Goal: Communication & Community: Participate in discussion

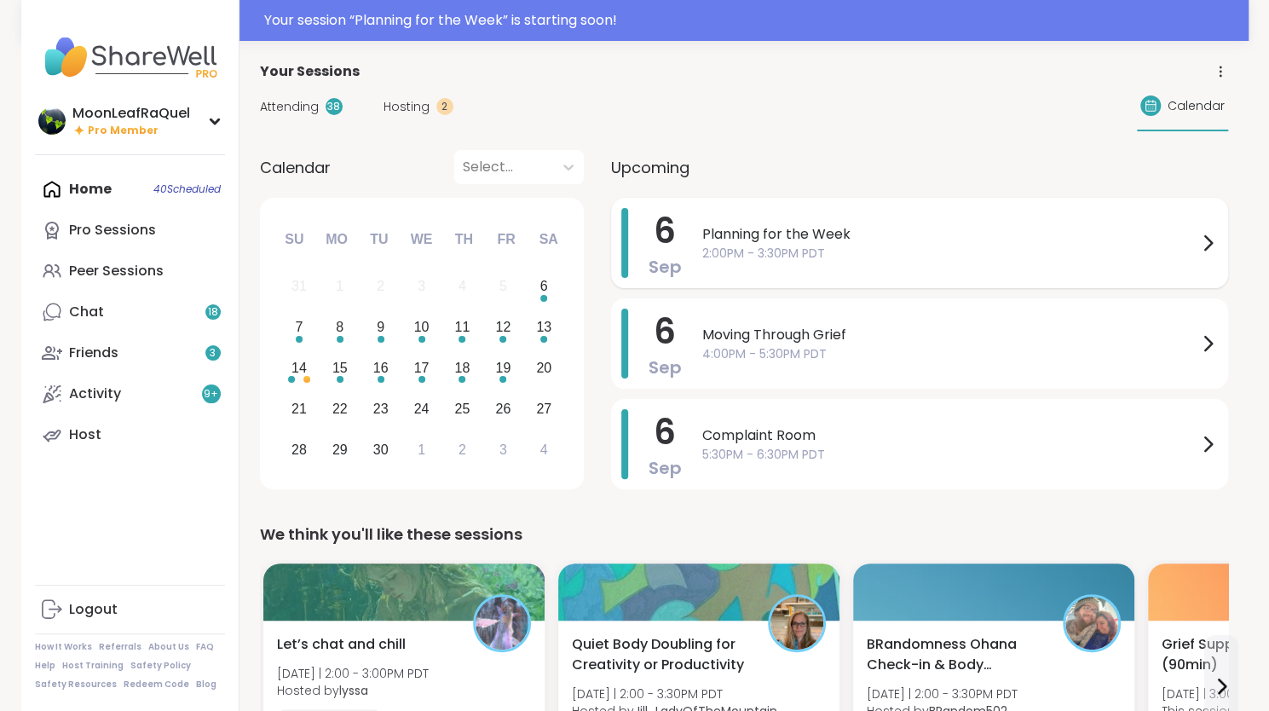
click at [851, 238] on span "Planning for the Week" at bounding box center [949, 234] width 495 height 20
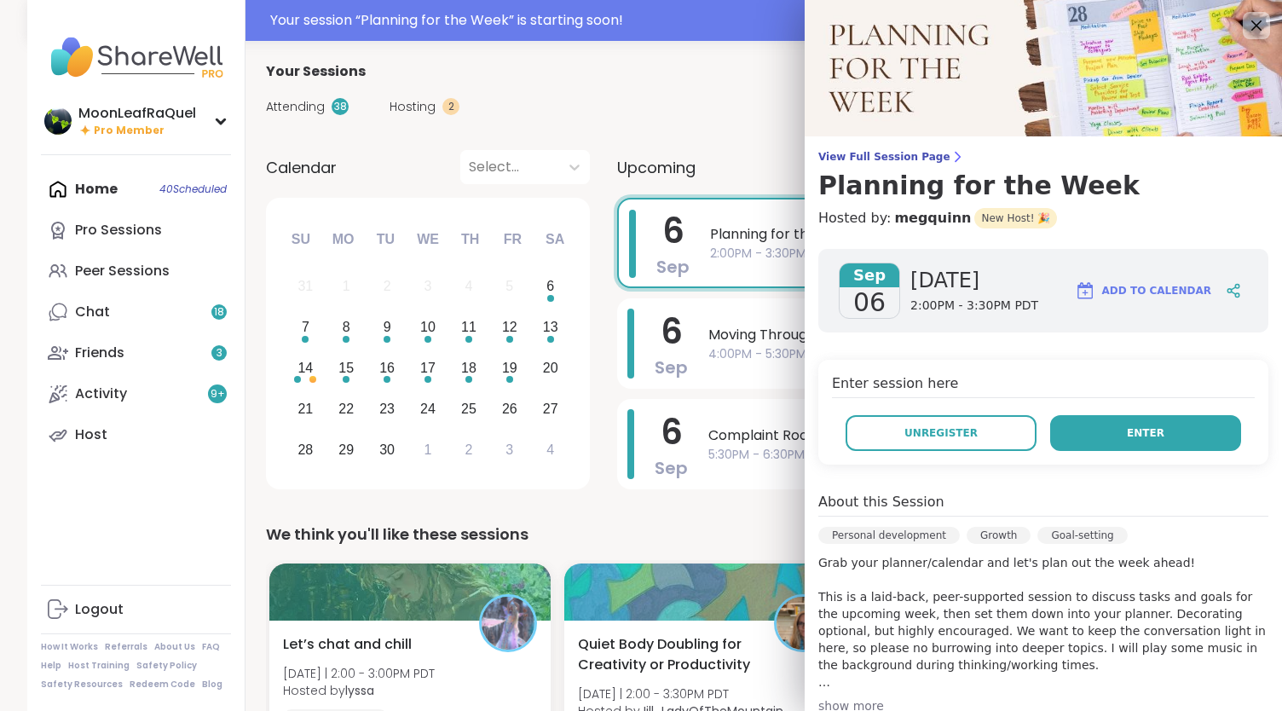
click at [1147, 431] on button "Enter" at bounding box center [1145, 433] width 191 height 36
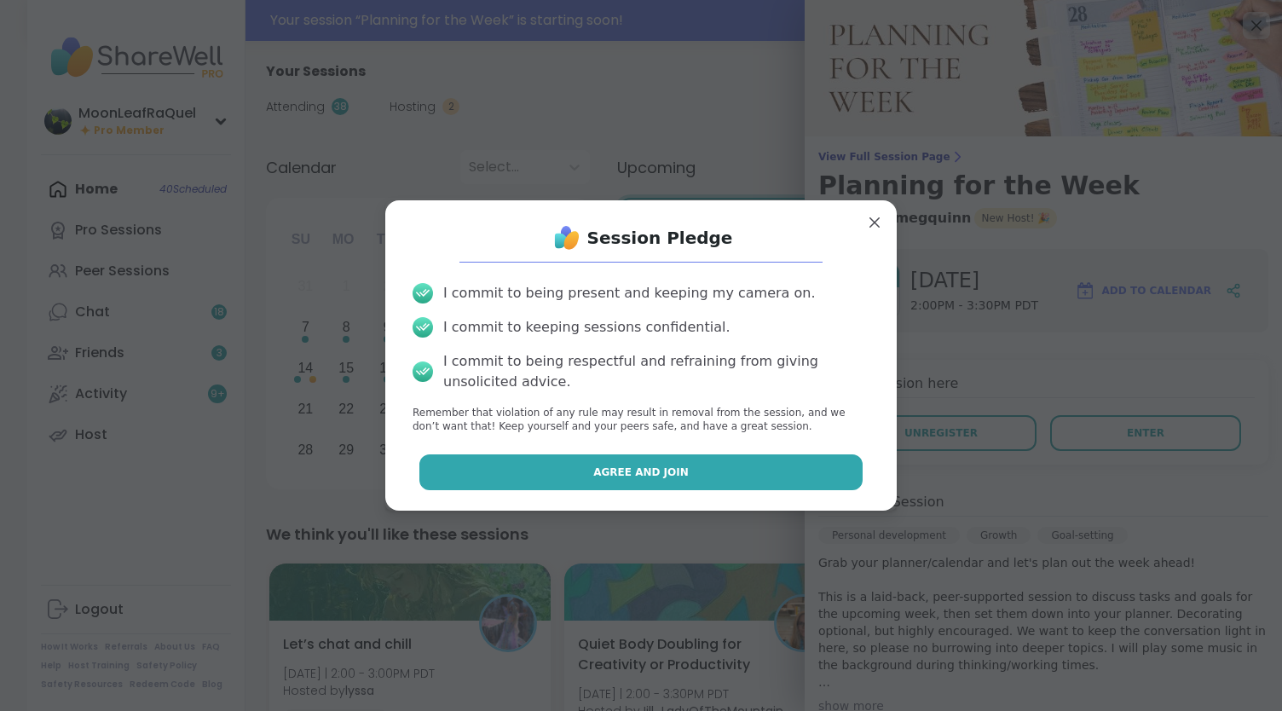
click at [755, 464] on button "Agree and Join" at bounding box center [641, 472] width 444 height 36
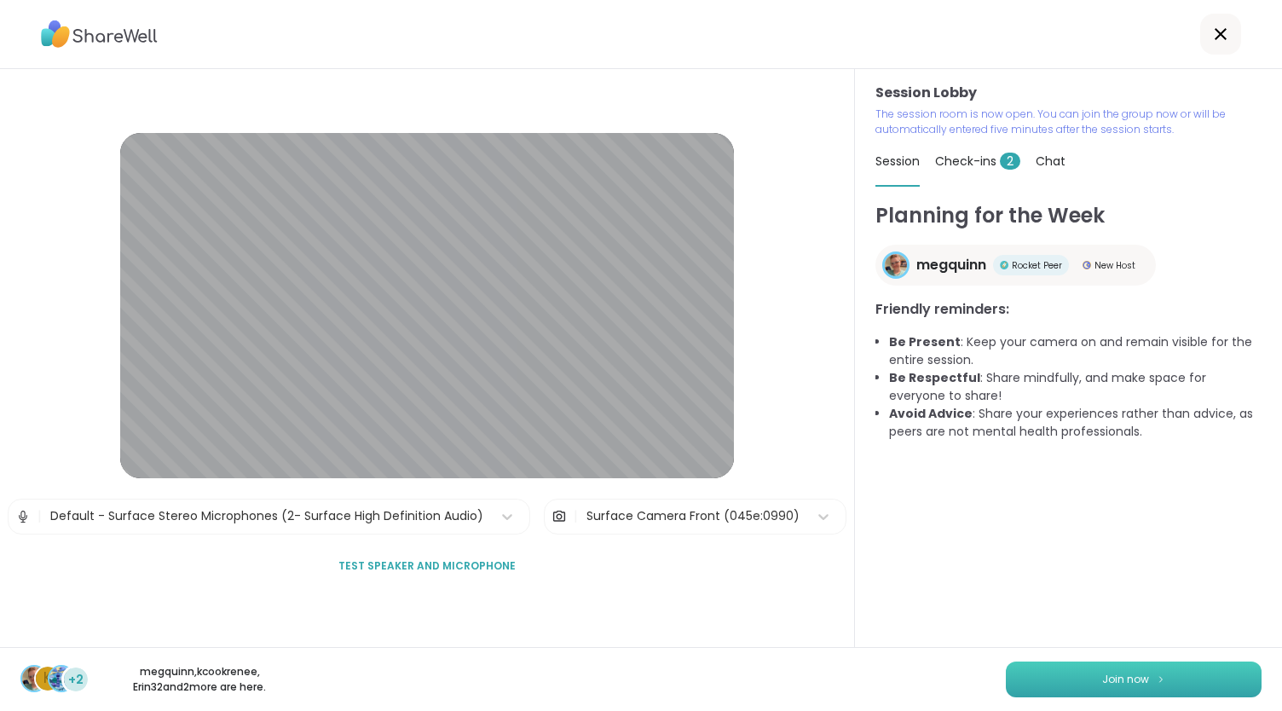
click at [1112, 674] on span "Join now" at bounding box center [1125, 679] width 47 height 15
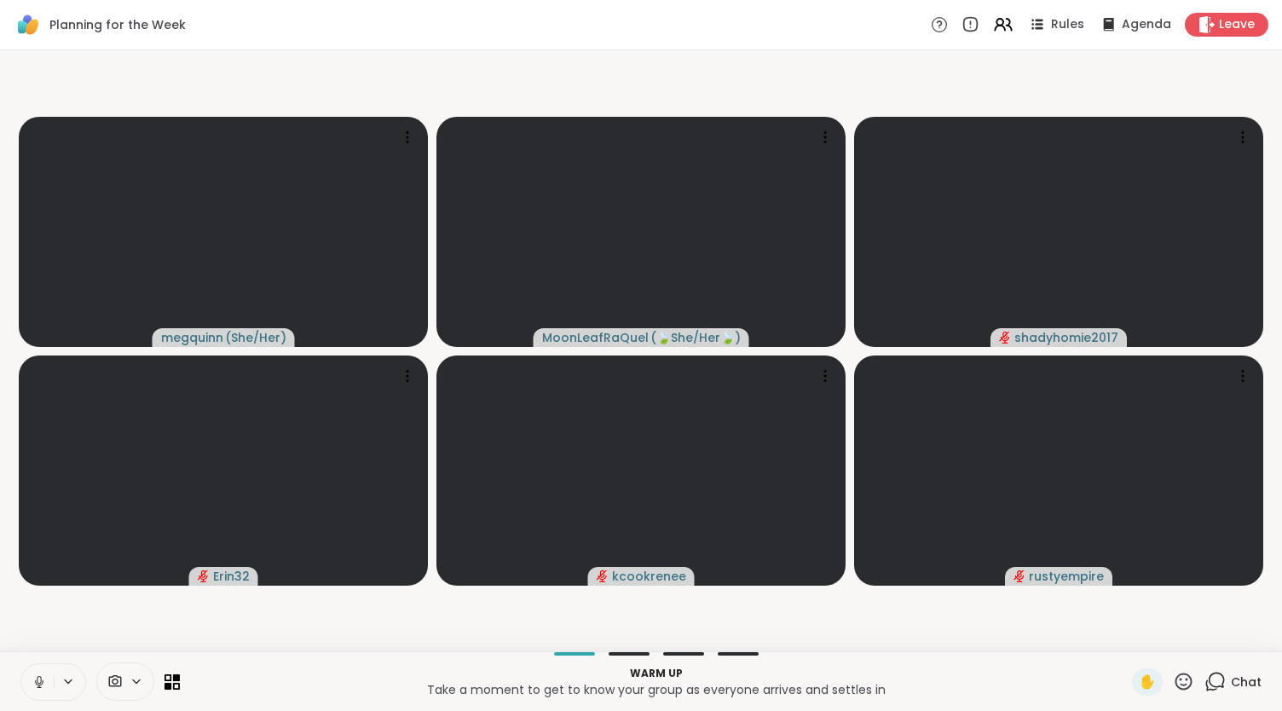
click at [43, 681] on icon at bounding box center [39, 681] width 15 height 15
click at [1216, 681] on div "Chat" at bounding box center [1232, 681] width 57 height 27
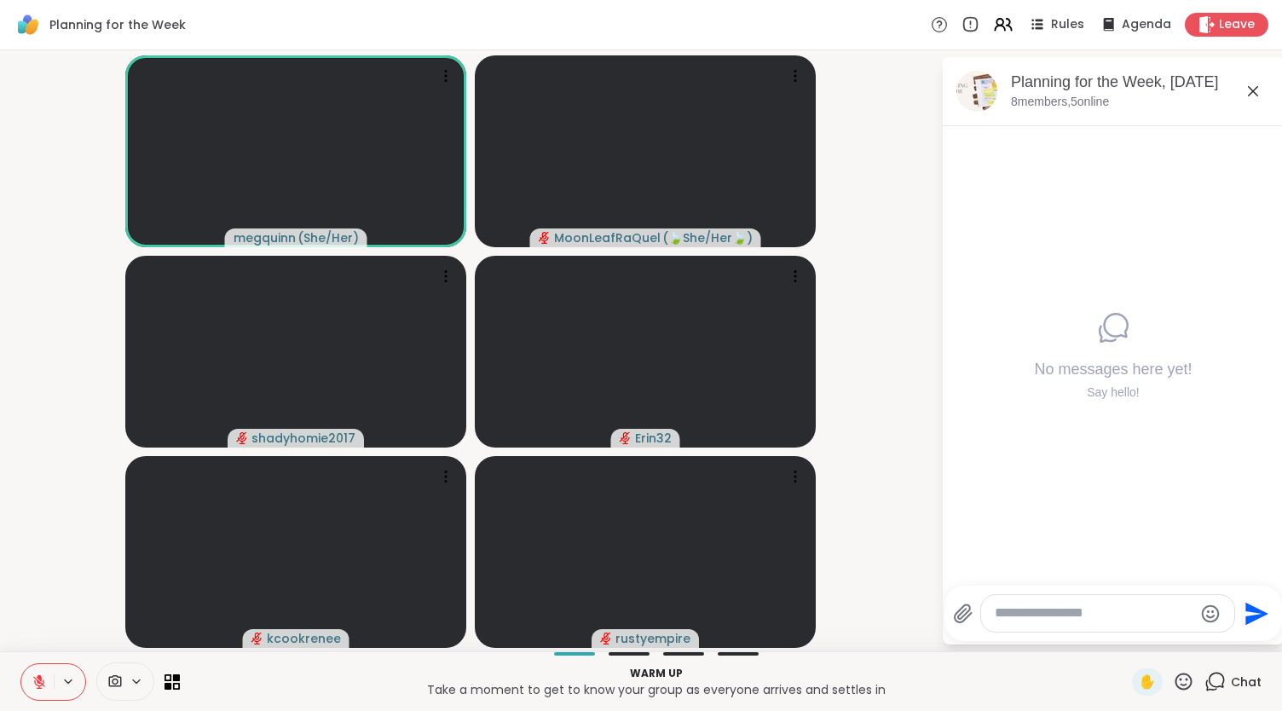
click at [36, 676] on icon at bounding box center [39, 681] width 15 height 15
drag, startPoint x: 43, startPoint y: 676, endPoint x: 280, endPoint y: 684, distance: 237.1
click at [280, 684] on div "Warm up Take a moment to get to know your group as everyone arrives and settles…" at bounding box center [641, 681] width 1282 height 60
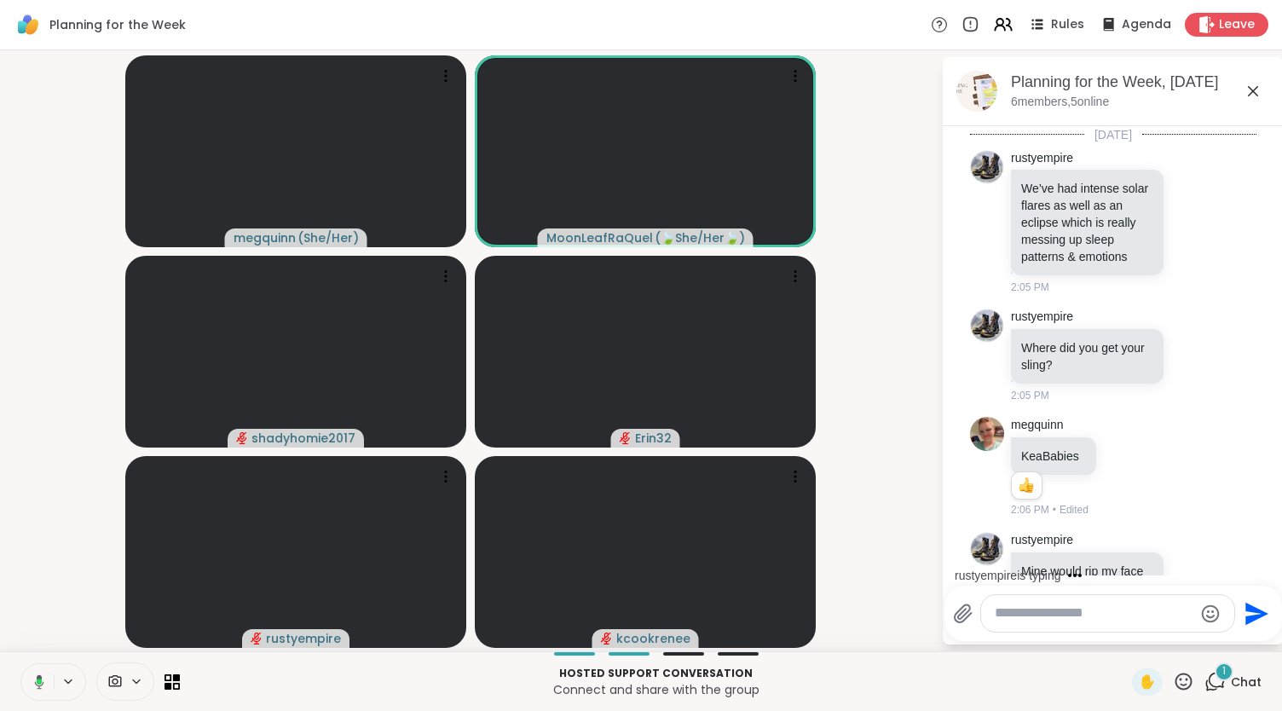
scroll to position [89, 0]
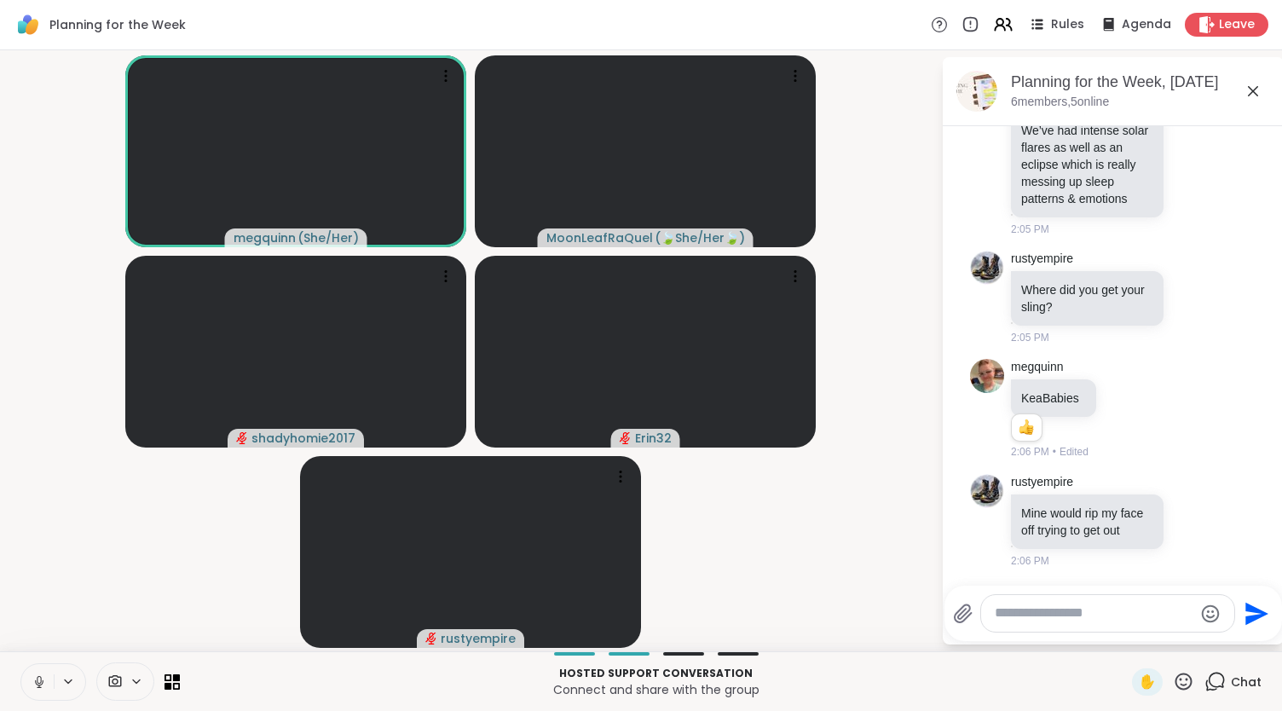
click at [822, 523] on video-player-container "megquinn ( She/Her ) MoonLeafRaQuel ( 🍃She/Her🍃 ) shadyhomie2017 Erin32 rustyem…" at bounding box center [470, 350] width 921 height 587
click at [1187, 514] on icon at bounding box center [1193, 520] width 13 height 13
click at [1111, 491] on div "Select Reaction: Joy" at bounding box center [1118, 493] width 15 height 15
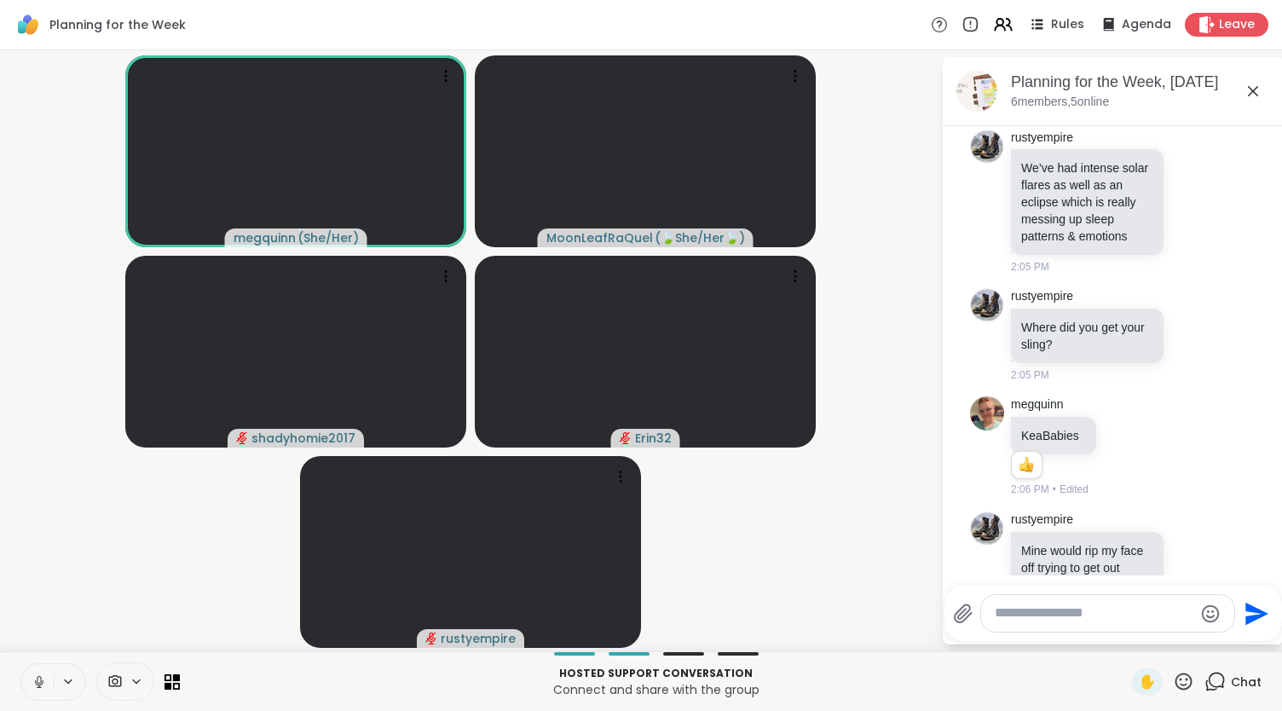
scroll to position [1, 0]
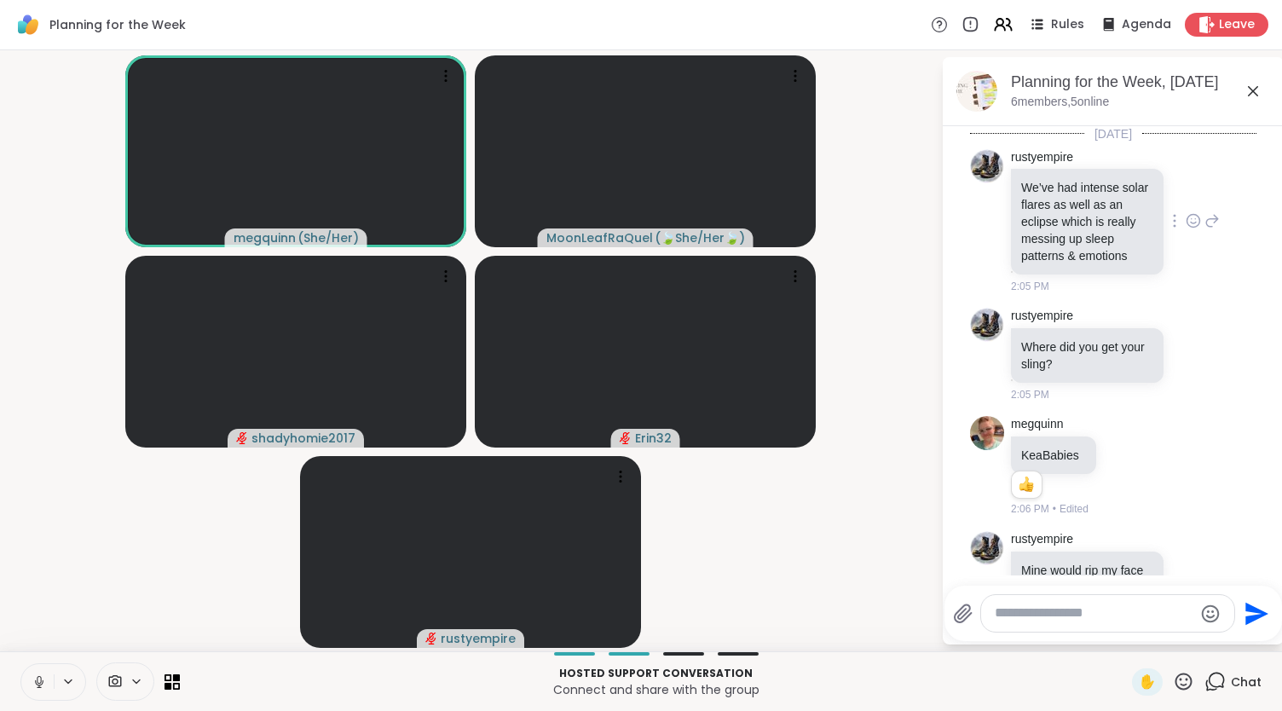
click at [1186, 225] on icon at bounding box center [1193, 220] width 15 height 17
click at [1186, 199] on div "Select Reaction: Heart" at bounding box center [1193, 193] width 15 height 15
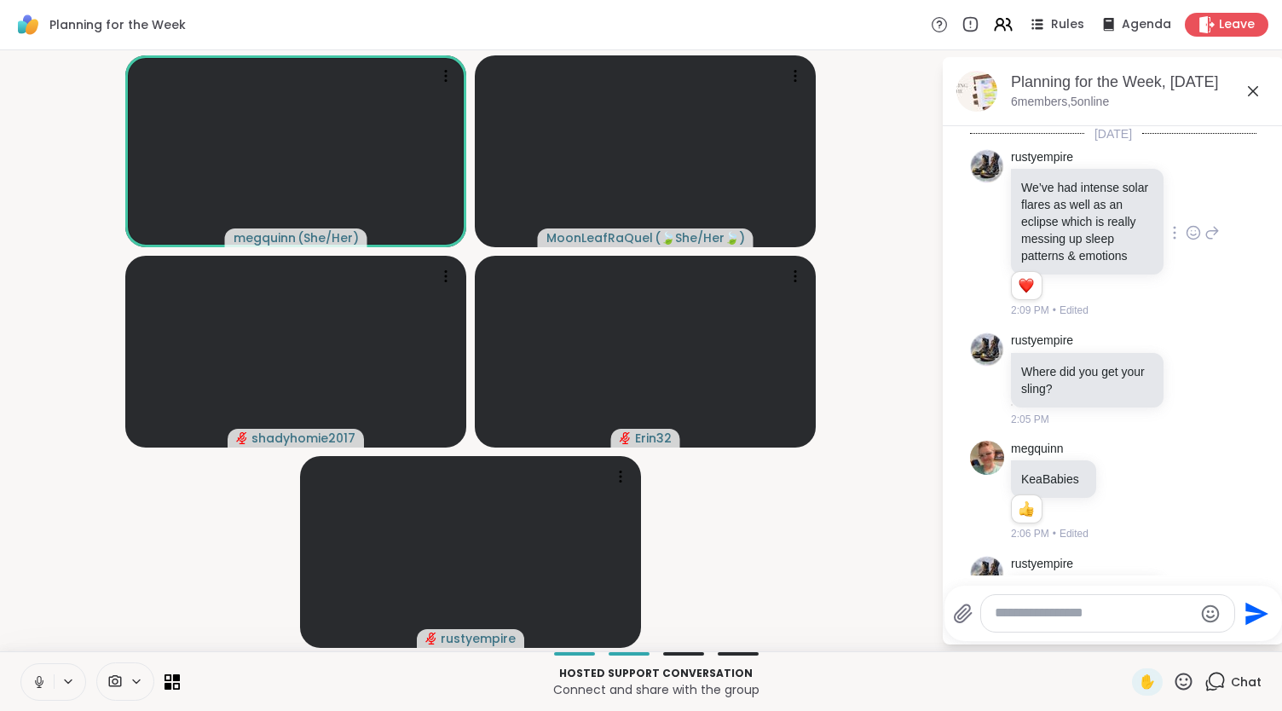
click at [1207, 238] on icon at bounding box center [1213, 234] width 12 height 12
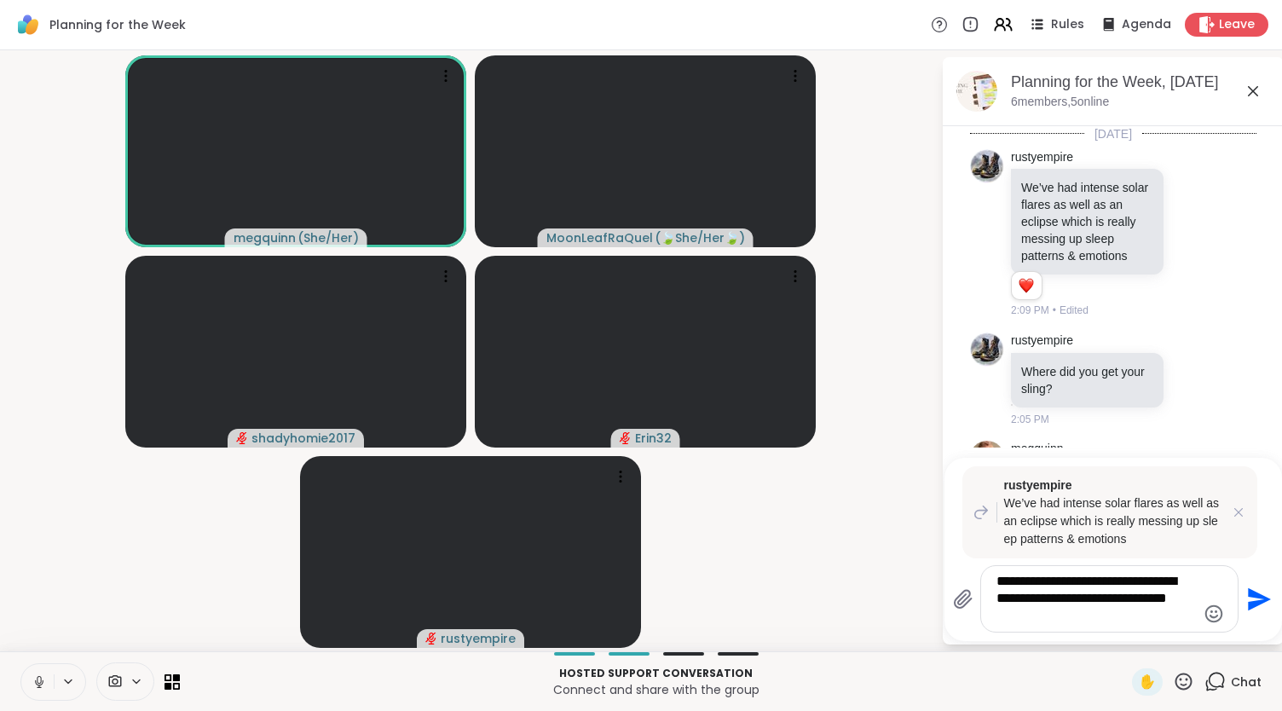
type textarea "**********"
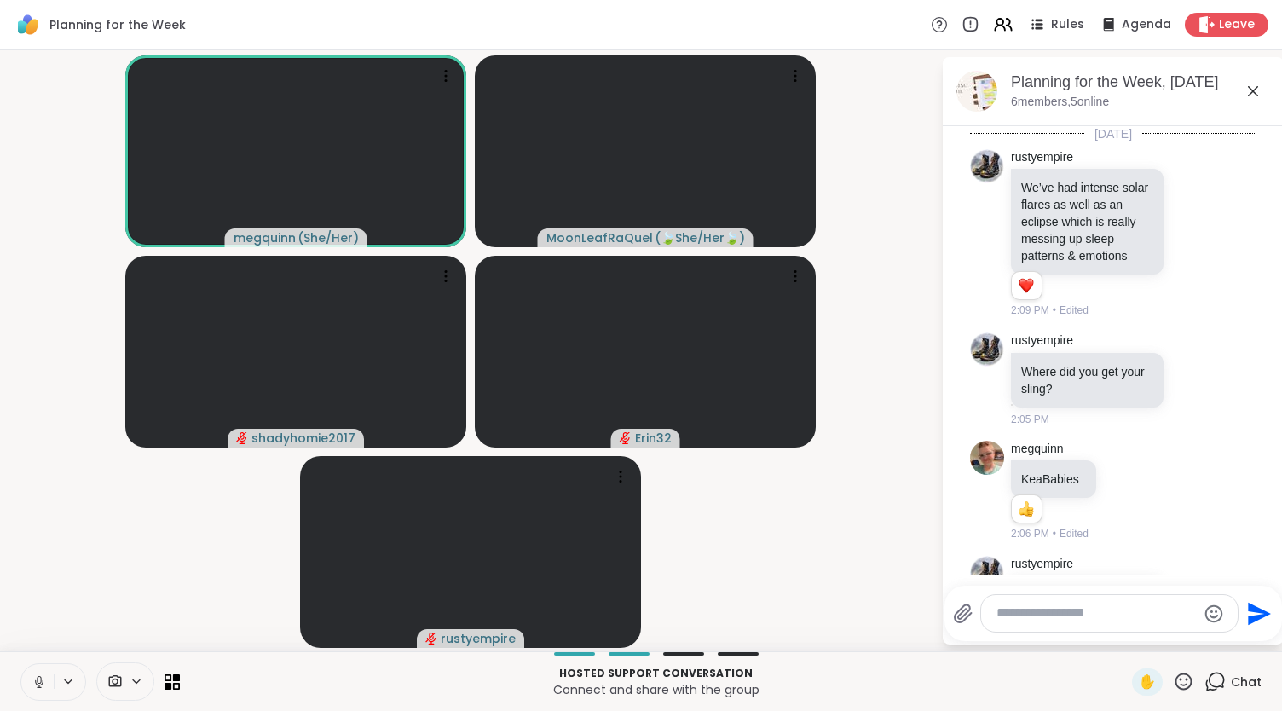
scroll to position [377, 0]
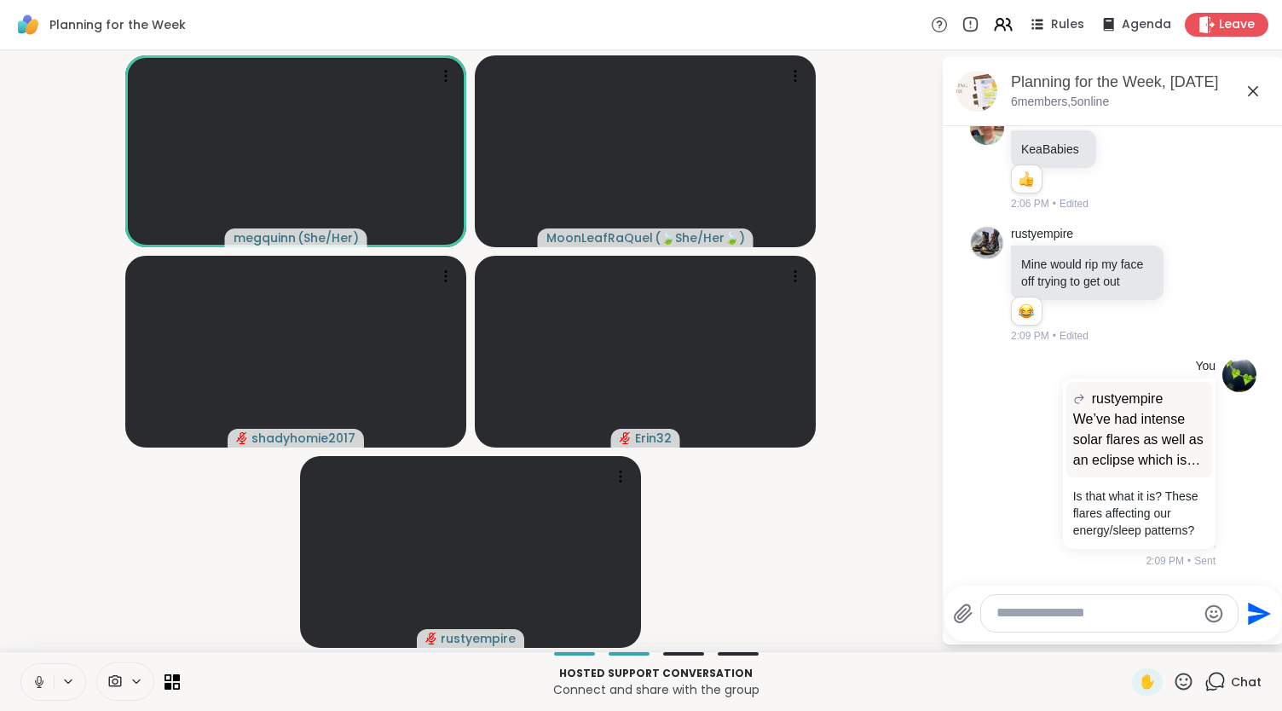
click at [43, 675] on icon at bounding box center [39, 681] width 15 height 15
click at [38, 675] on icon at bounding box center [39, 677] width 5 height 7
click at [38, 675] on icon at bounding box center [39, 681] width 15 height 15
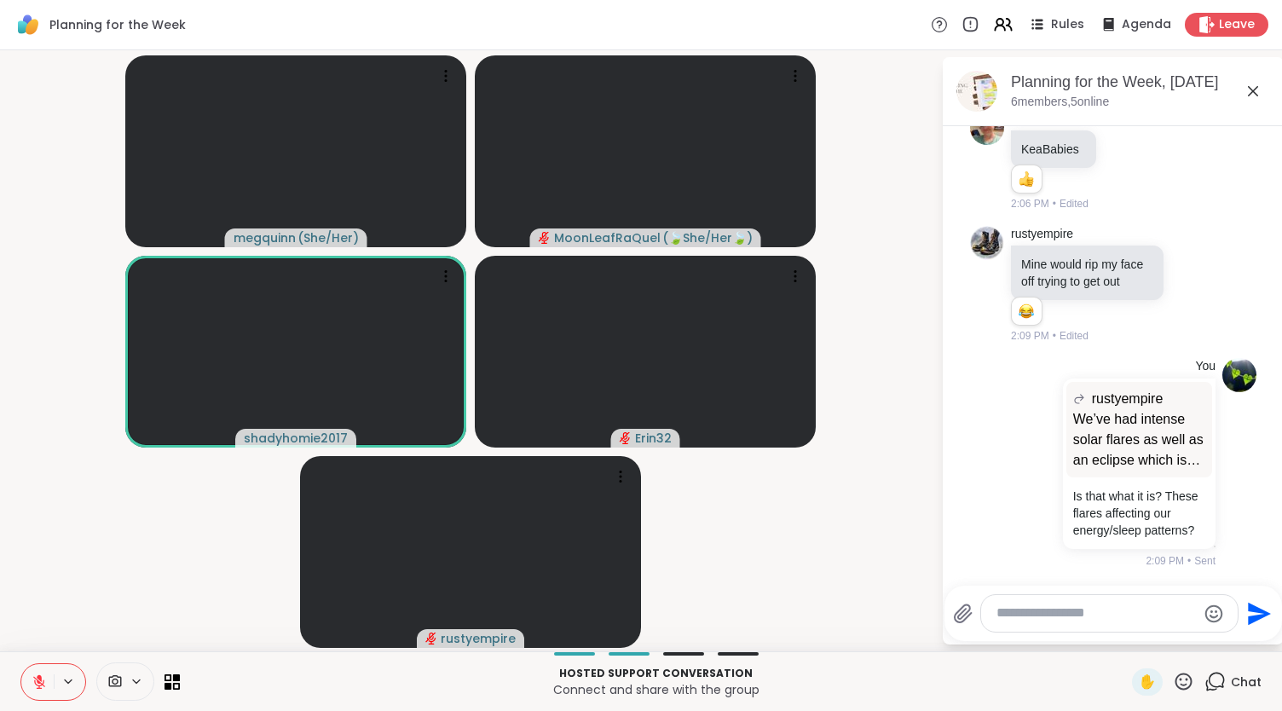
click at [1086, 611] on textarea "Type your message" at bounding box center [1095, 613] width 199 height 18
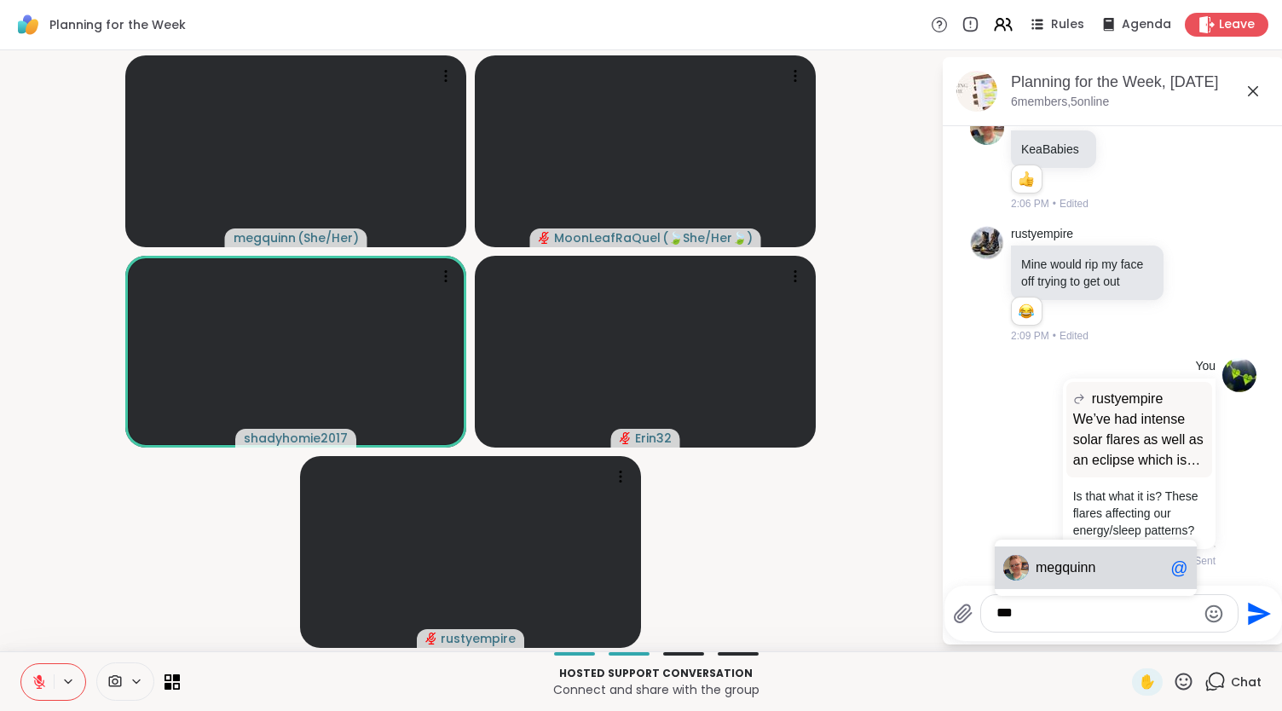
click at [1068, 569] on span "gquinn" at bounding box center [1074, 567] width 41 height 17
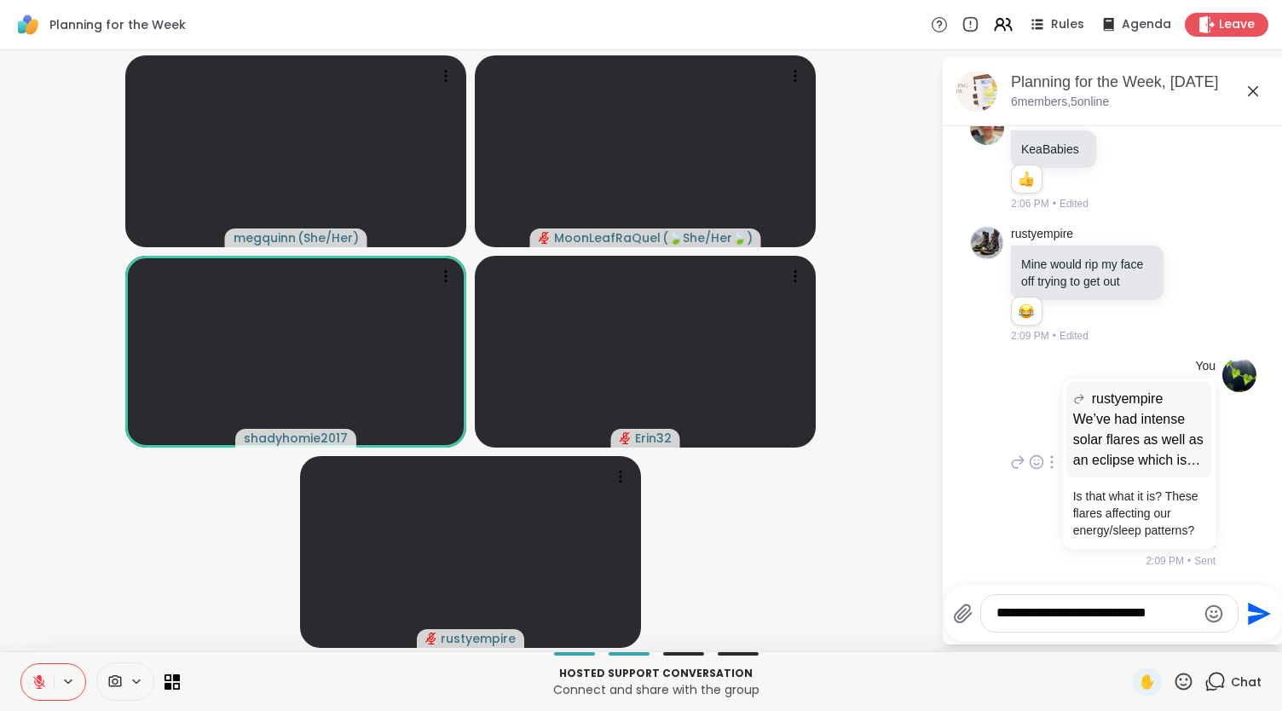
scroll to position [389, 0]
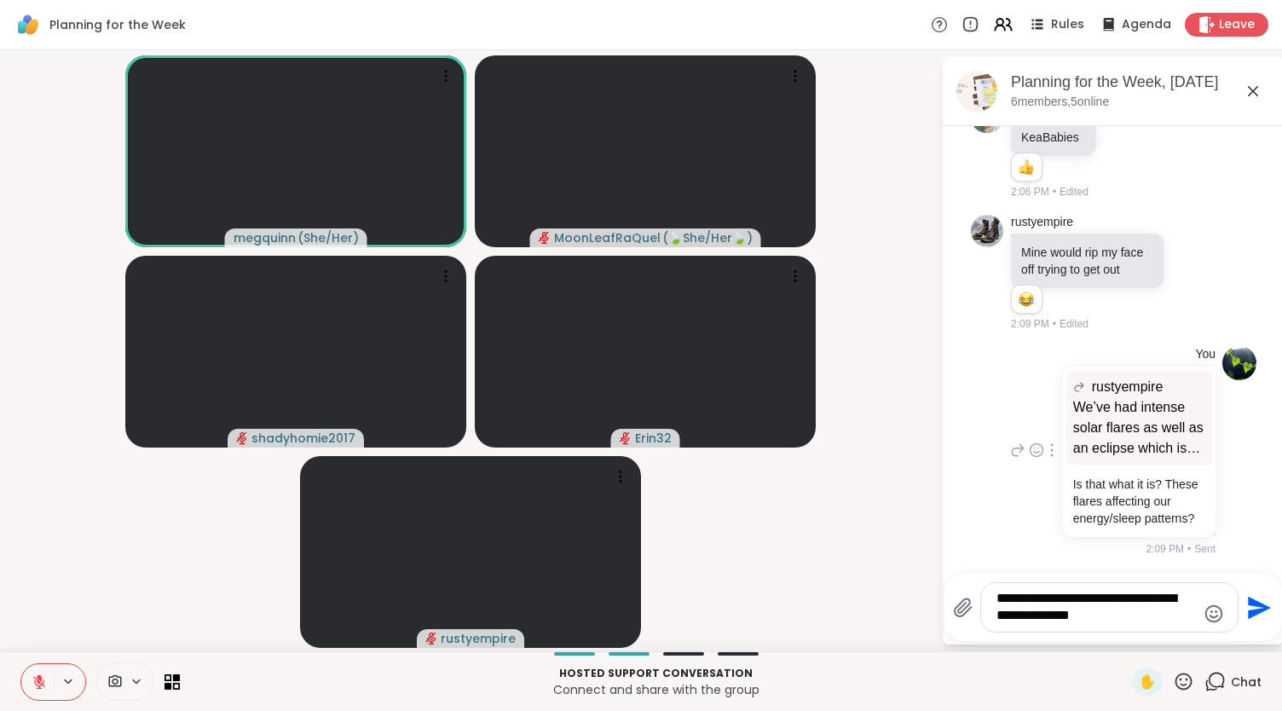
type textarea "**********"
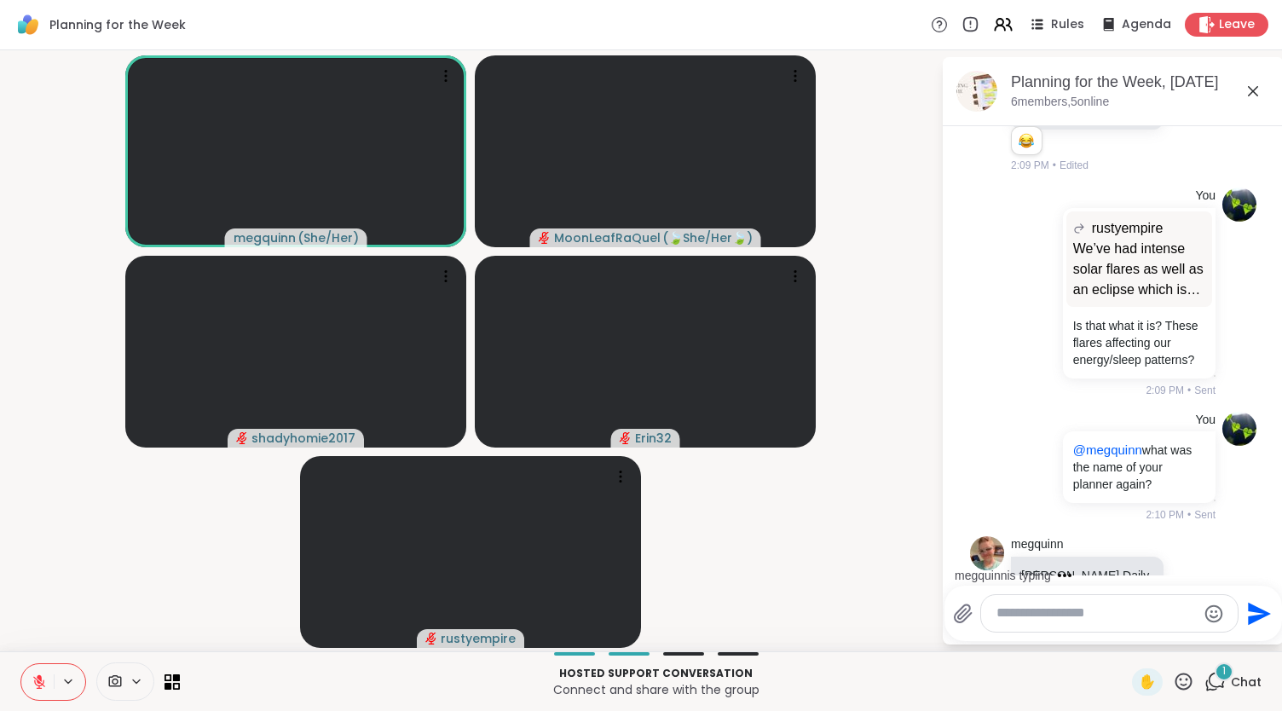
scroll to position [609, 0]
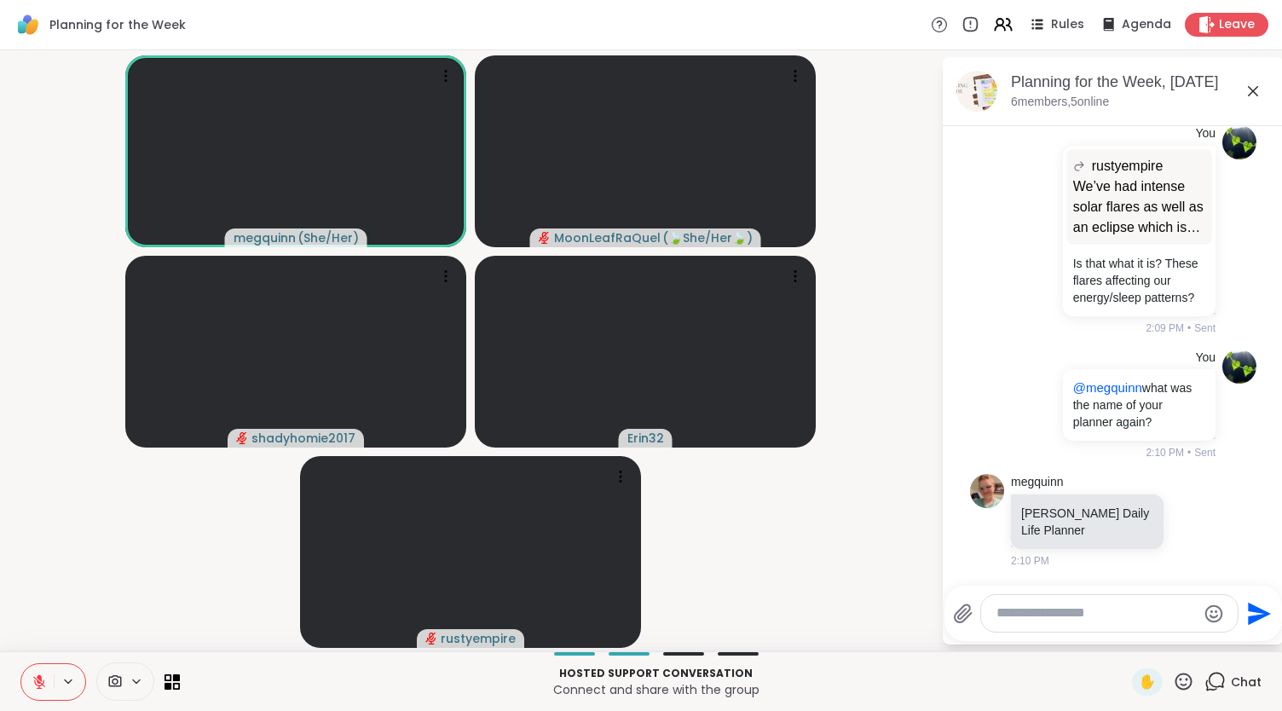
click at [1174, 677] on icon at bounding box center [1183, 681] width 21 height 21
click at [1125, 637] on span "❤️" at bounding box center [1133, 637] width 17 height 20
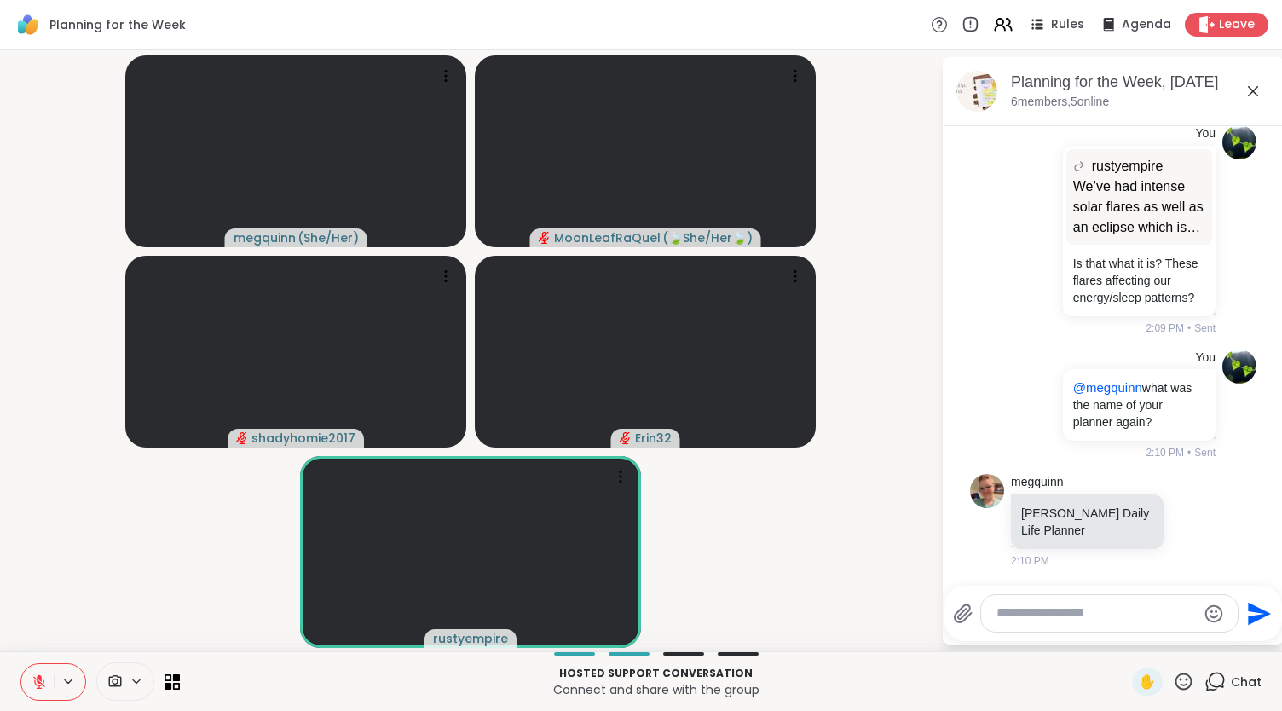
click at [1176, 681] on icon at bounding box center [1183, 681] width 21 height 21
click at [1125, 641] on span "❤️" at bounding box center [1133, 637] width 17 height 20
click at [1186, 517] on icon at bounding box center [1193, 520] width 15 height 17
click at [1148, 488] on div "Select Reaction: Thumbs up" at bounding box center [1155, 493] width 15 height 15
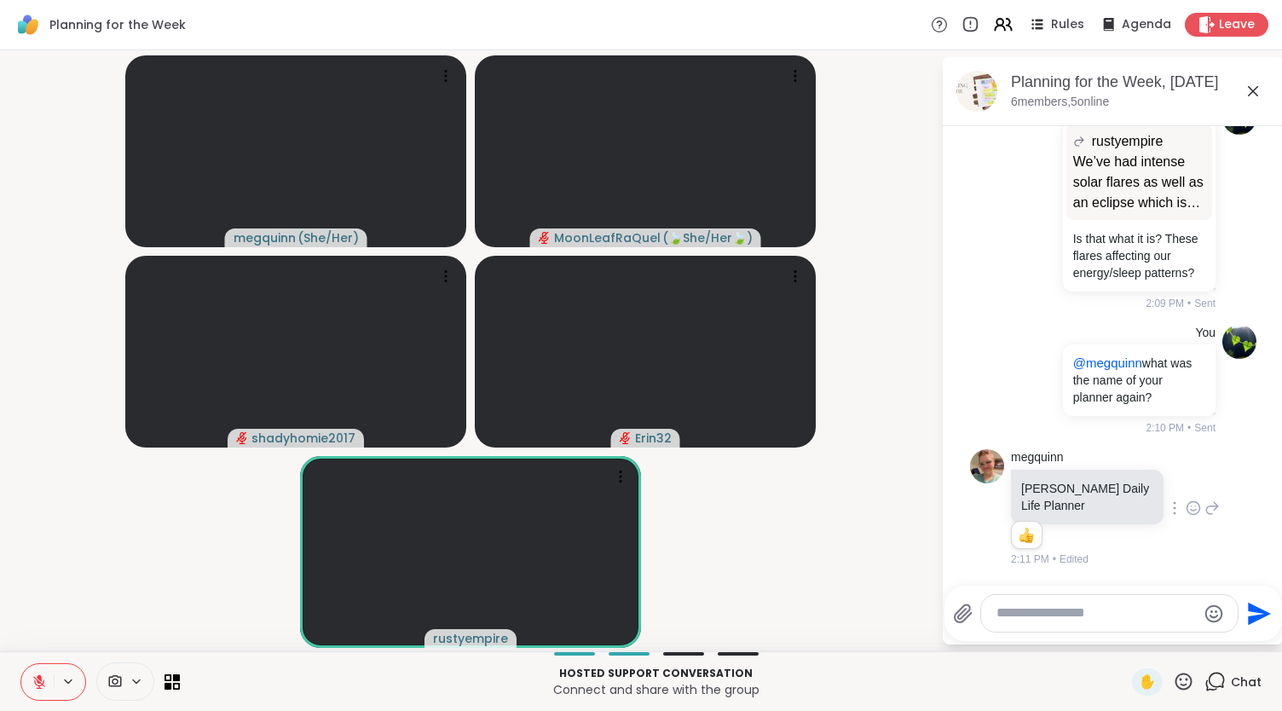
click at [1173, 676] on icon at bounding box center [1183, 681] width 21 height 21
click at [1125, 640] on span "❤️" at bounding box center [1133, 637] width 17 height 20
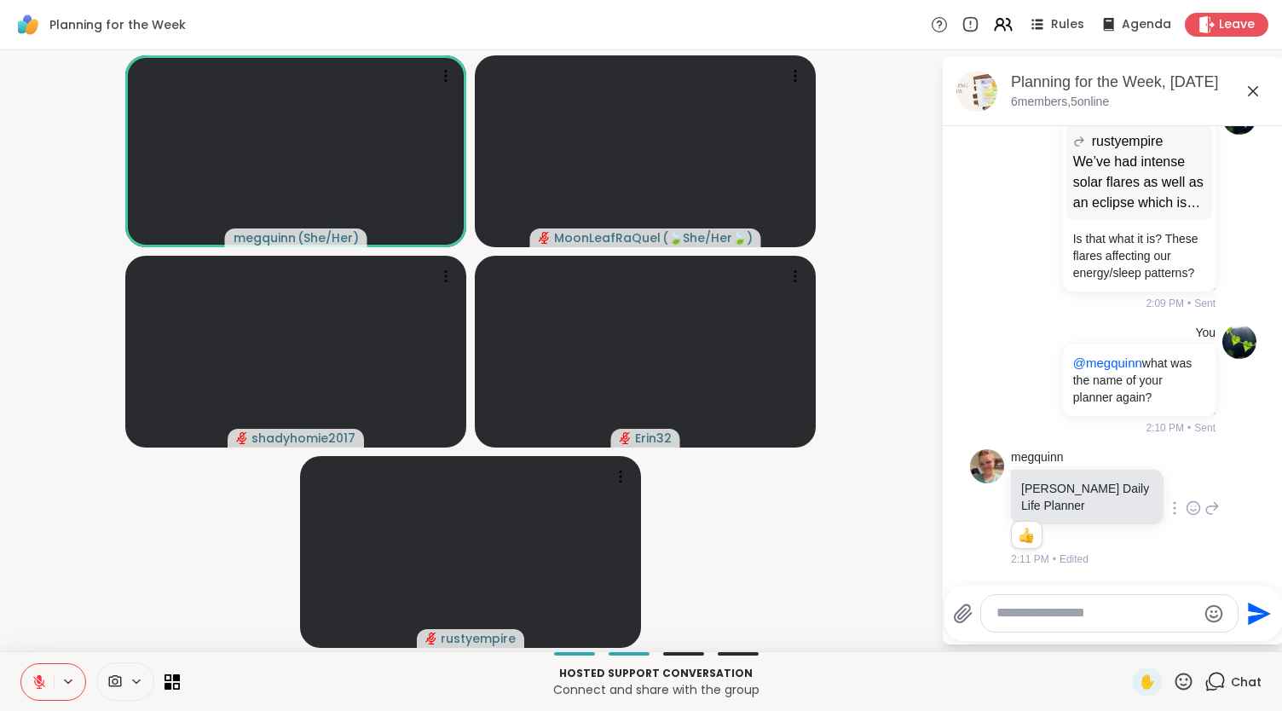
click at [33, 669] on button at bounding box center [37, 682] width 32 height 36
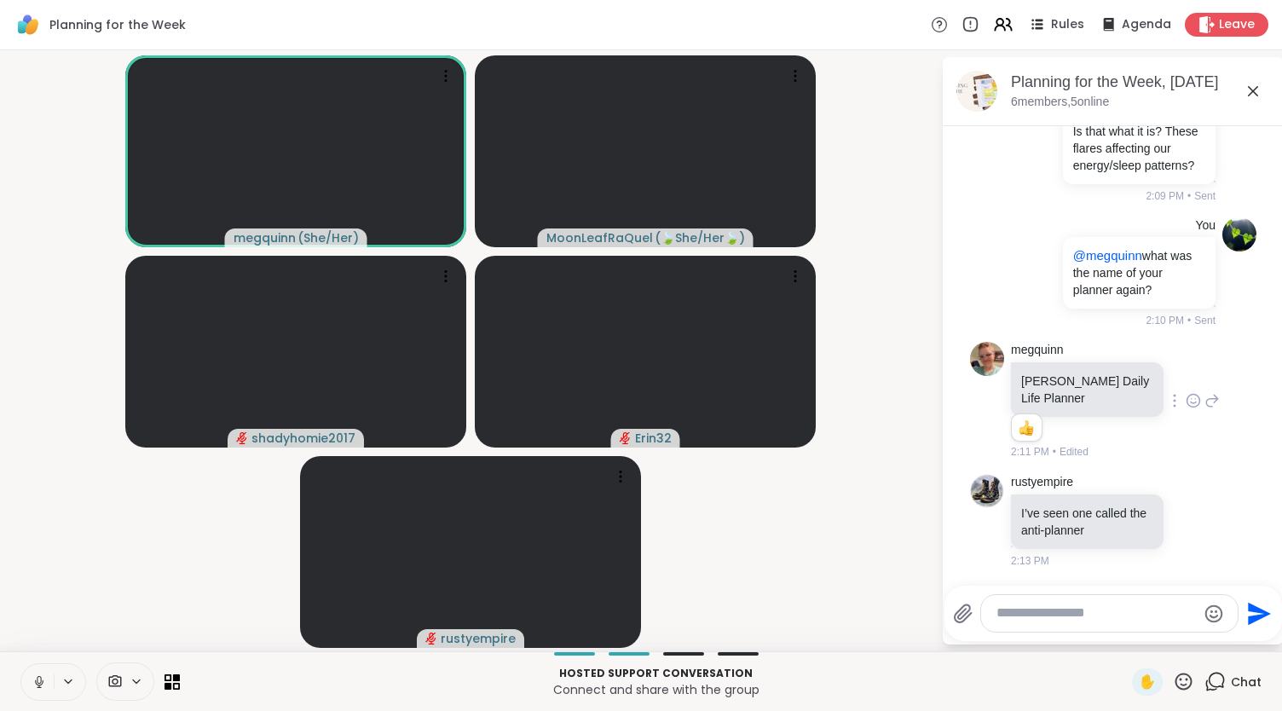
scroll to position [916, 0]
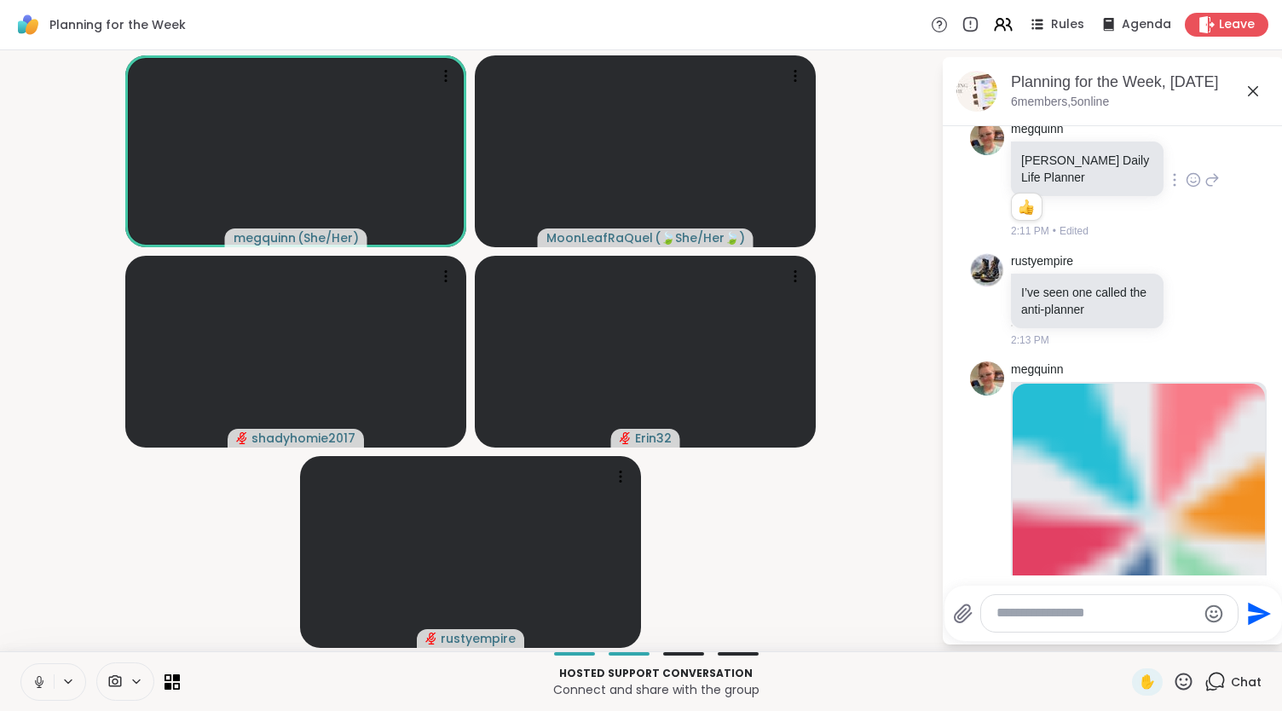
click at [44, 679] on icon at bounding box center [39, 681] width 15 height 15
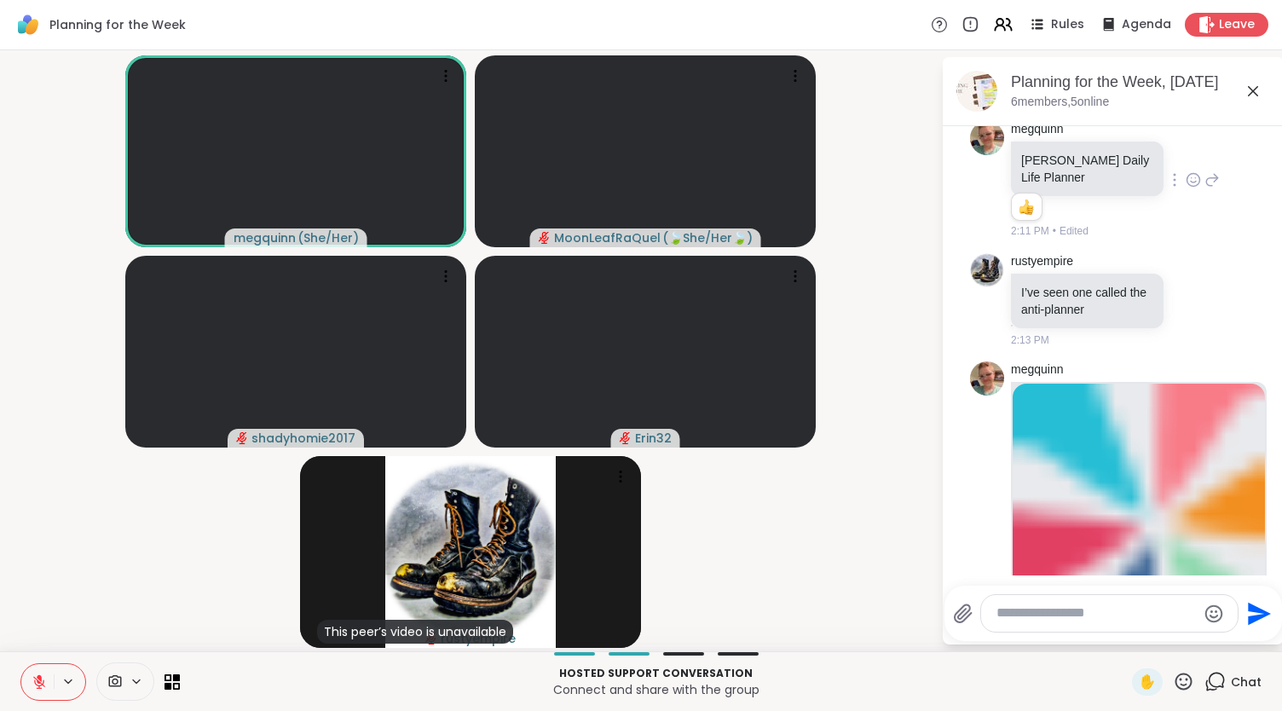
click at [48, 675] on button at bounding box center [37, 682] width 32 height 36
click at [34, 679] on icon at bounding box center [39, 681] width 15 height 15
click at [1186, 309] on icon at bounding box center [1193, 300] width 15 height 17
click at [1148, 280] on div "Select Reaction: Thumbs up" at bounding box center [1155, 272] width 15 height 15
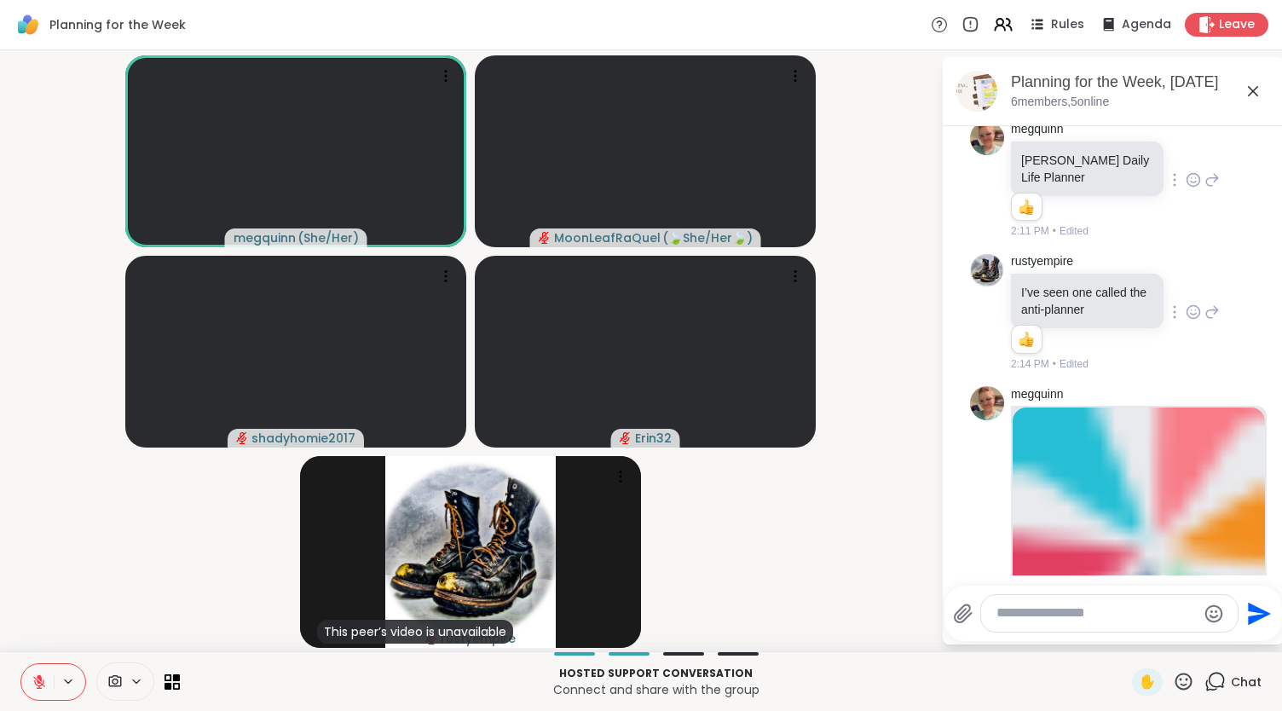
click at [1204, 322] on icon at bounding box center [1211, 312] width 15 height 20
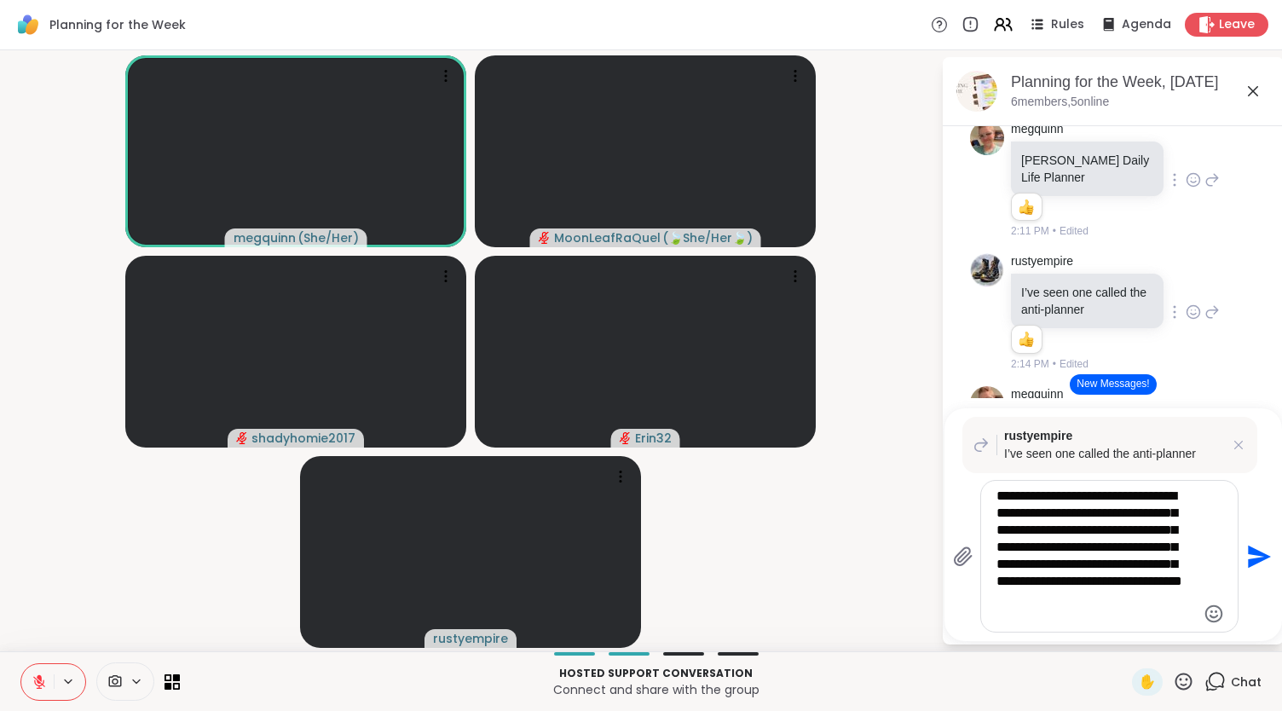
type textarea "**********"
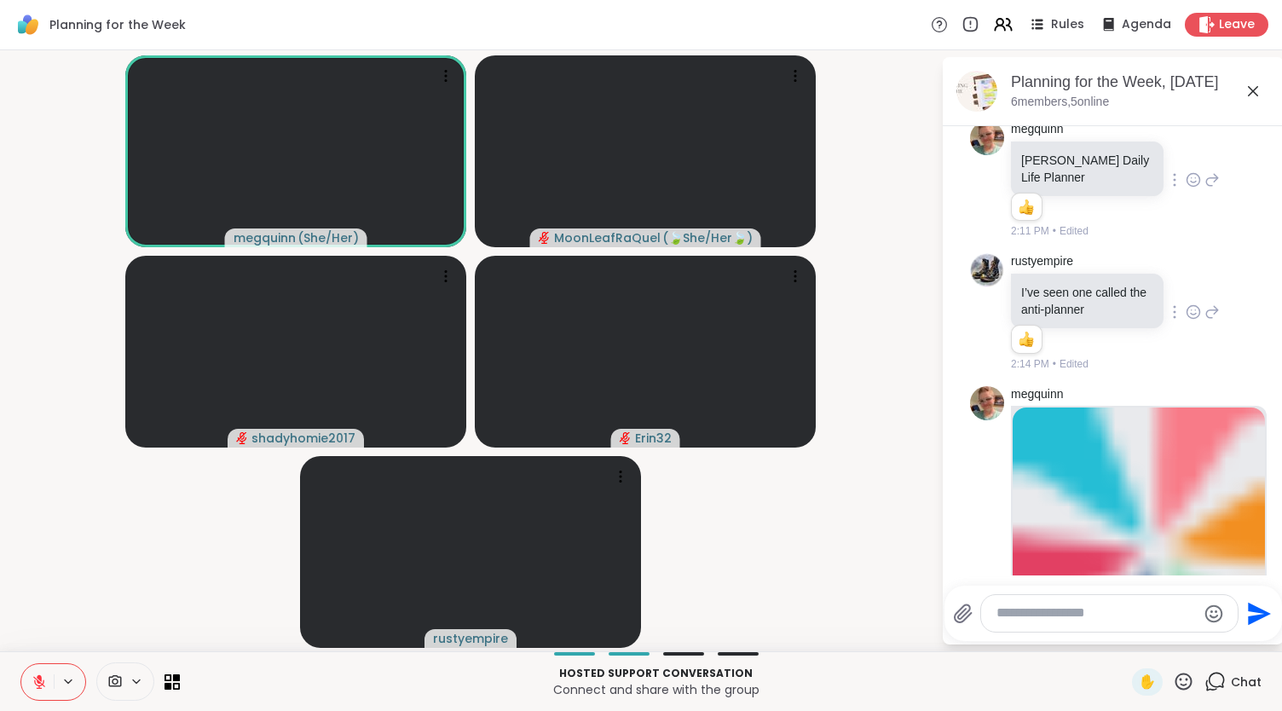
scroll to position [1686, 0]
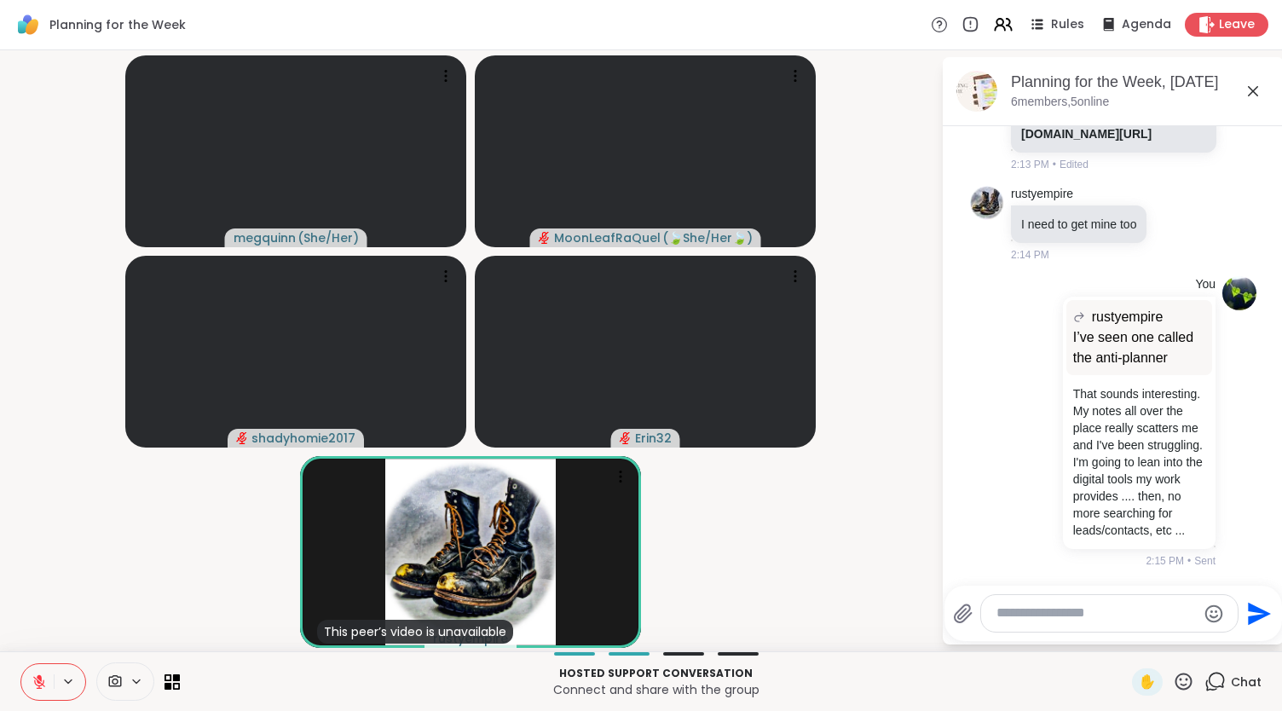
click at [39, 678] on icon at bounding box center [39, 677] width 5 height 7
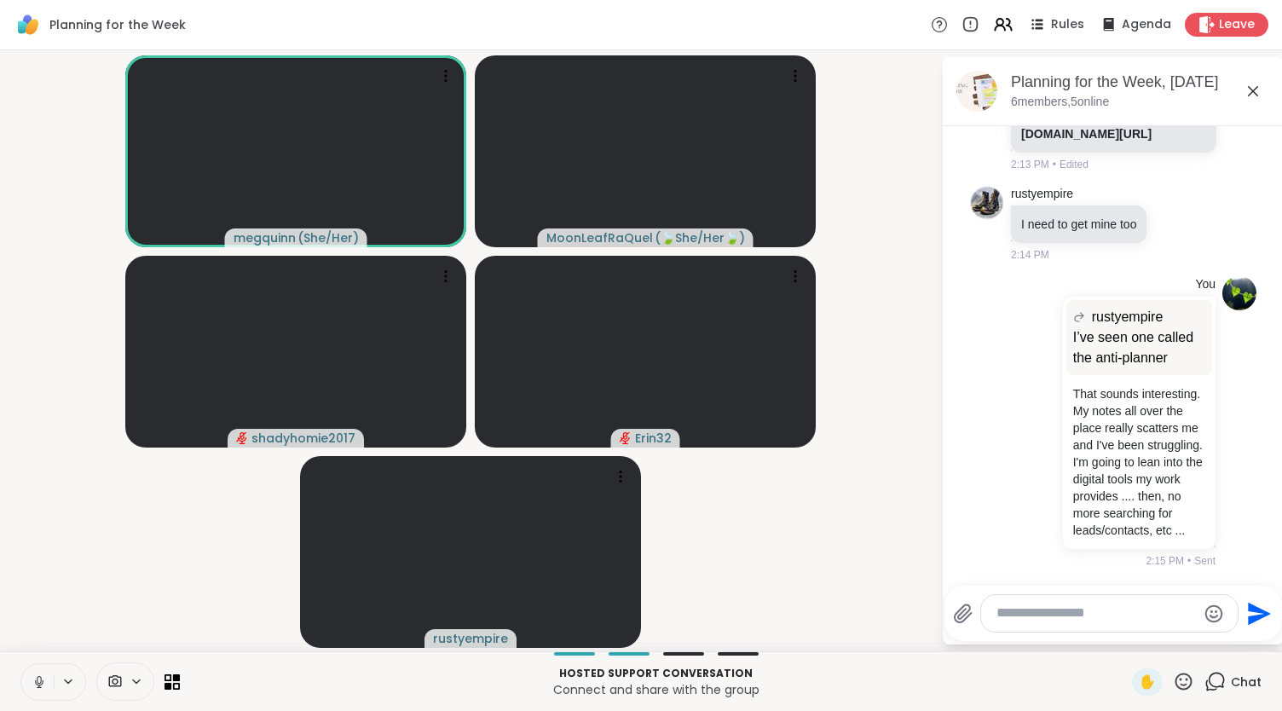
scroll to position [1947, 0]
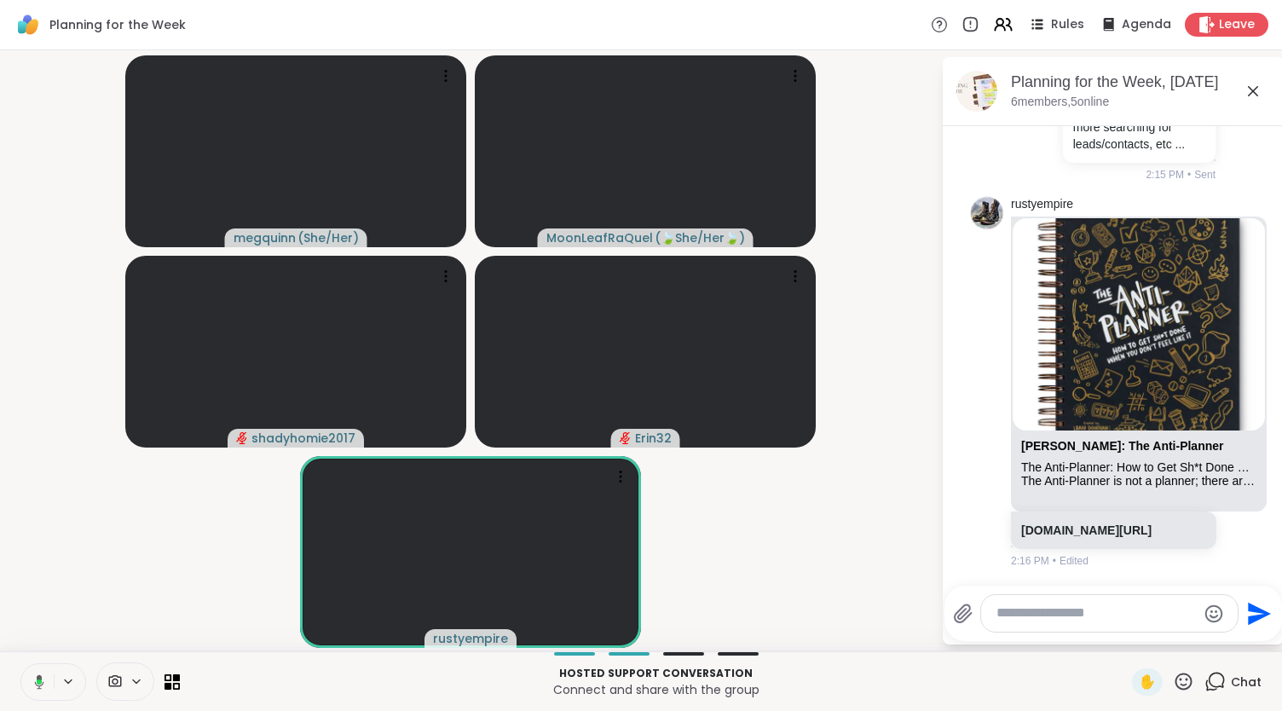
click at [34, 685] on icon at bounding box center [36, 681] width 15 height 15
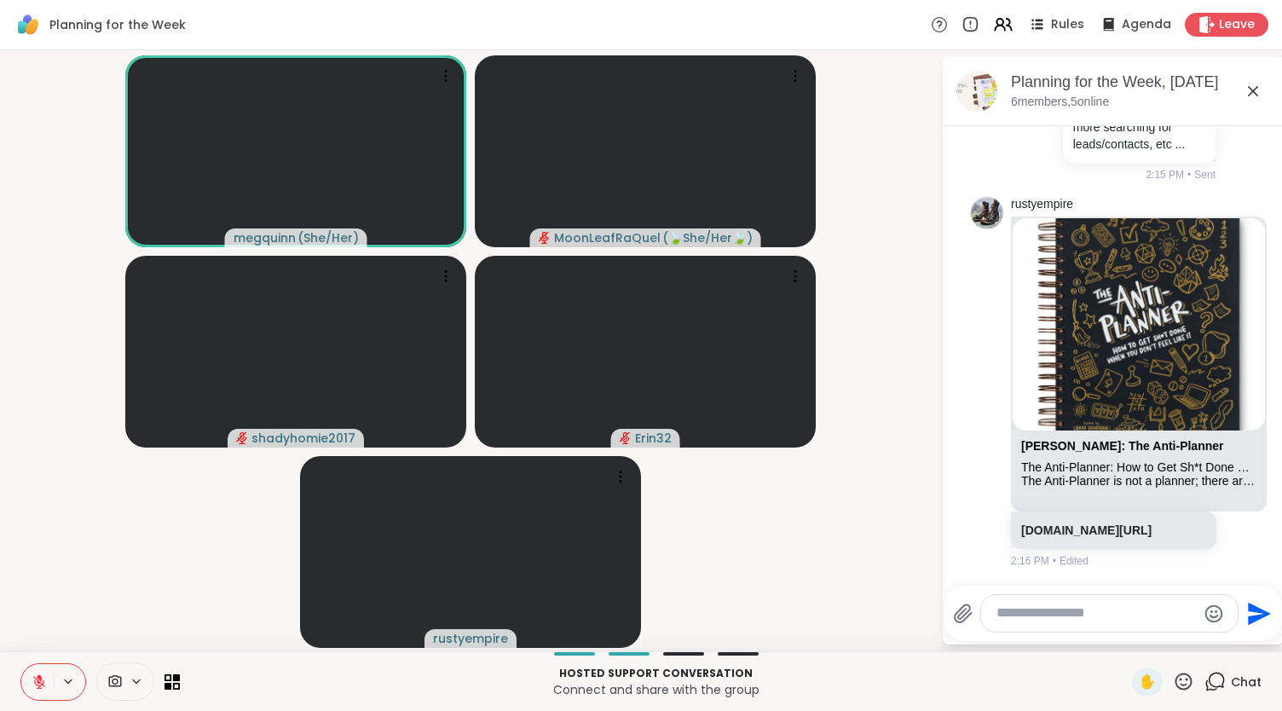
click at [1173, 677] on icon at bounding box center [1183, 681] width 21 height 21
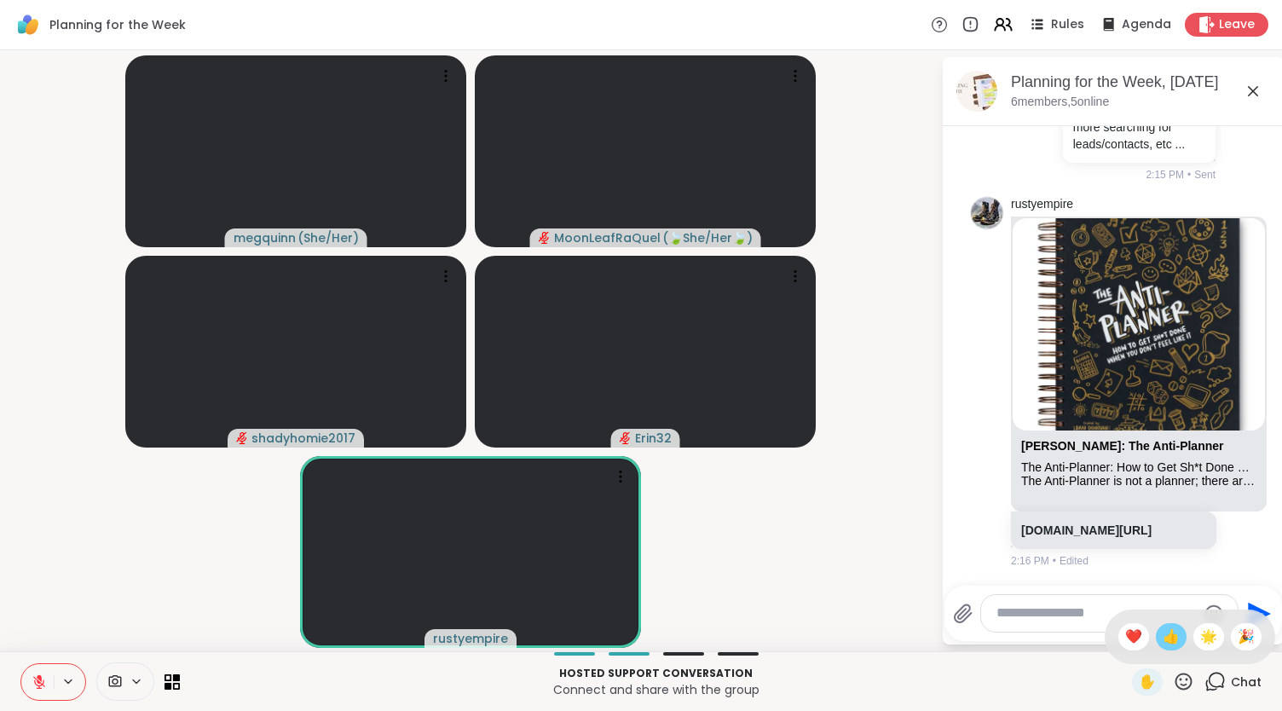
click at [1163, 637] on span "👍" at bounding box center [1171, 637] width 17 height 20
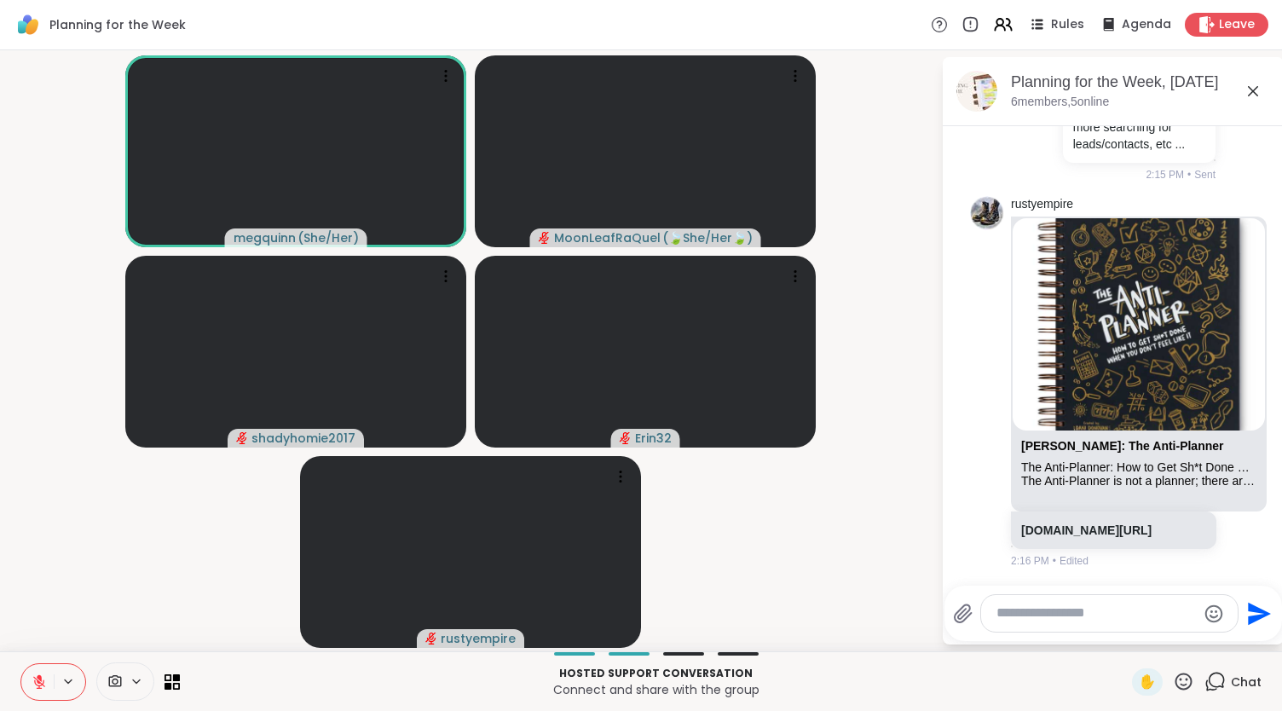
click at [41, 678] on icon at bounding box center [39, 677] width 5 height 7
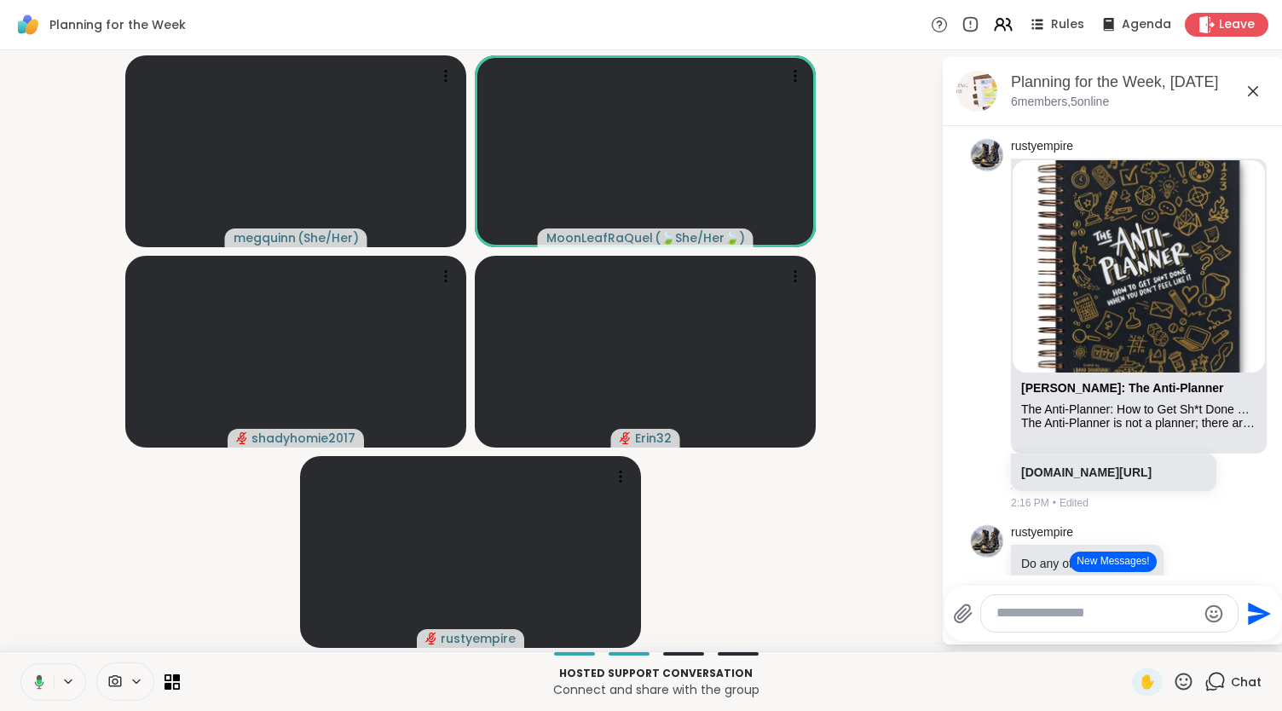
click at [50, 681] on button at bounding box center [36, 682] width 35 height 36
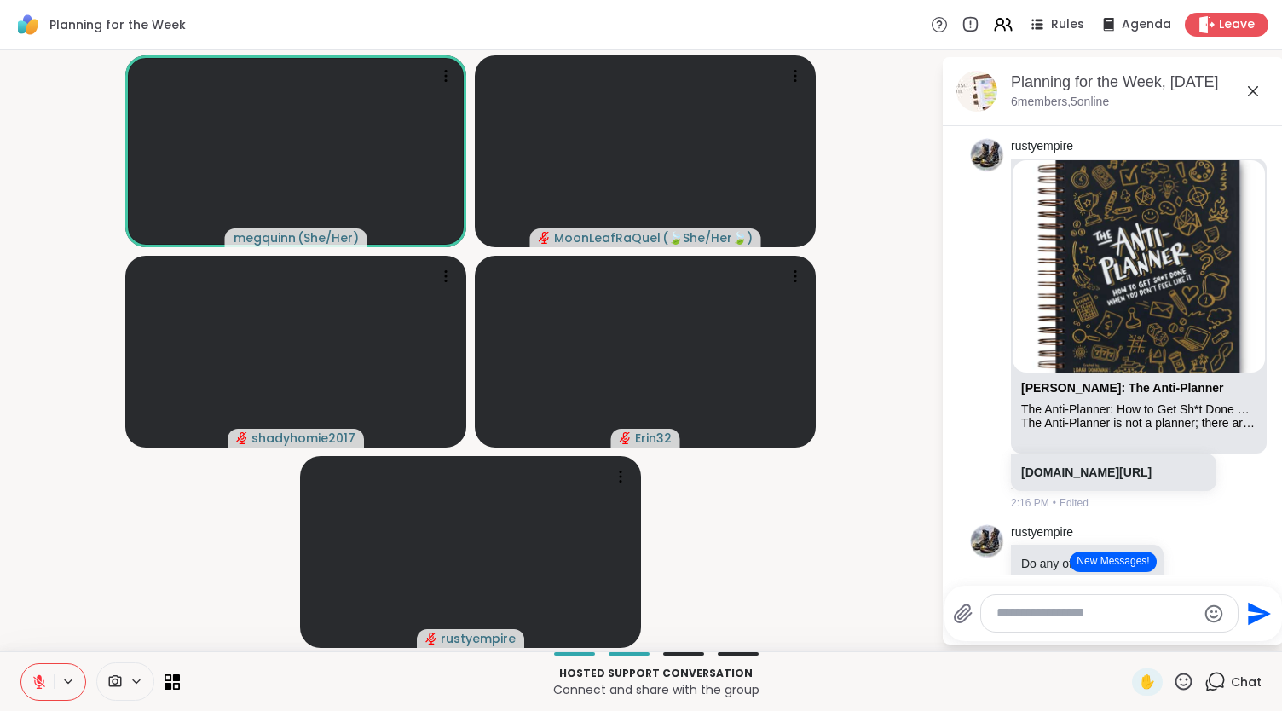
click at [32, 678] on icon at bounding box center [39, 681] width 15 height 15
click at [31, 693] on button at bounding box center [36, 682] width 35 height 36
click at [45, 677] on icon at bounding box center [39, 681] width 15 height 15
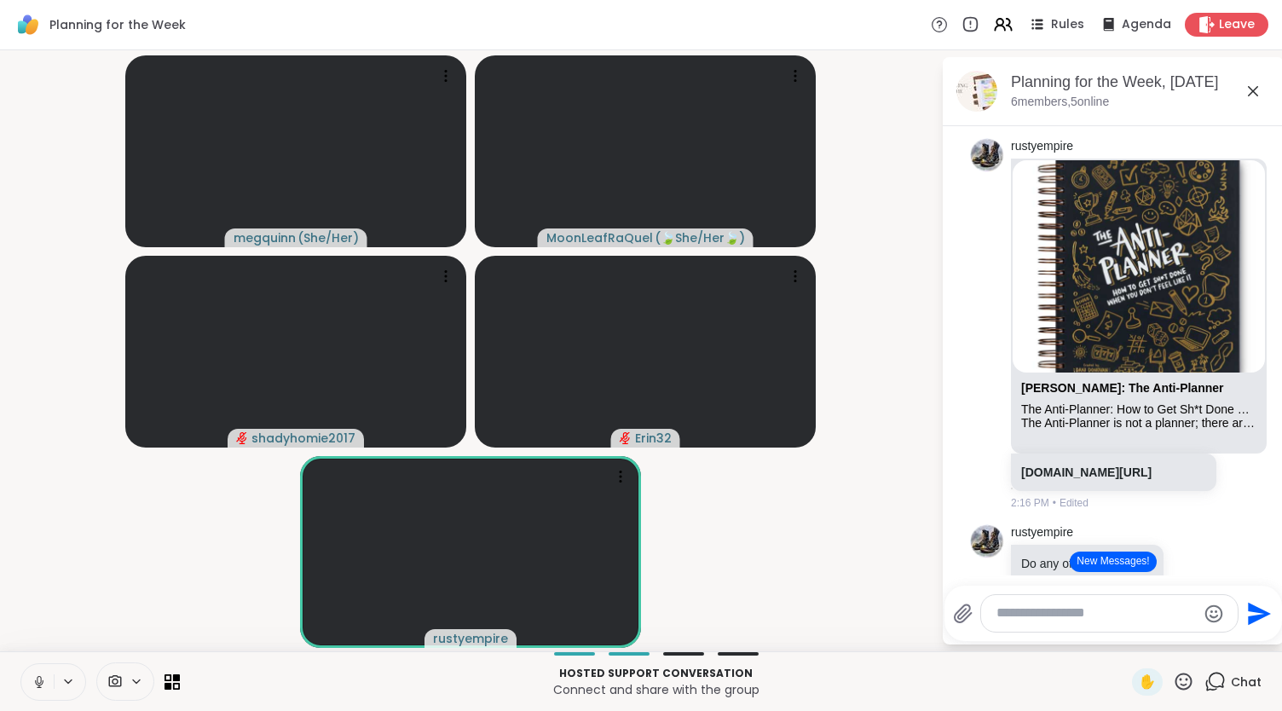
click at [45, 677] on icon at bounding box center [39, 681] width 15 height 15
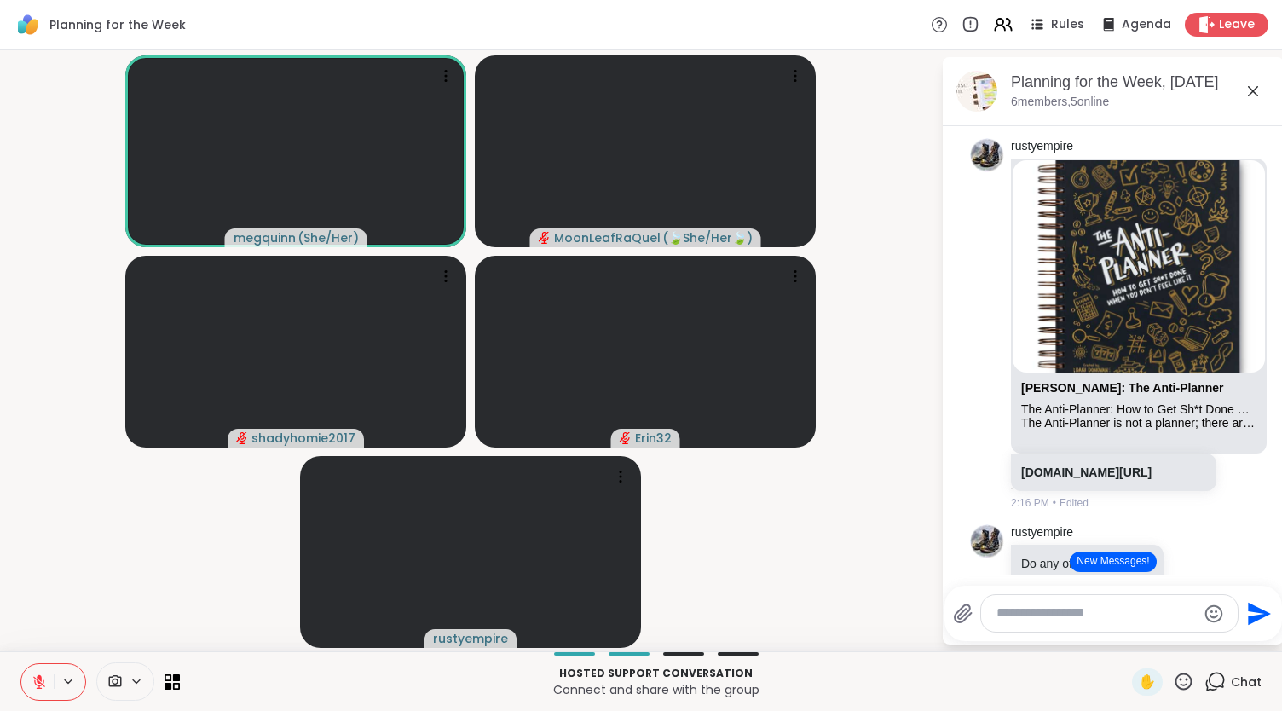
click at [38, 662] on div "Hosted support conversation Connect and share with the group ✋ Chat" at bounding box center [641, 681] width 1282 height 60
click at [32, 680] on icon at bounding box center [39, 681] width 15 height 15
click at [39, 676] on icon at bounding box center [39, 680] width 4 height 8
click at [39, 676] on icon at bounding box center [39, 677] width 5 height 7
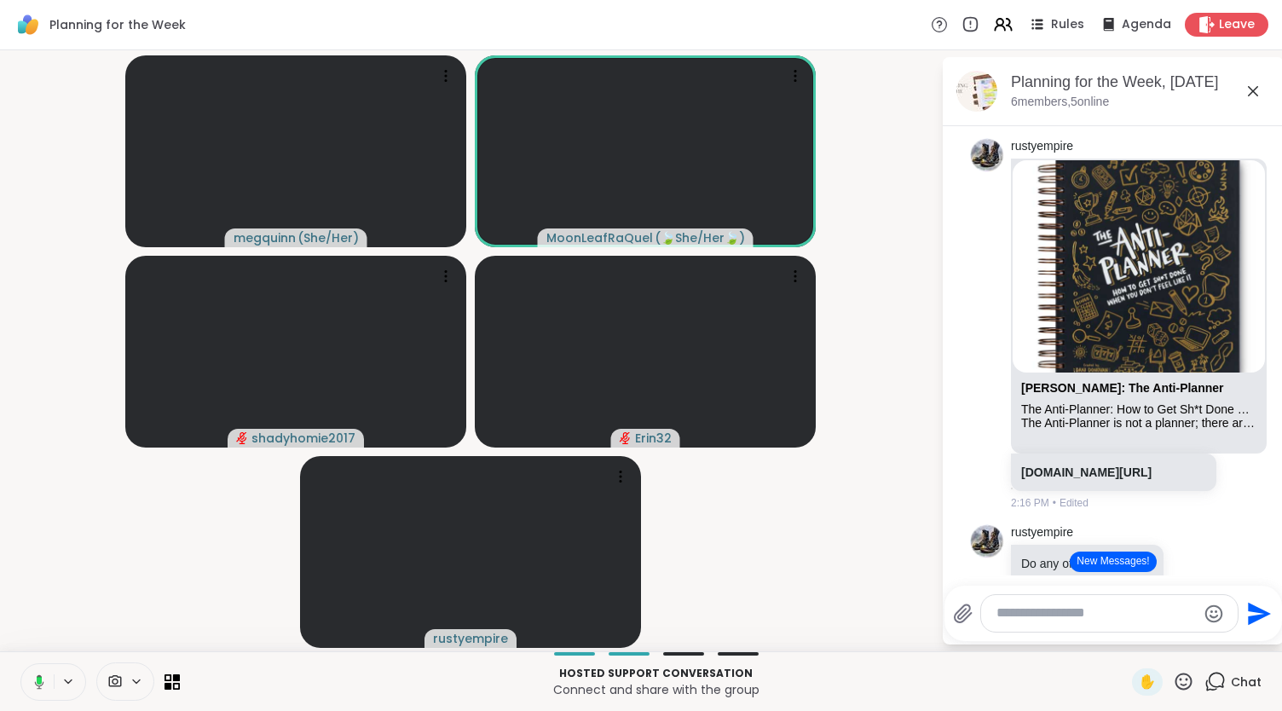
click at [41, 671] on button at bounding box center [36, 682] width 35 height 36
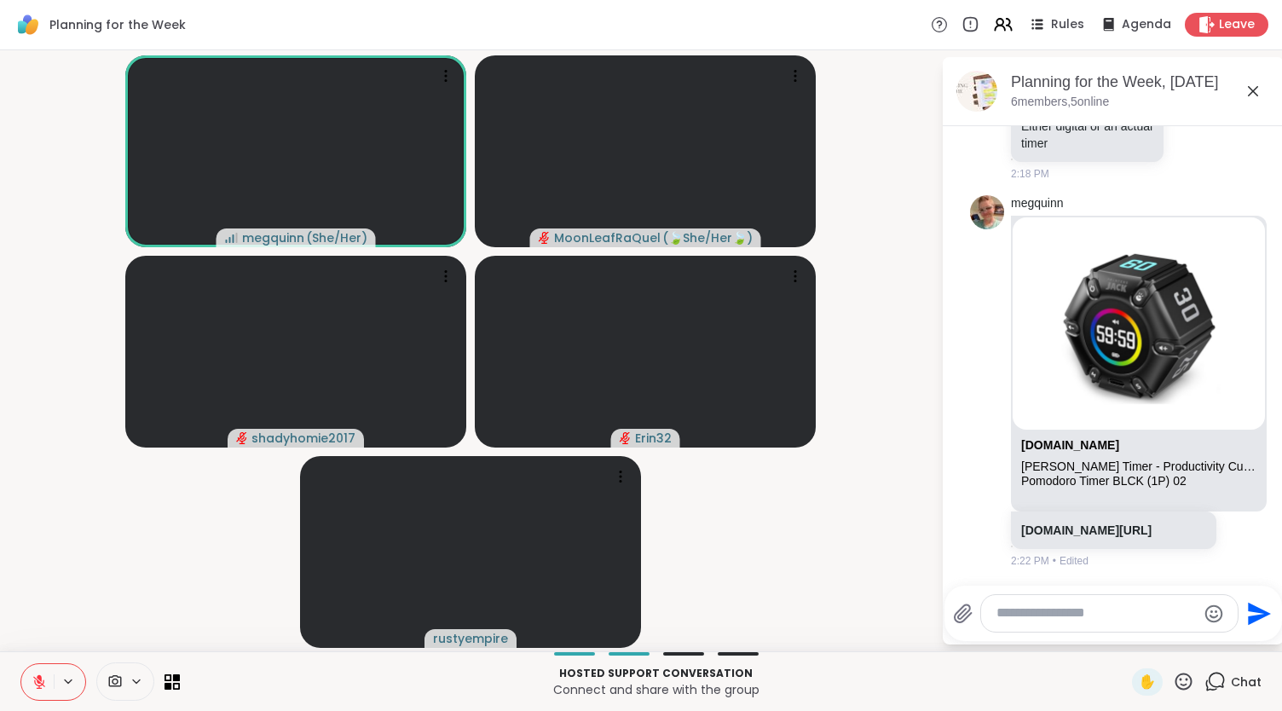
scroll to position [2825, 0]
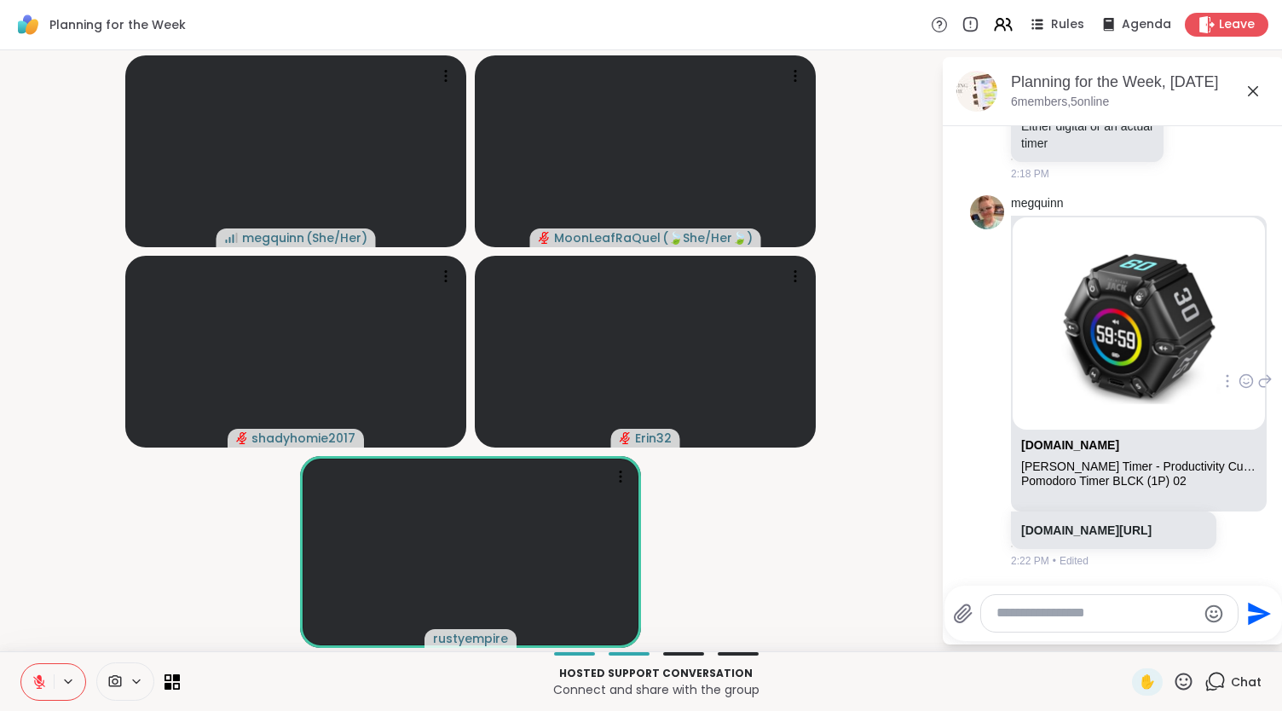
click at [1240, 374] on icon at bounding box center [1246, 380] width 13 height 13
click at [1239, 346] on div "Select Reaction: Heart" at bounding box center [1246, 353] width 15 height 15
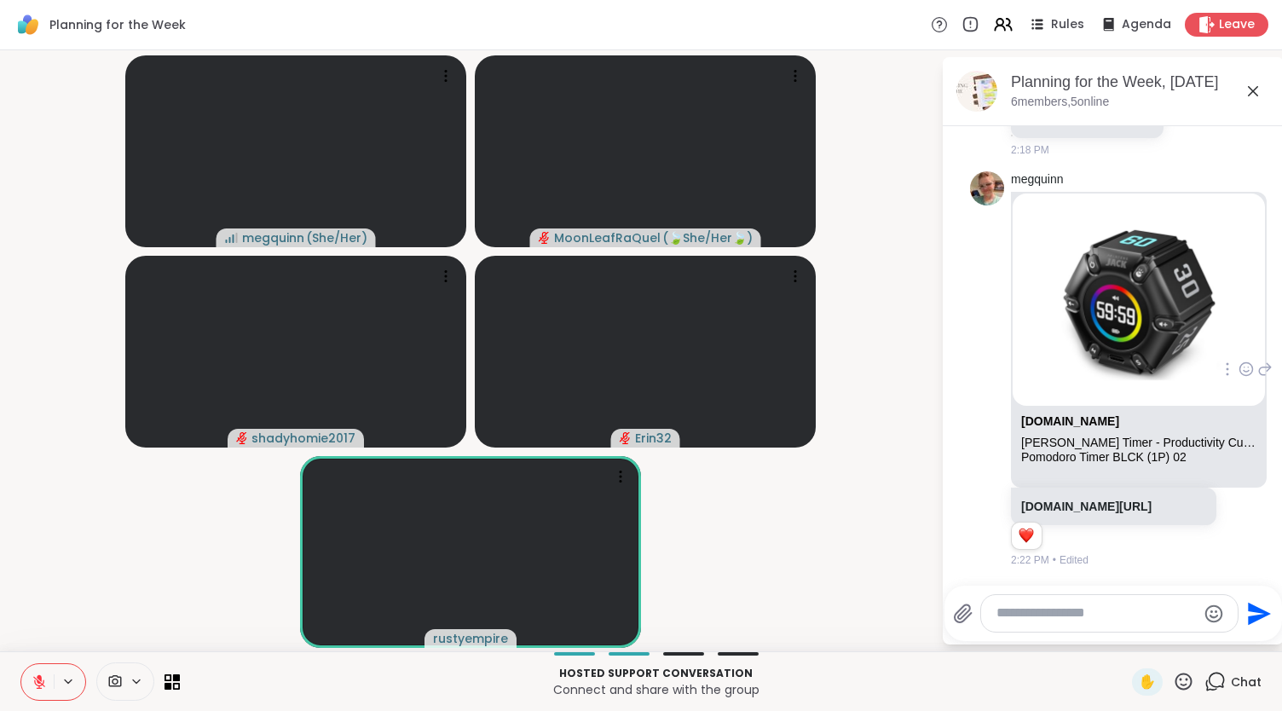
click at [1257, 359] on icon at bounding box center [1264, 369] width 15 height 20
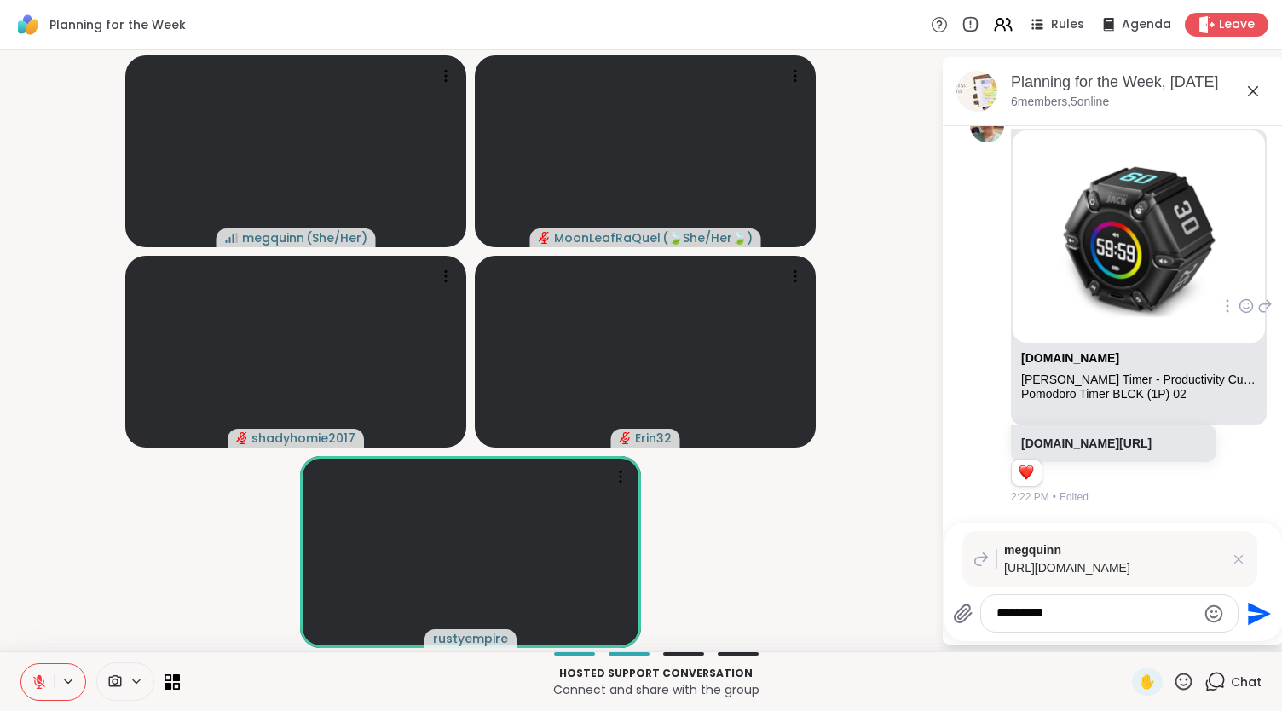
type textarea "**********"
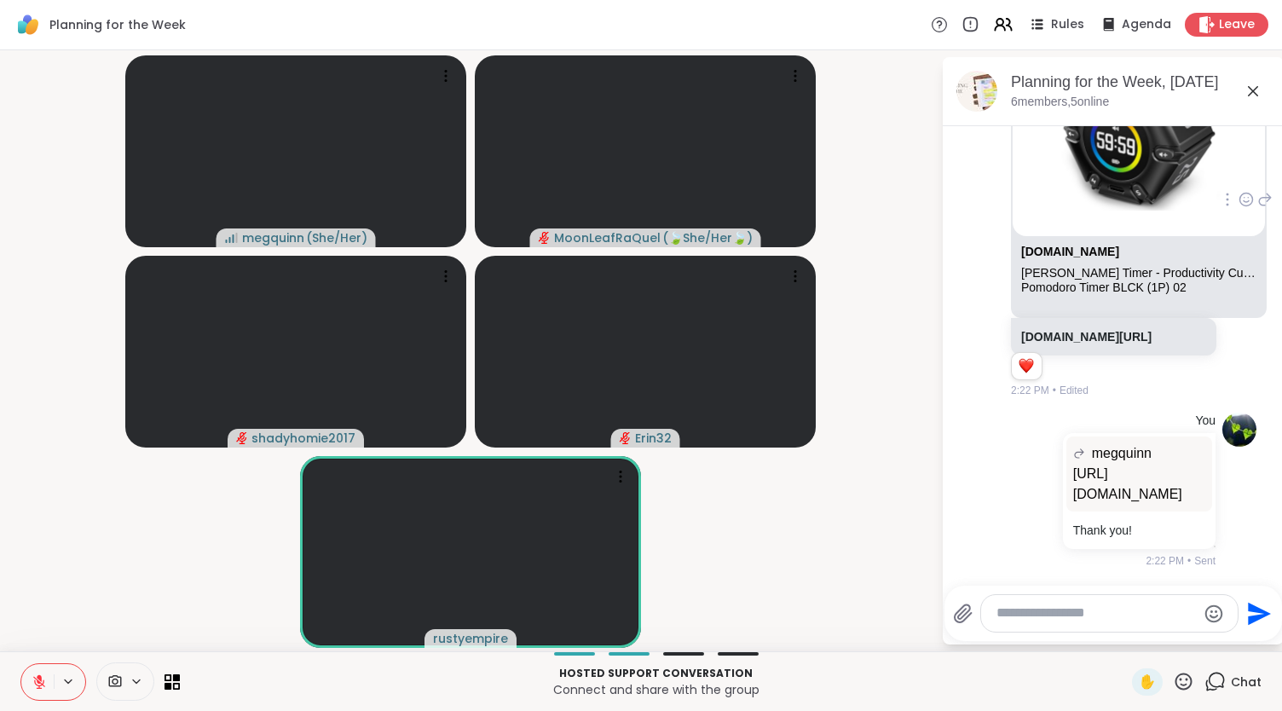
scroll to position [3039, 0]
click at [34, 673] on button at bounding box center [37, 682] width 32 height 36
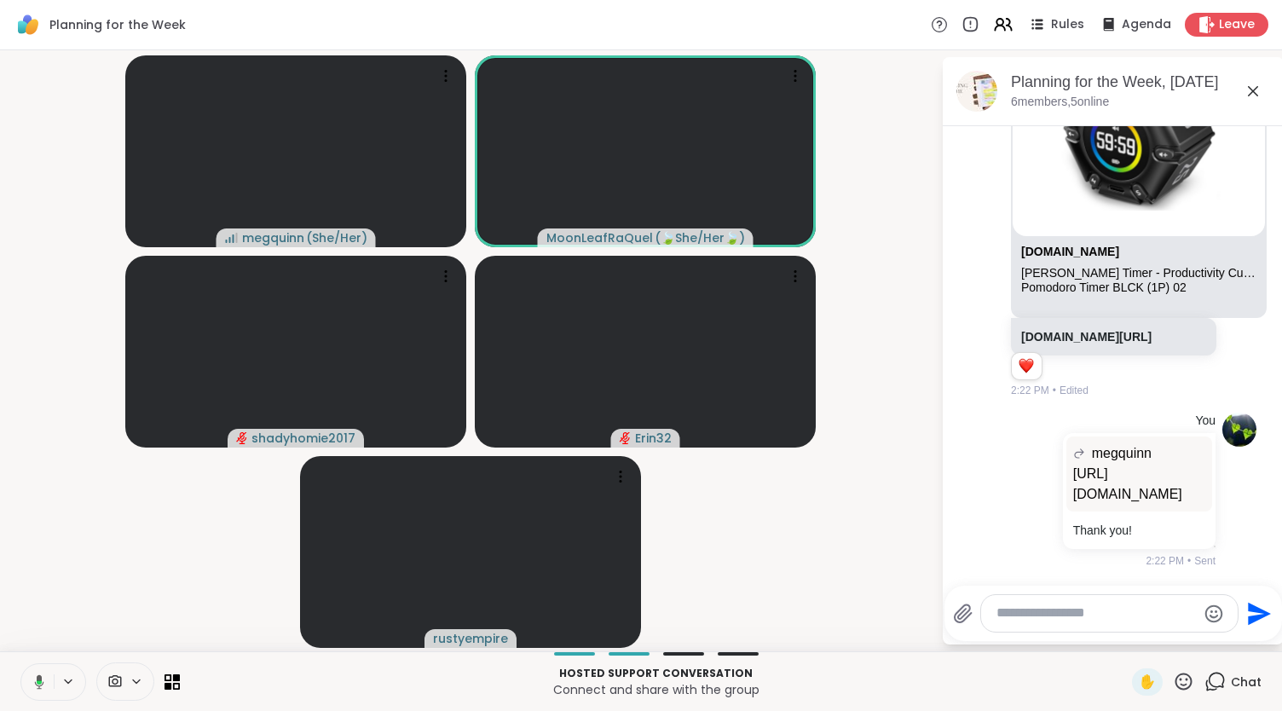
click at [48, 673] on button at bounding box center [36, 682] width 35 height 36
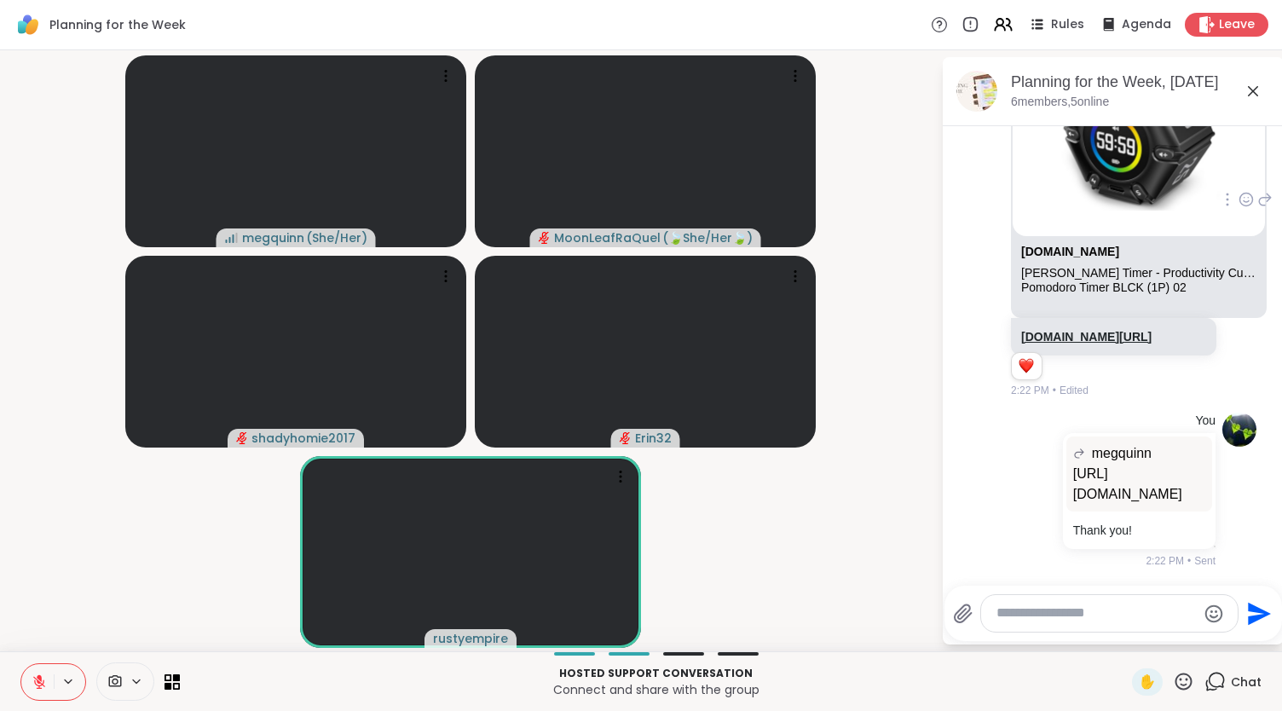
click at [1076, 330] on link "[DOMAIN_NAME][URL]" at bounding box center [1086, 337] width 130 height 14
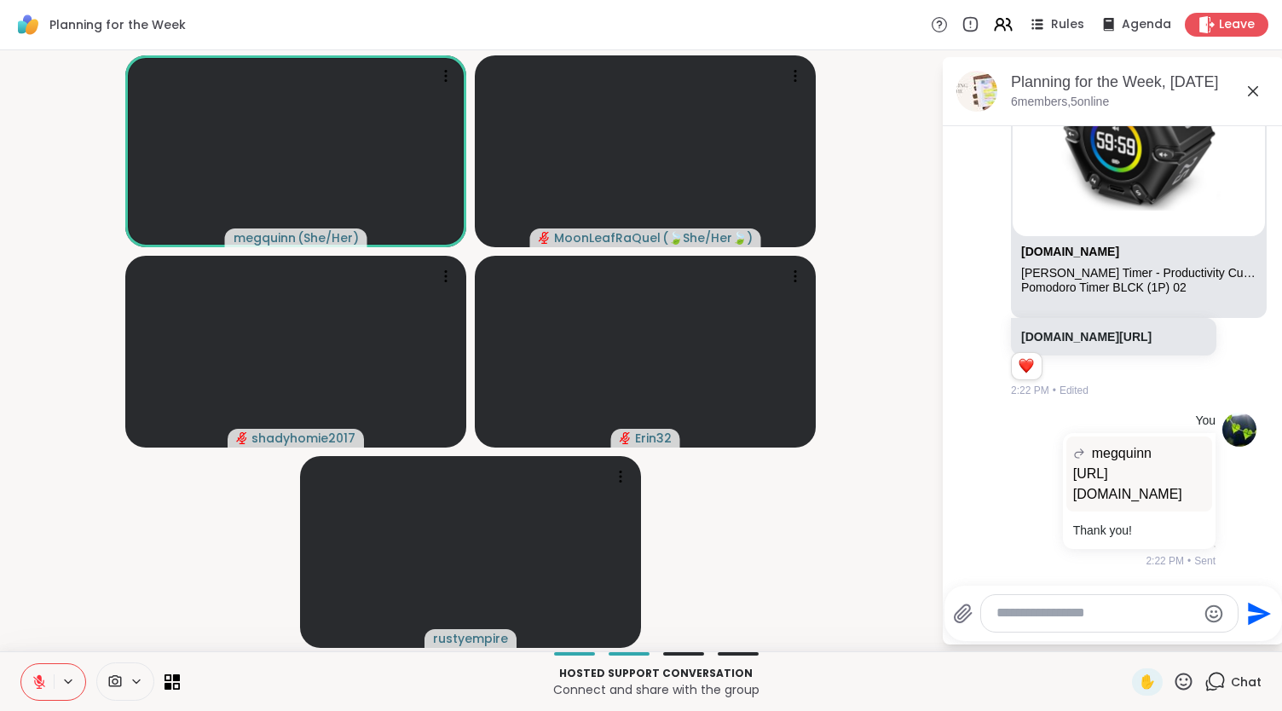
click at [43, 683] on icon at bounding box center [39, 682] width 12 height 12
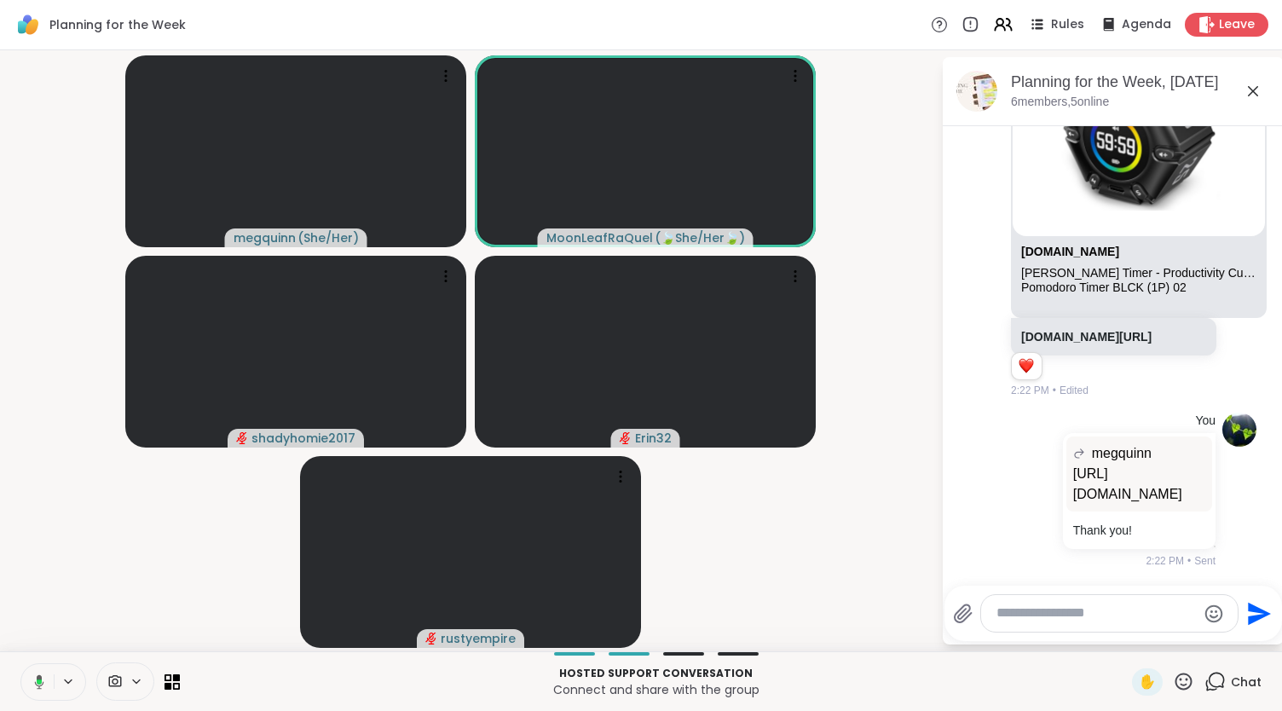
click at [43, 679] on icon at bounding box center [36, 681] width 15 height 15
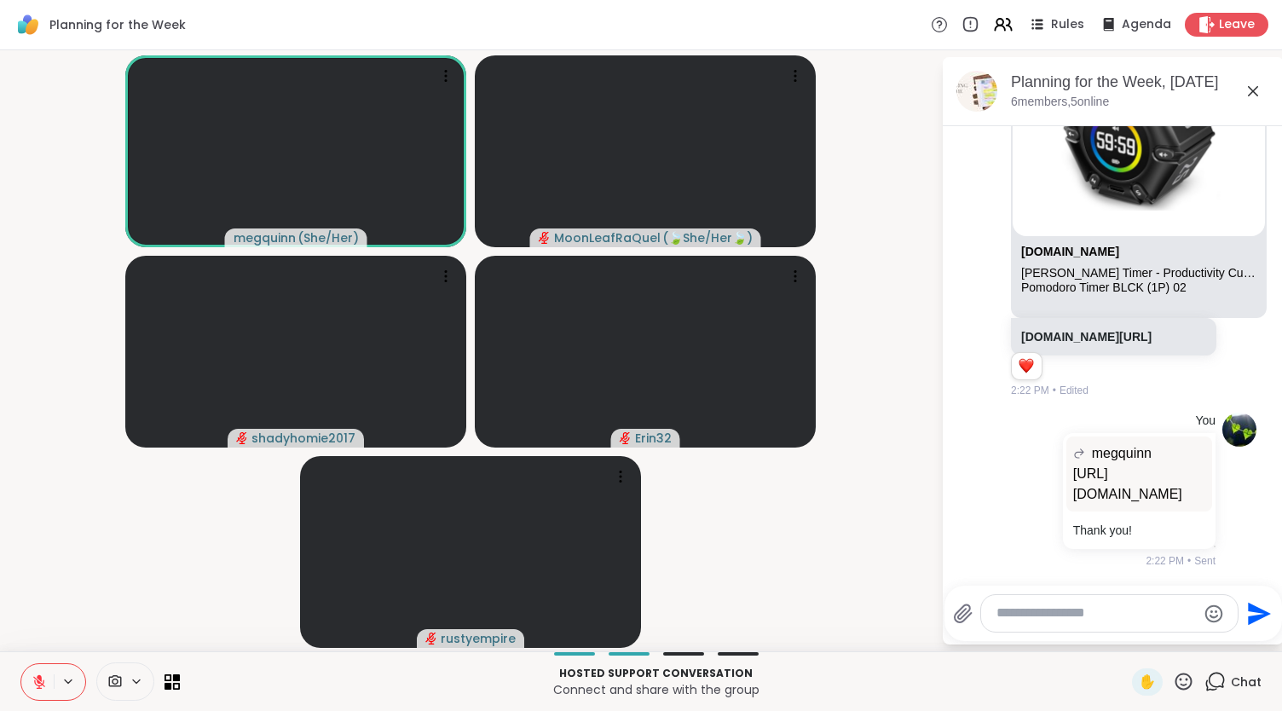
click at [1175, 678] on icon at bounding box center [1183, 681] width 21 height 21
click at [1125, 642] on span "❤️" at bounding box center [1133, 637] width 17 height 20
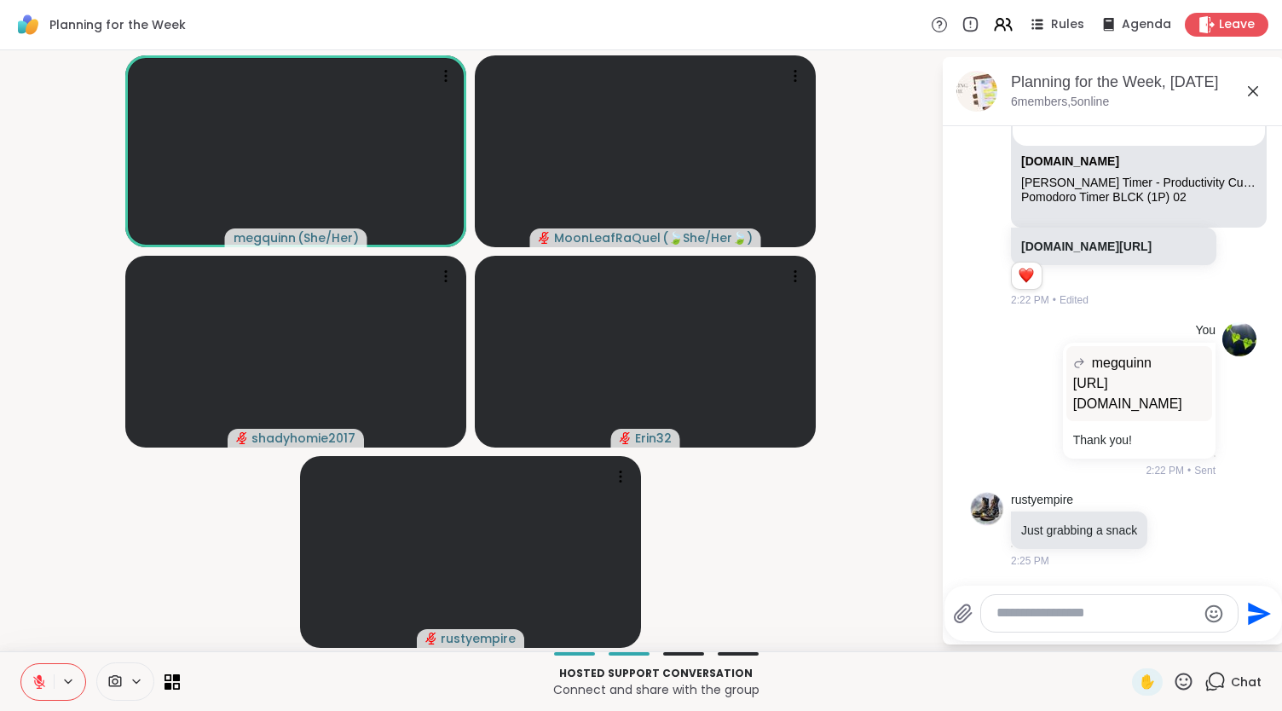
click at [38, 679] on icon at bounding box center [39, 677] width 5 height 7
click at [38, 679] on icon at bounding box center [39, 681] width 15 height 15
click at [41, 684] on icon at bounding box center [39, 682] width 12 height 12
click at [41, 684] on icon at bounding box center [39, 681] width 9 height 14
click at [32, 683] on icon at bounding box center [39, 681] width 15 height 15
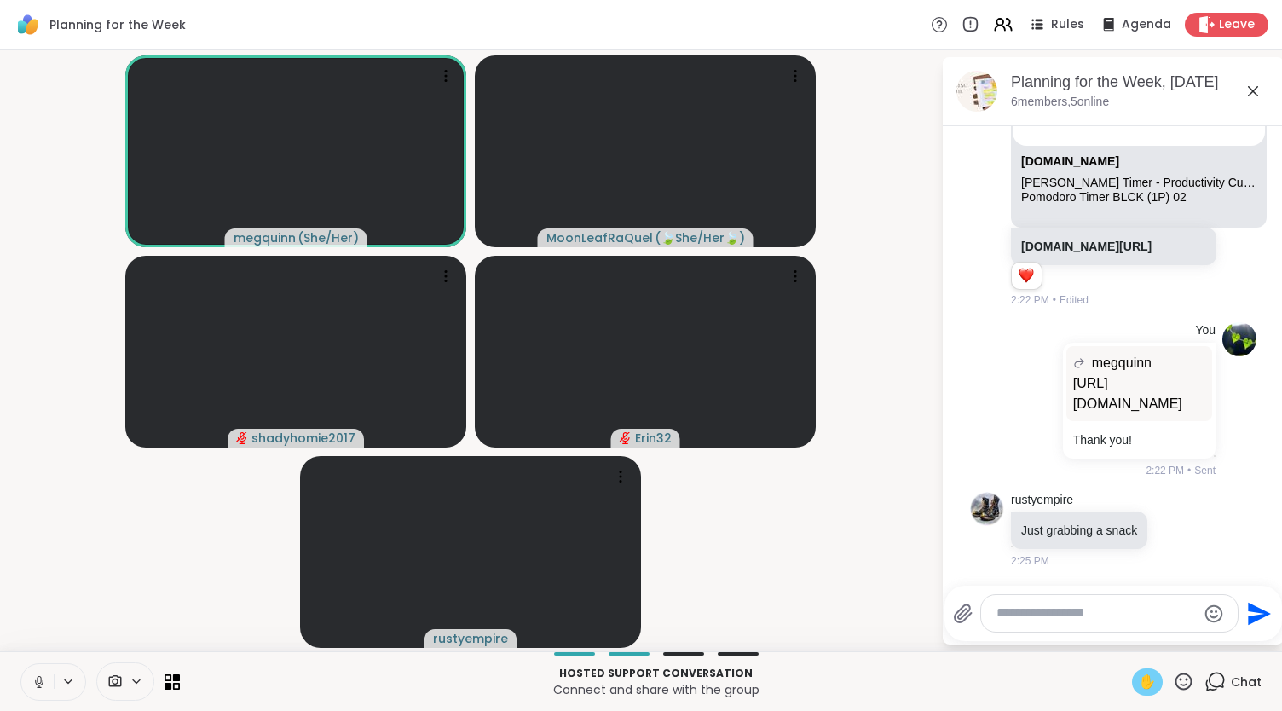
click at [1139, 690] on span "✋" at bounding box center [1147, 682] width 17 height 20
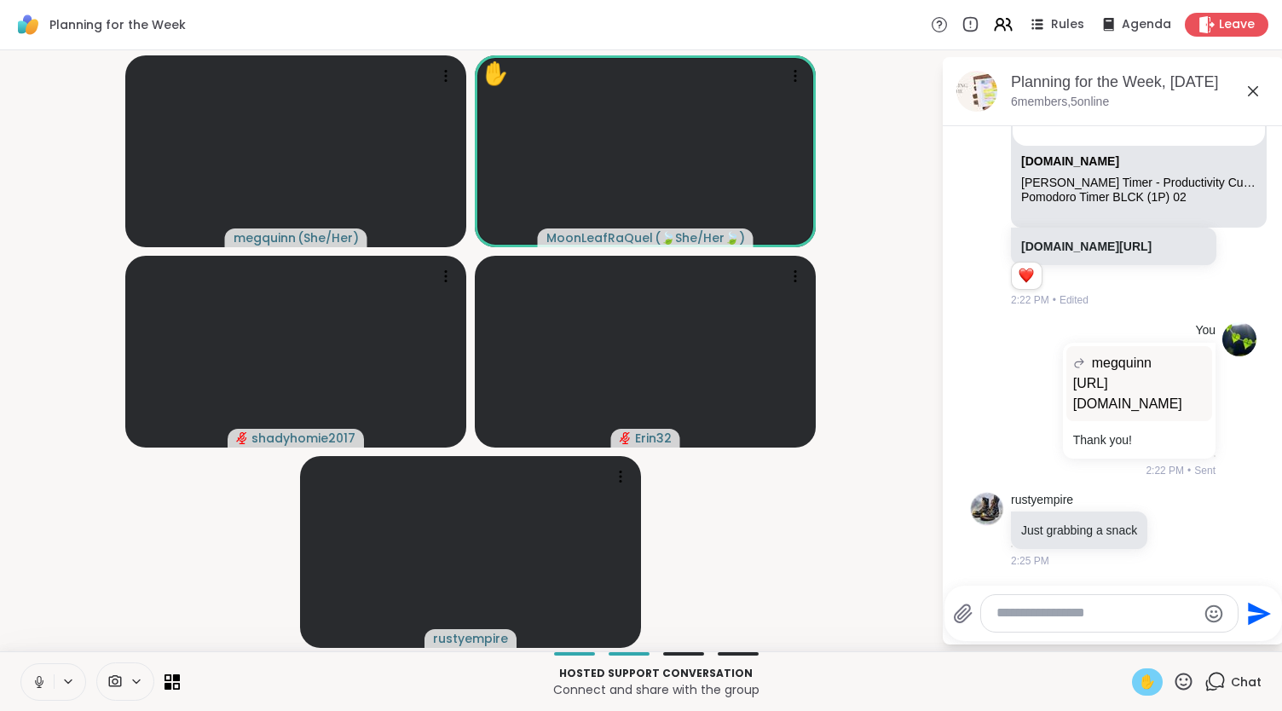
click at [1139, 673] on span "✋" at bounding box center [1147, 682] width 17 height 20
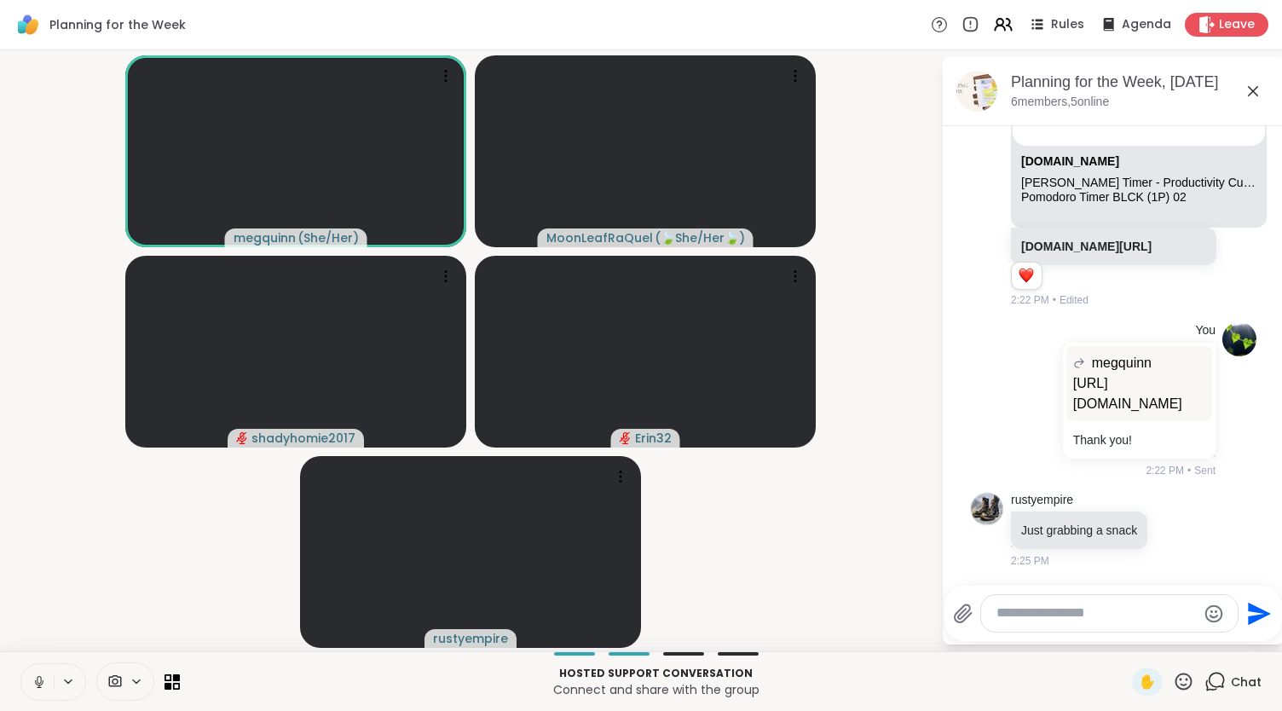
click at [38, 684] on icon at bounding box center [39, 681] width 9 height 5
click at [39, 682] on icon at bounding box center [39, 682] width 12 height 12
drag, startPoint x: 43, startPoint y: 676, endPoint x: 51, endPoint y: 681, distance: 9.9
click at [51, 681] on button at bounding box center [37, 682] width 32 height 36
click at [44, 684] on icon at bounding box center [39, 681] width 15 height 15
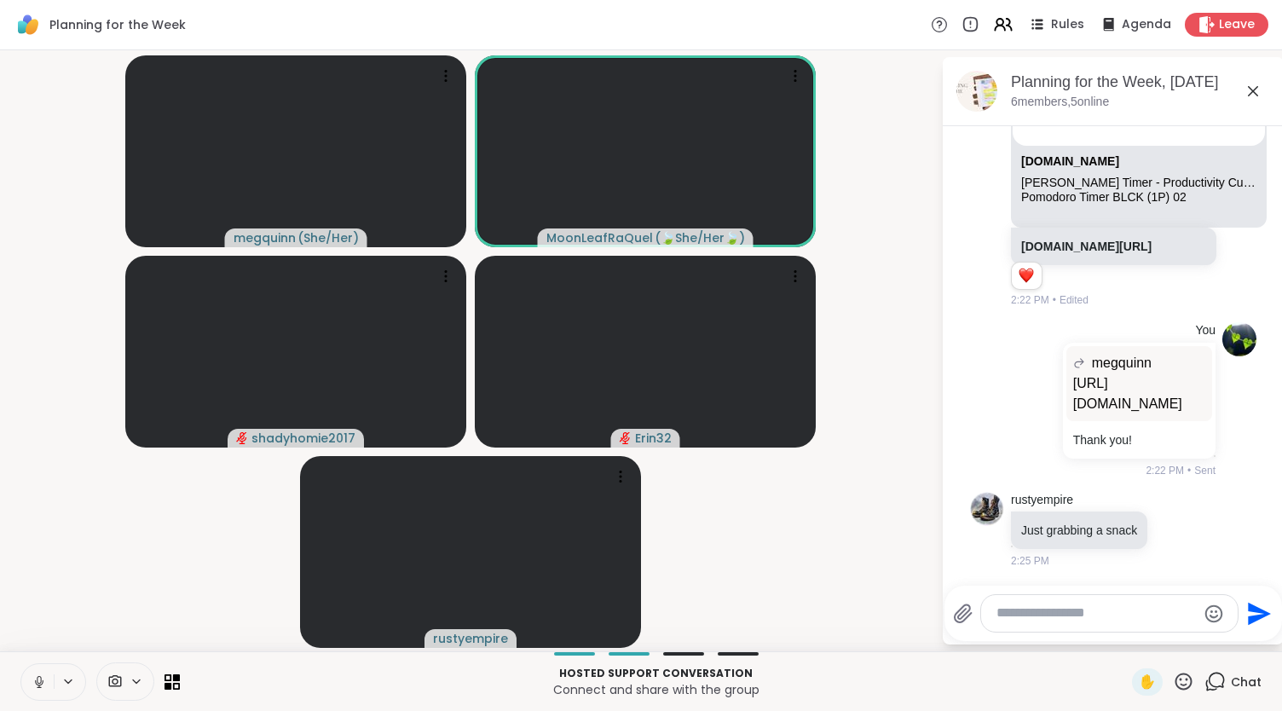
click at [42, 688] on icon at bounding box center [39, 681] width 15 height 15
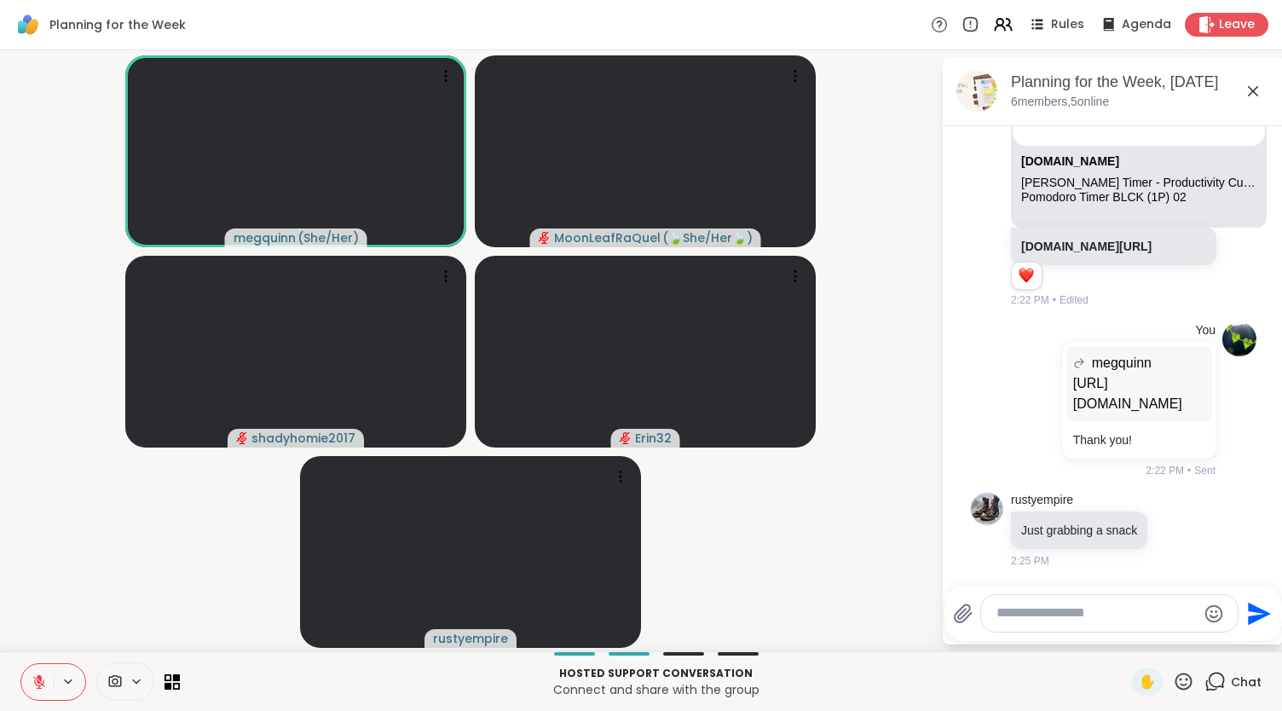
click at [44, 669] on button at bounding box center [37, 682] width 32 height 36
click at [45, 678] on icon at bounding box center [39, 681] width 15 height 15
click at [1175, 678] on icon at bounding box center [1183, 681] width 21 height 21
click at [1118, 647] on div "❤️" at bounding box center [1133, 636] width 31 height 27
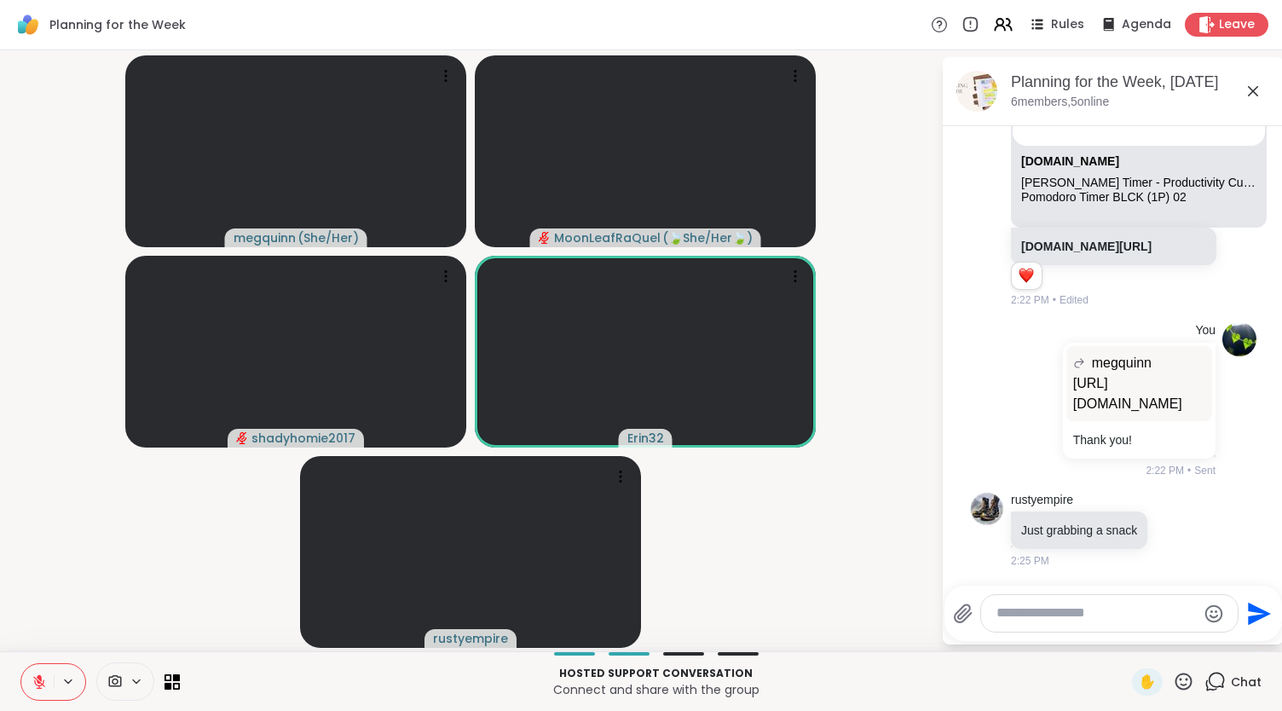
drag, startPoint x: 921, startPoint y: 533, endPoint x: 952, endPoint y: 529, distance: 31.7
click at [921, 533] on video-player-container "megquinn ( She/Her ) MoonLeafRaQuel ( 🍃She/Her🍃 ) shadyhomie2017 Erin32 rustyem…" at bounding box center [470, 350] width 921 height 587
click at [1027, 615] on textarea "Type your message" at bounding box center [1095, 613] width 199 height 18
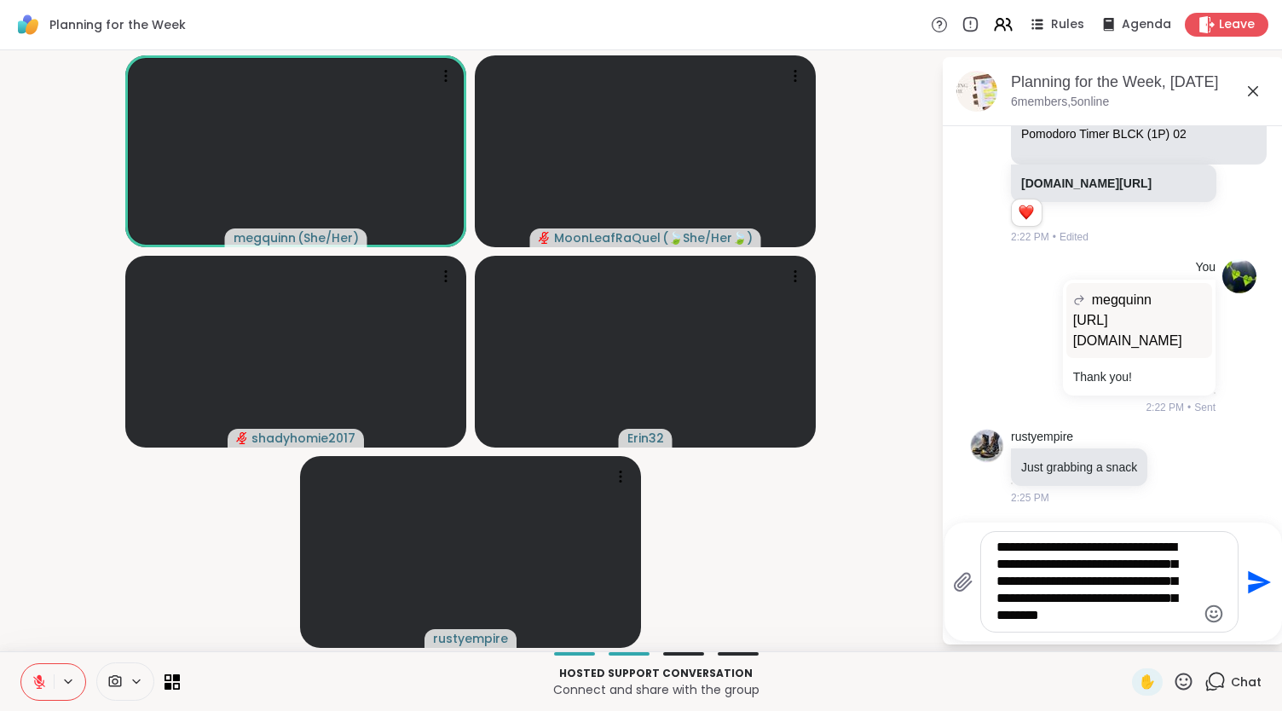
type textarea "**********"
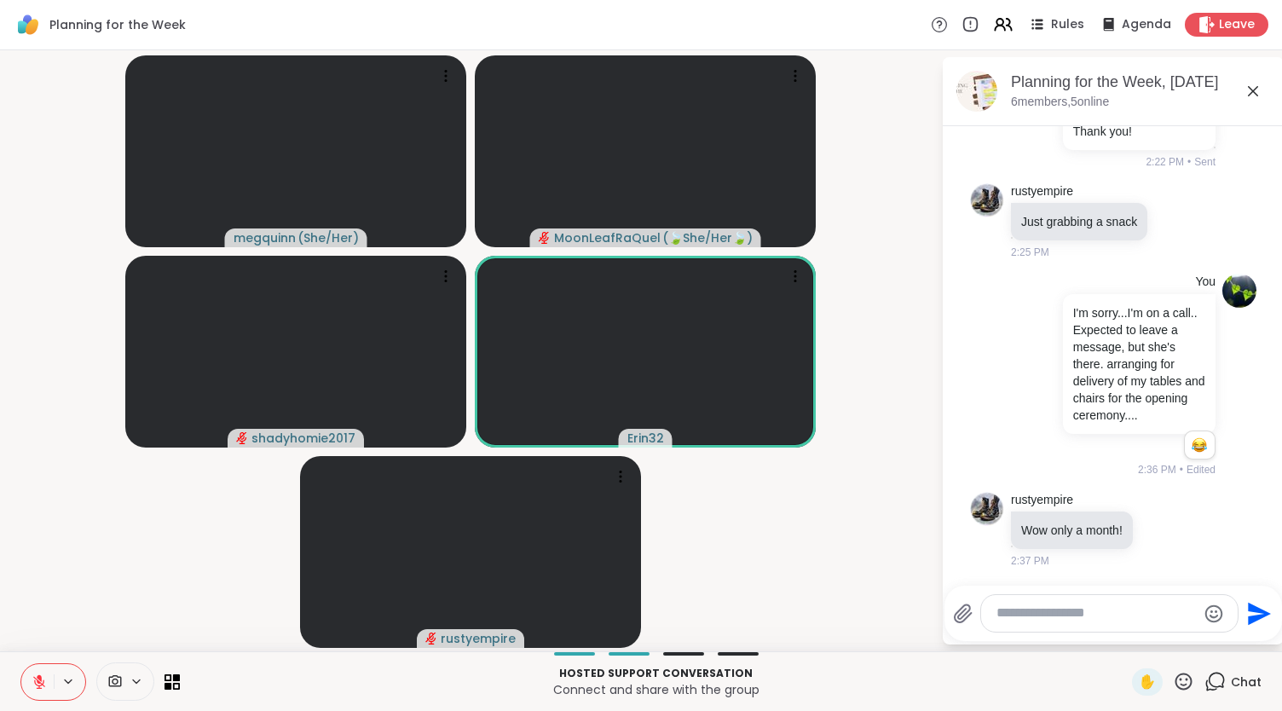
scroll to position [3478, 0]
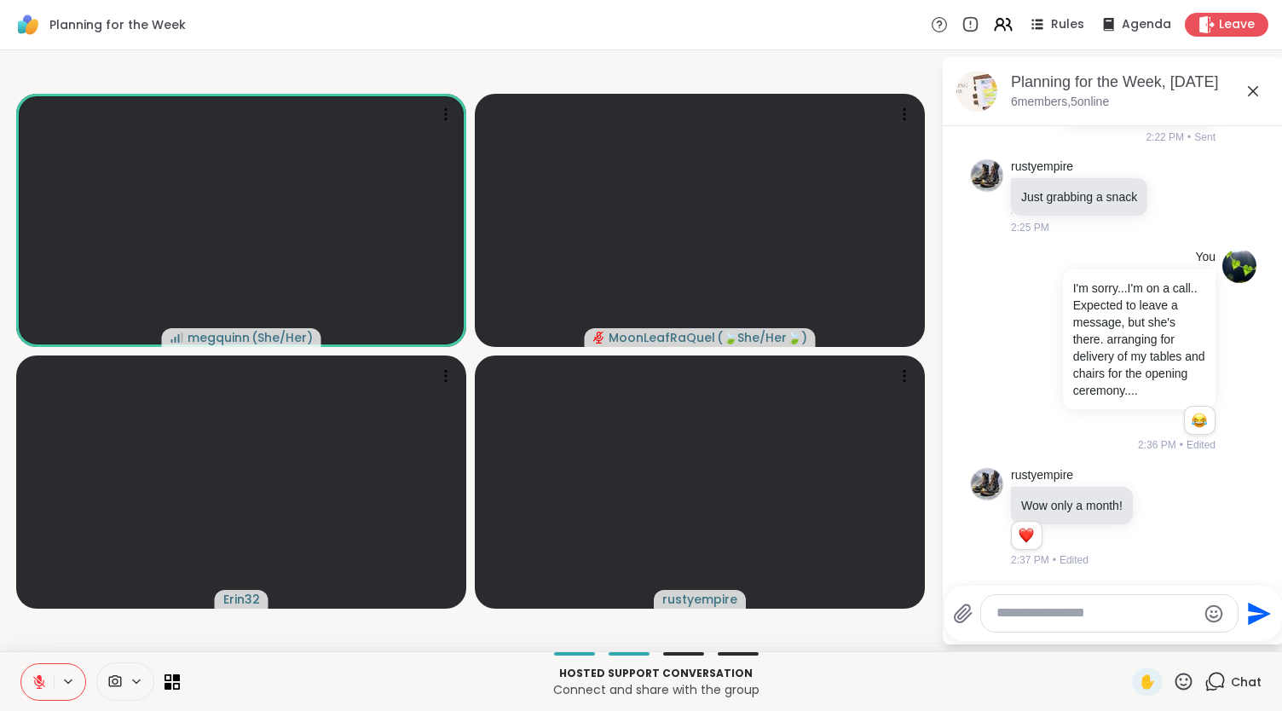
click at [881, 627] on video-player-container "megquinn ( She/Her ) MoonLeafRaQuel ( 🍃She/Her🍃 ) Erin32 rustyempire" at bounding box center [470, 350] width 921 height 587
click at [1061, 614] on textarea "Type your message" at bounding box center [1095, 613] width 199 height 18
click at [1175, 682] on icon at bounding box center [1183, 681] width 21 height 21
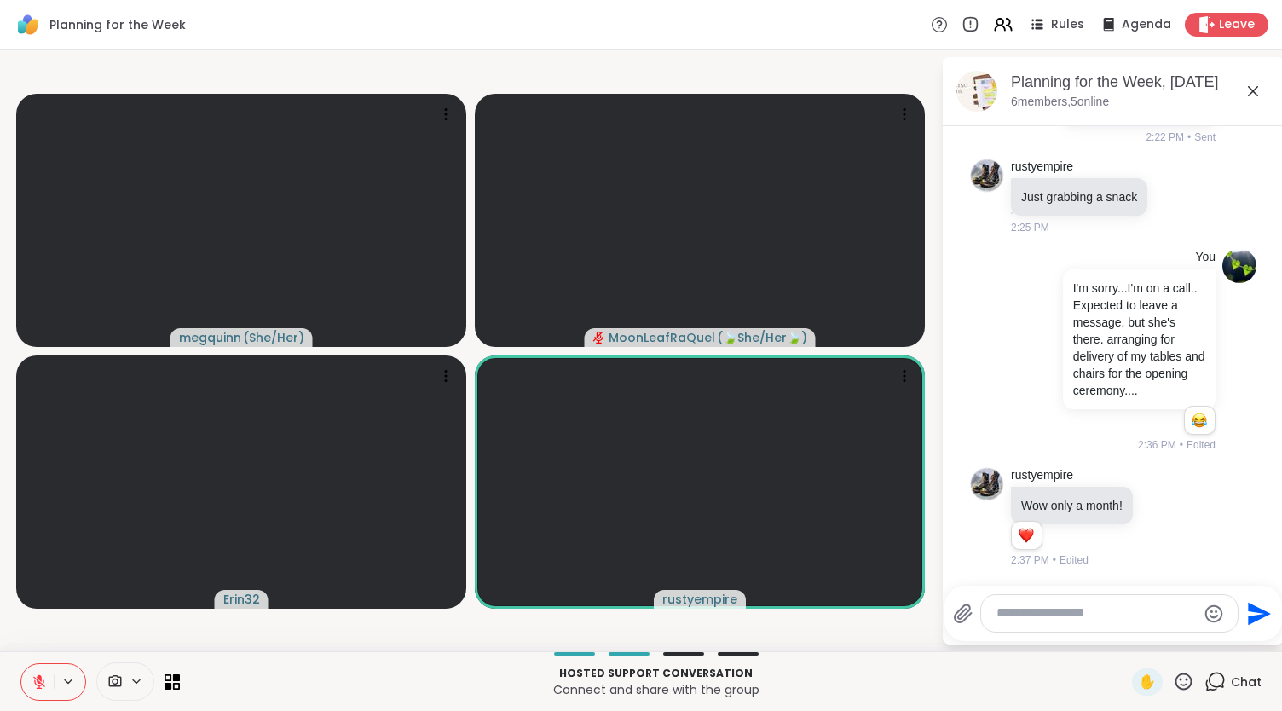
click at [38, 680] on icon at bounding box center [39, 682] width 12 height 12
click at [42, 678] on icon at bounding box center [39, 681] width 15 height 15
drag, startPoint x: 42, startPoint y: 678, endPoint x: 372, endPoint y: 630, distance: 333.3
click at [372, 630] on video-player-container "megquinn ( She/Her ) MoonLeafRaQuel ( 🍃She/Her🍃 ) Erin32 rustyempire" at bounding box center [470, 350] width 921 height 587
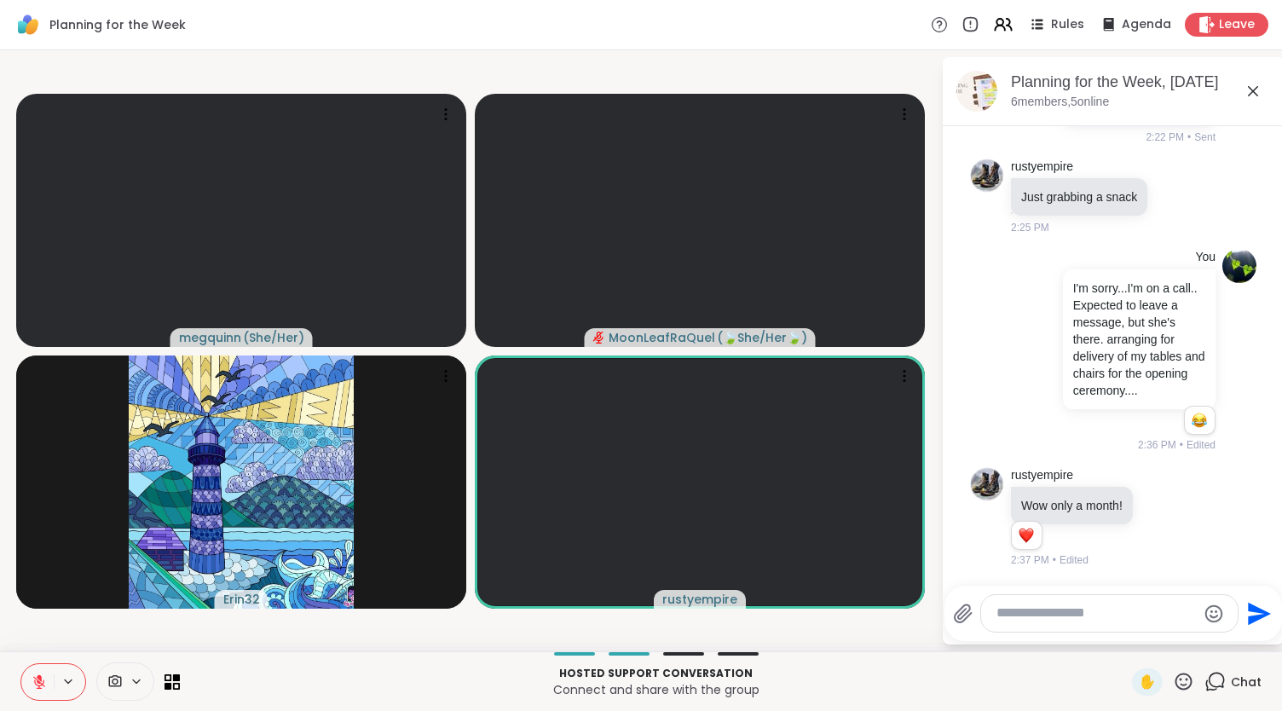
click at [39, 682] on icon at bounding box center [39, 682] width 12 height 12
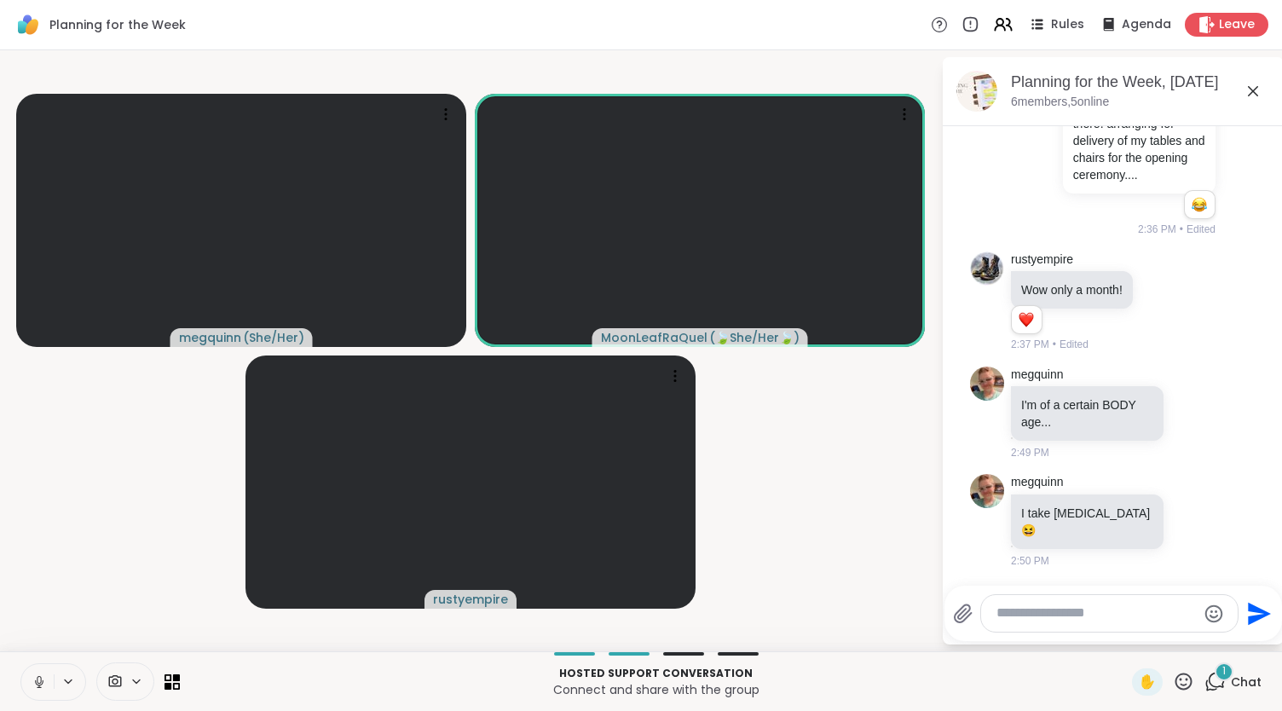
scroll to position [3676, 0]
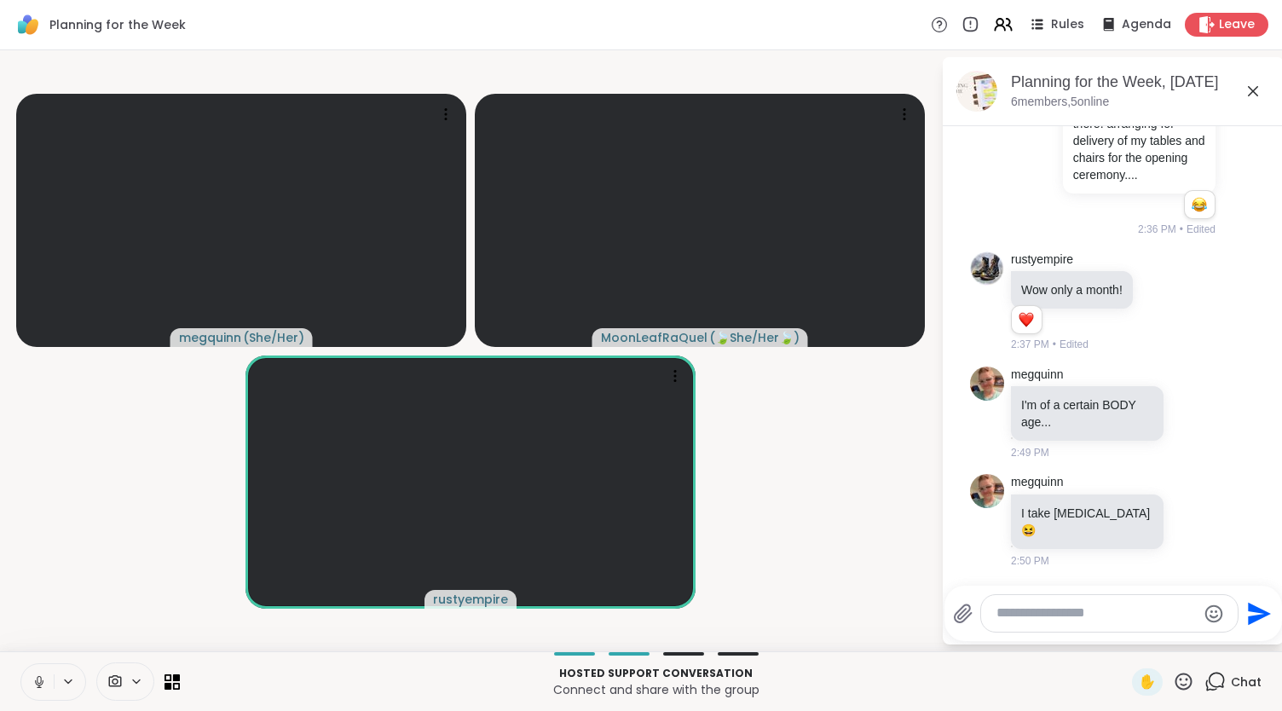
drag, startPoint x: 41, startPoint y: 677, endPoint x: 55, endPoint y: 684, distance: 15.2
click at [55, 684] on div at bounding box center [53, 682] width 66 height 38
click at [44, 682] on icon at bounding box center [39, 681] width 15 height 15
click at [1037, 612] on textarea "Type your message" at bounding box center [1095, 613] width 199 height 18
click at [1250, 90] on icon at bounding box center [1253, 91] width 20 height 20
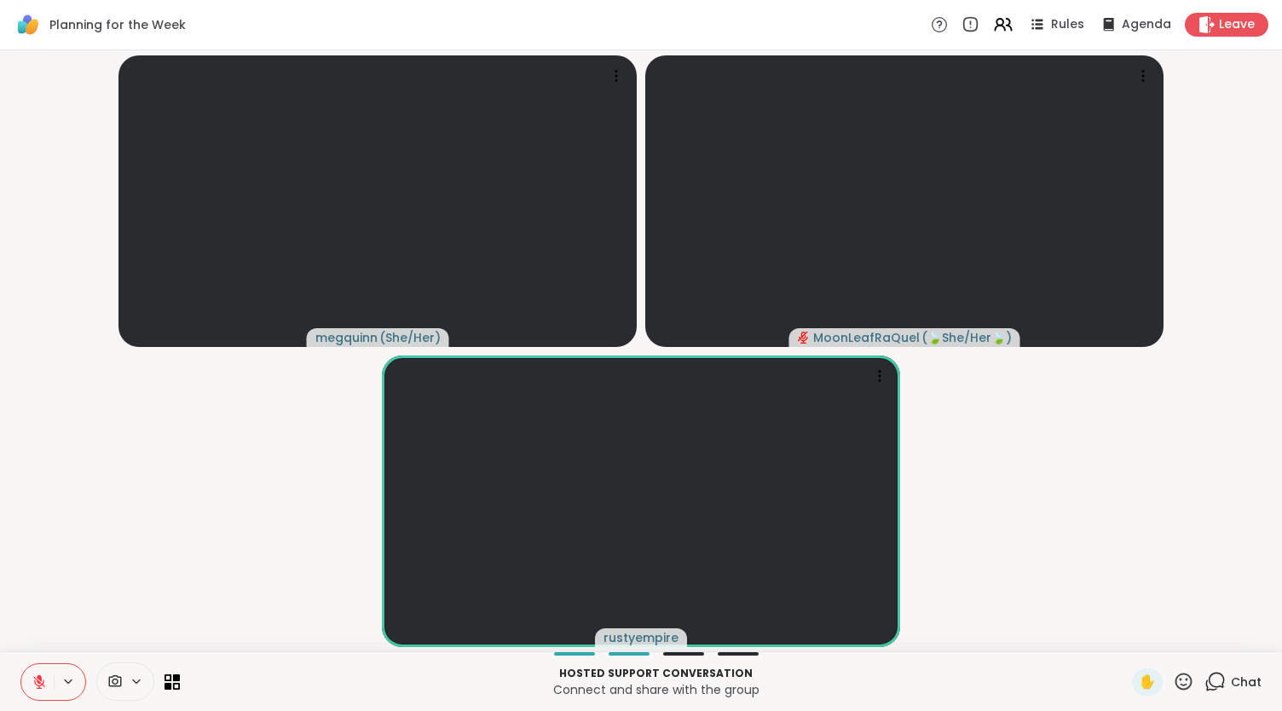
click at [1231, 676] on span "Chat" at bounding box center [1246, 681] width 31 height 17
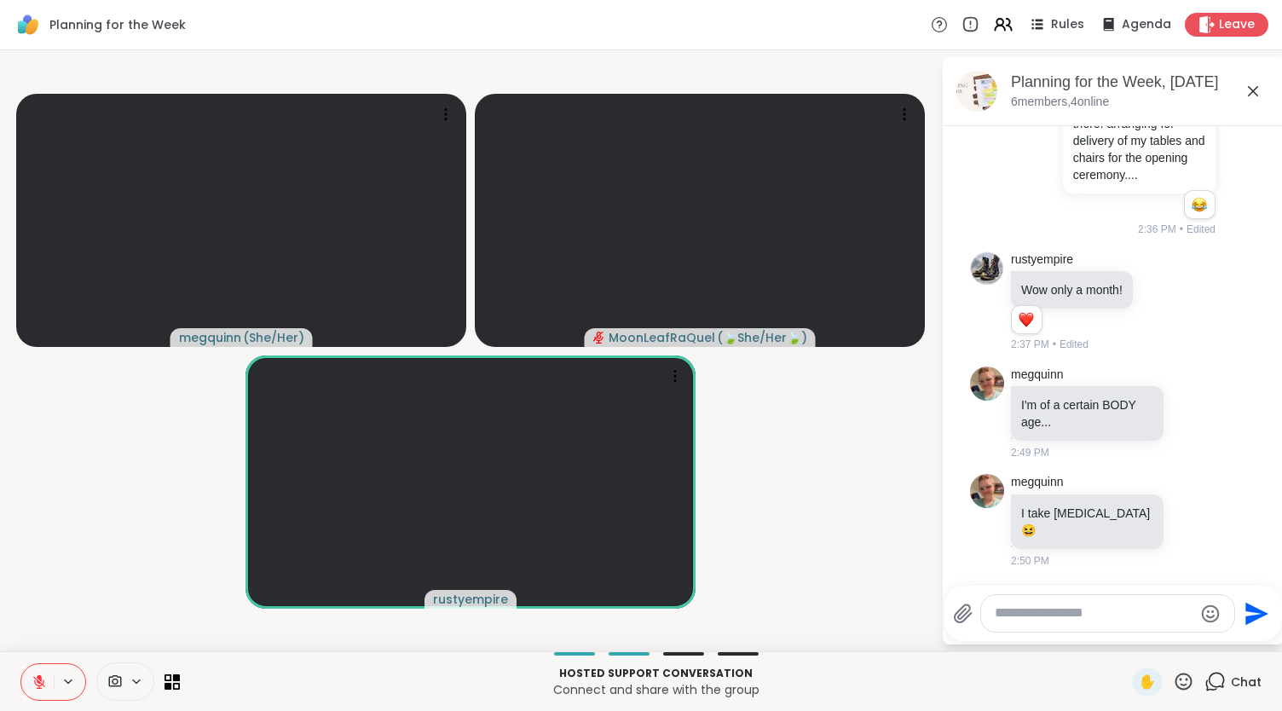
click at [1029, 621] on textarea "Type your message" at bounding box center [1094, 613] width 199 height 18
click at [1187, 523] on icon at bounding box center [1193, 520] width 13 height 13
click at [1186, 501] on div "Select Reaction: Heart" at bounding box center [1193, 493] width 15 height 15
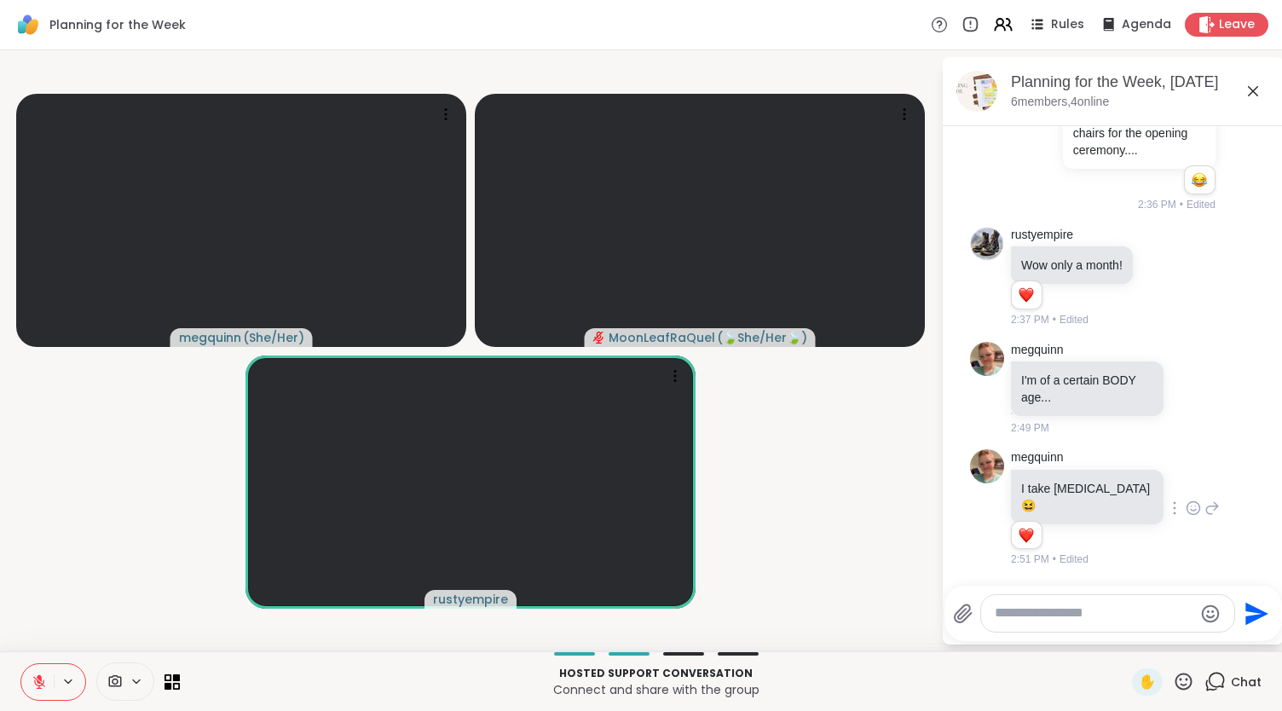
scroll to position [3700, 0]
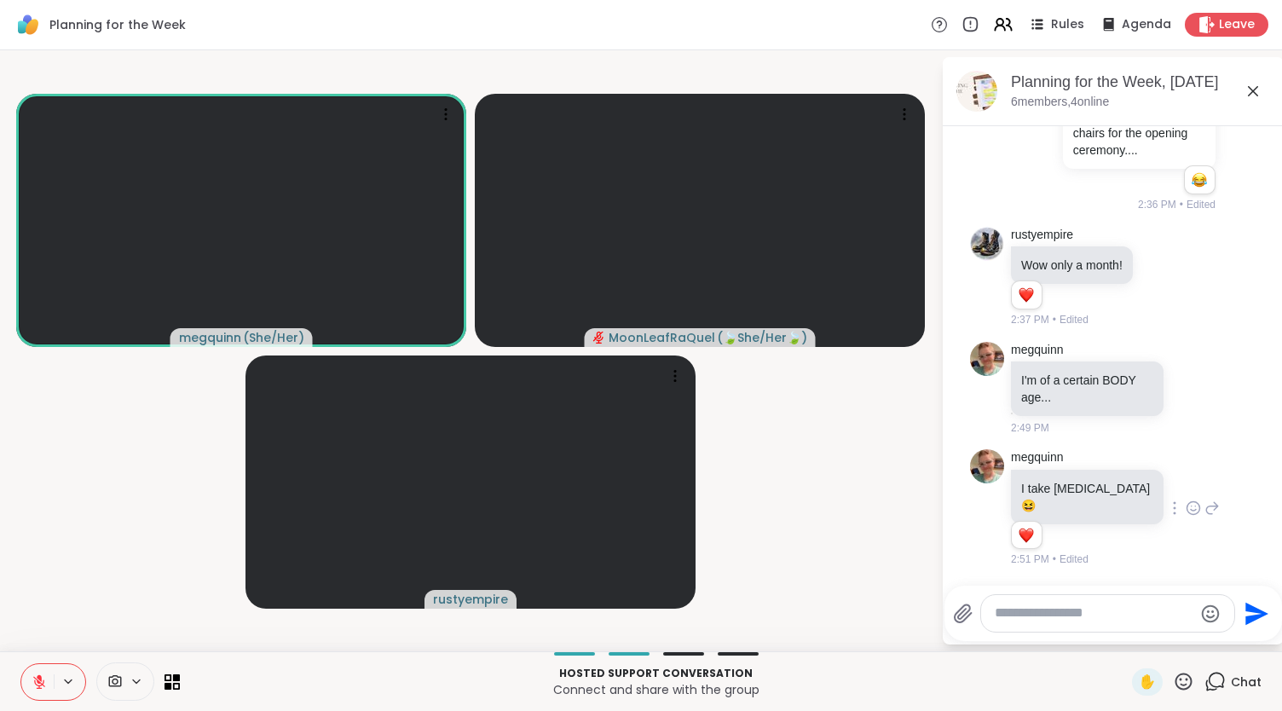
click at [43, 674] on icon at bounding box center [39, 681] width 15 height 15
click at [34, 680] on icon at bounding box center [39, 681] width 15 height 15
click at [38, 677] on icon at bounding box center [39, 677] width 5 height 7
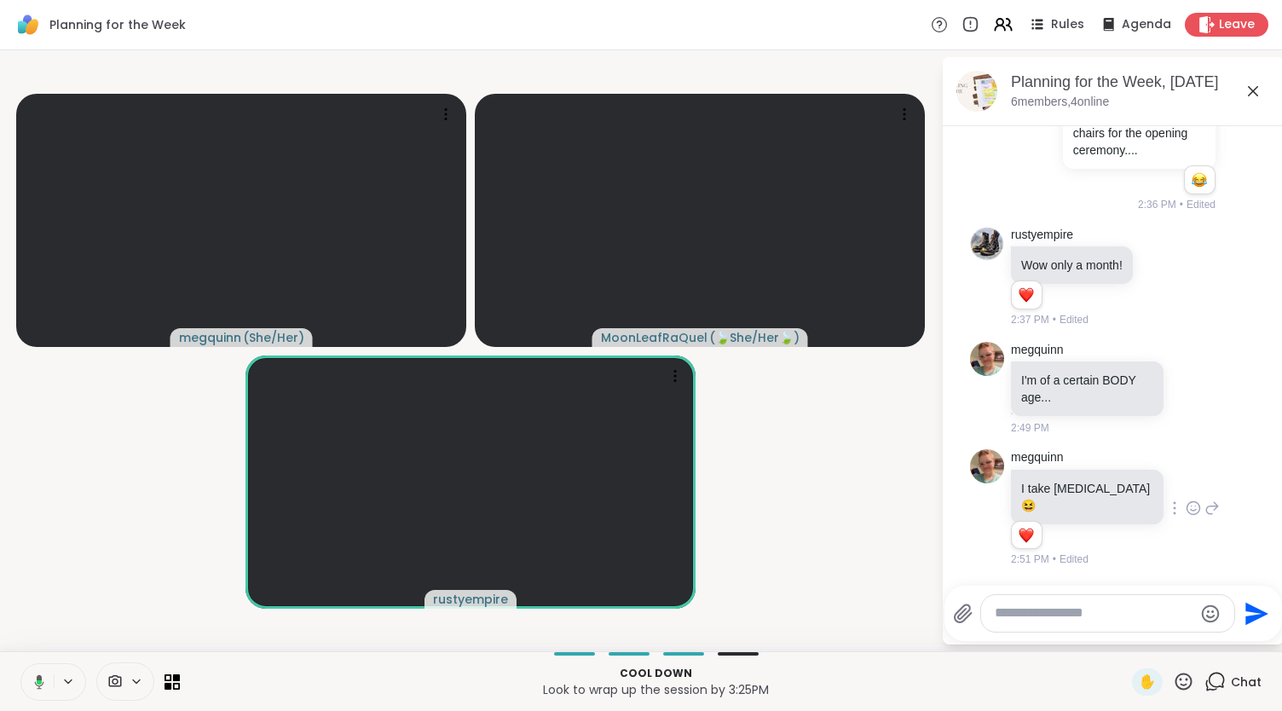
click at [1029, 618] on textarea "Type your message" at bounding box center [1094, 613] width 199 height 18
click at [1246, 90] on icon at bounding box center [1253, 91] width 20 height 20
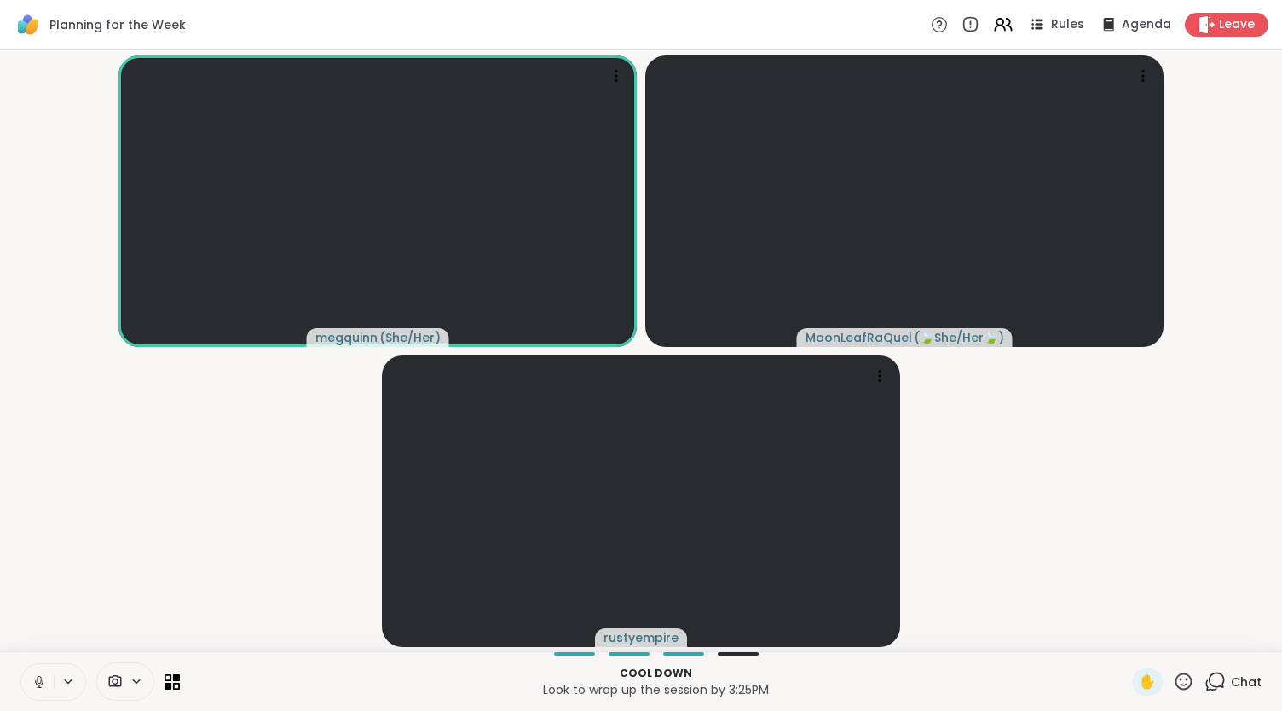
click at [1232, 682] on span "Chat" at bounding box center [1246, 681] width 31 height 17
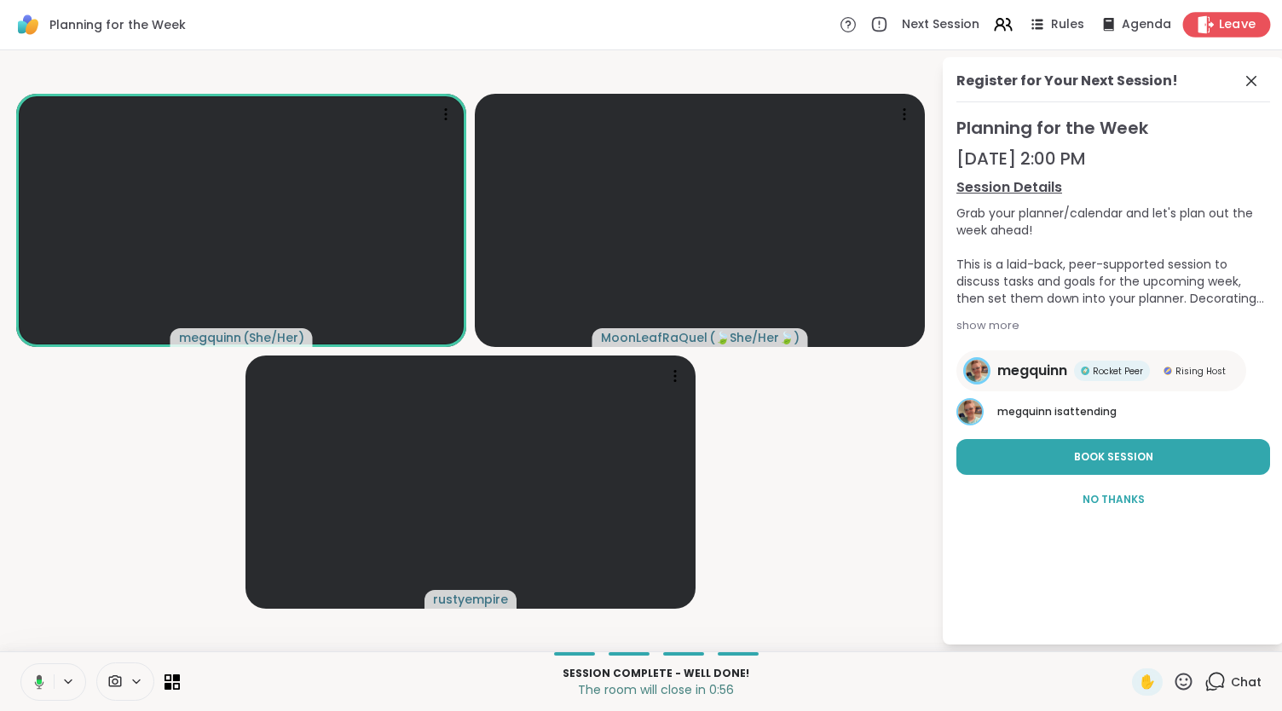
click at [1198, 21] on icon at bounding box center [1206, 24] width 18 height 18
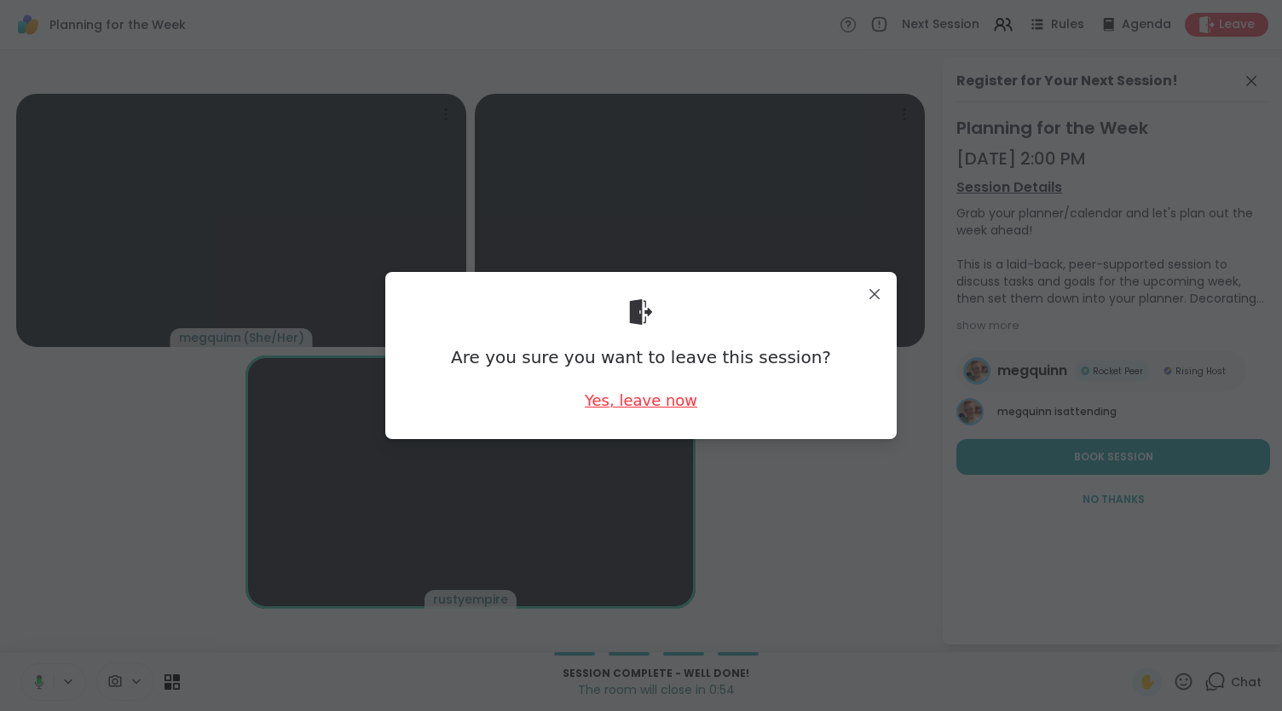
click at [641, 403] on div "Yes, leave now" at bounding box center [641, 400] width 113 height 21
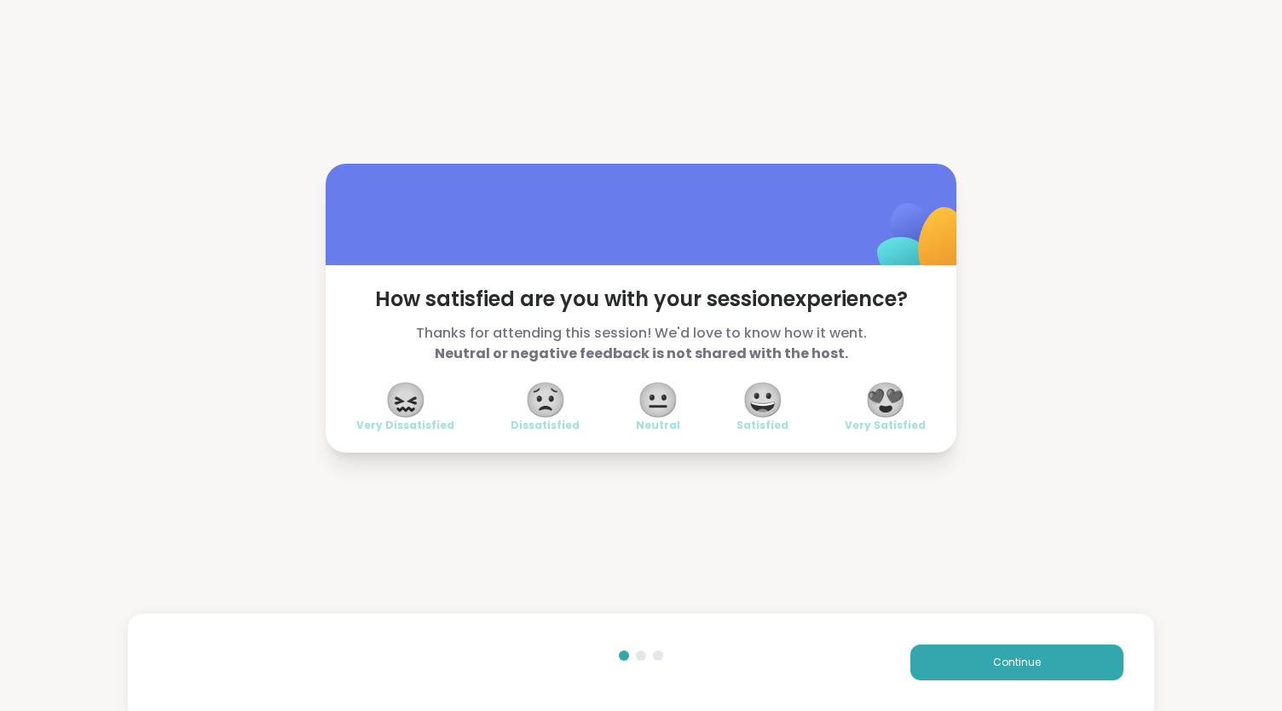
click at [892, 413] on span "😍" at bounding box center [885, 399] width 43 height 31
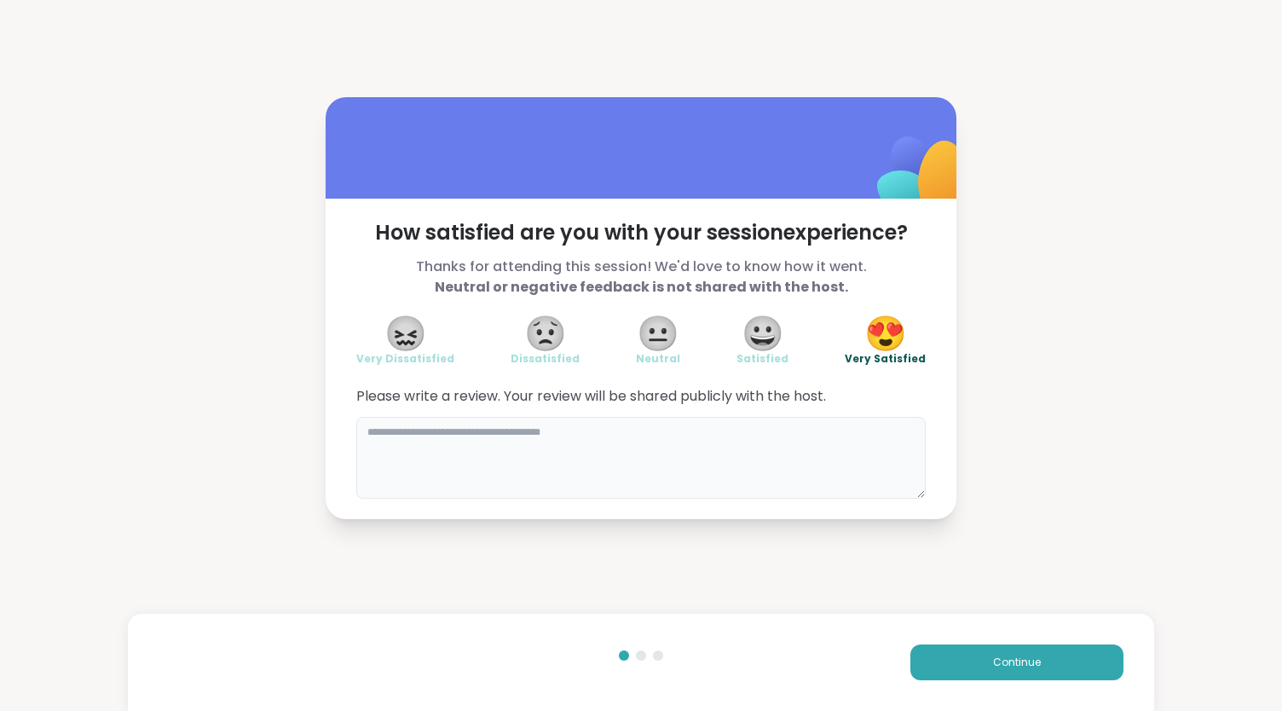
click at [463, 439] on textarea at bounding box center [640, 458] width 569 height 82
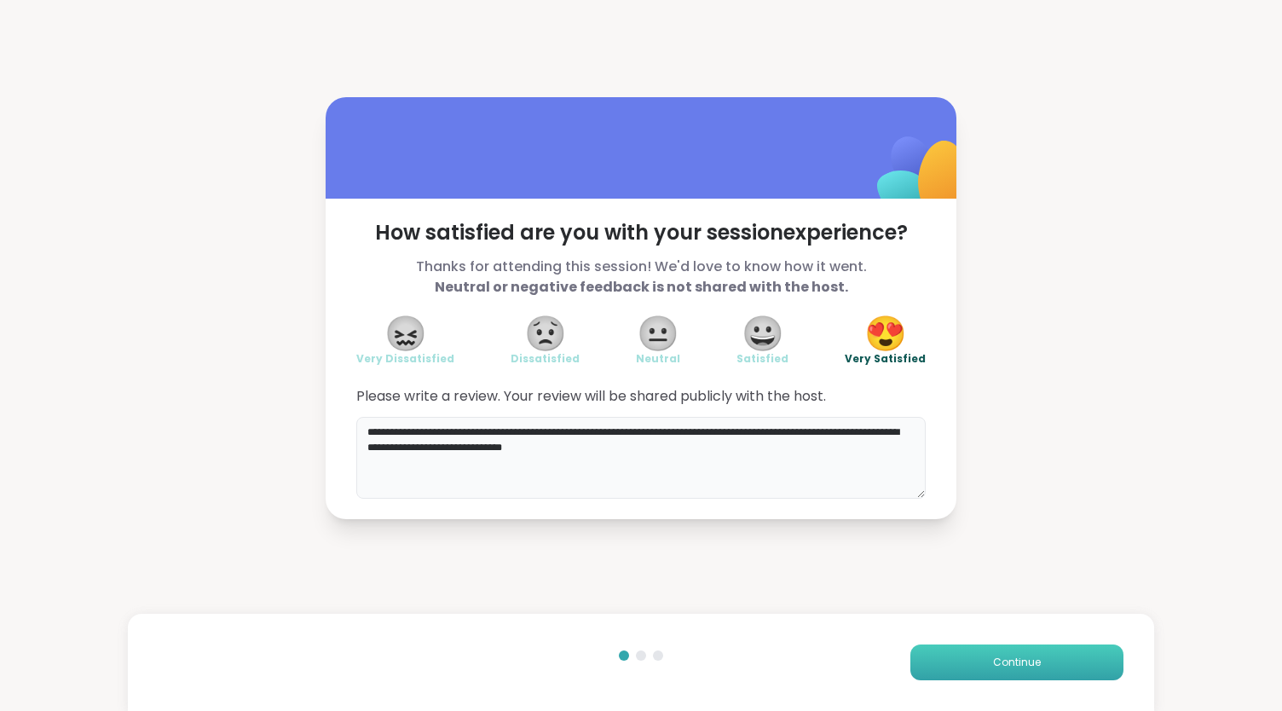
type textarea "**********"
click at [998, 657] on span "Continue" at bounding box center [1017, 662] width 48 height 15
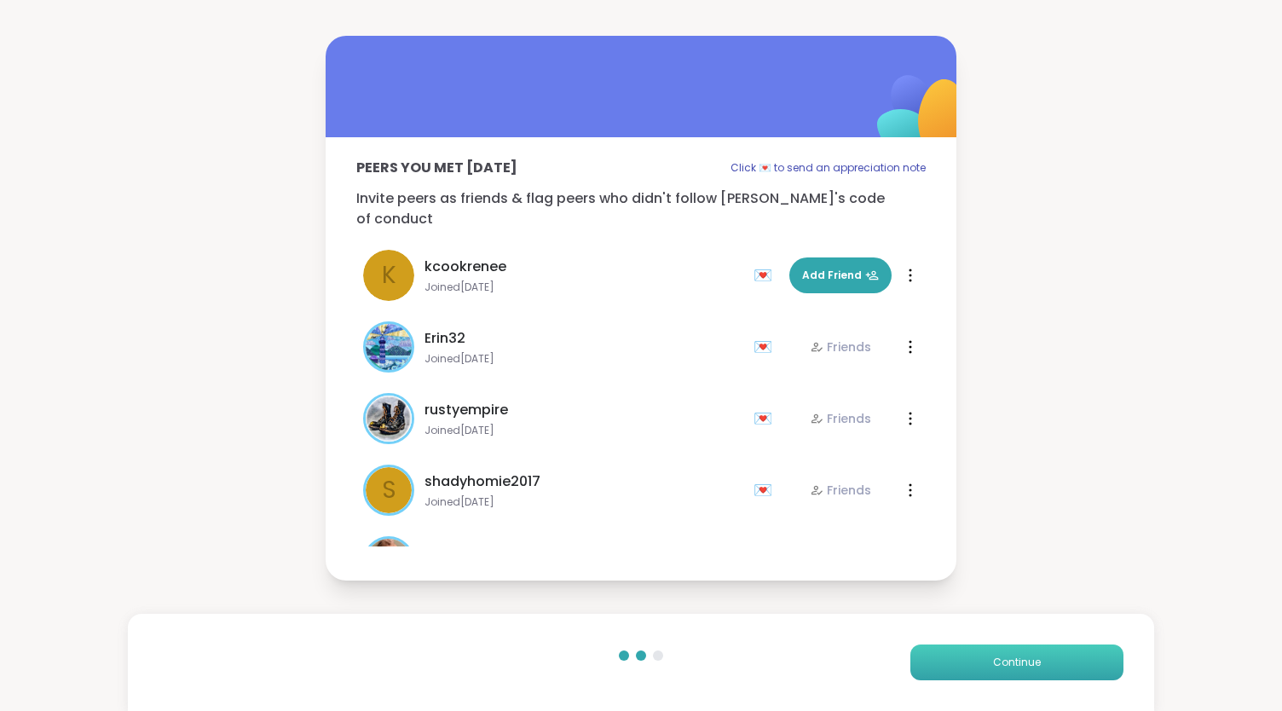
click at [998, 657] on span "Continue" at bounding box center [1017, 662] width 48 height 15
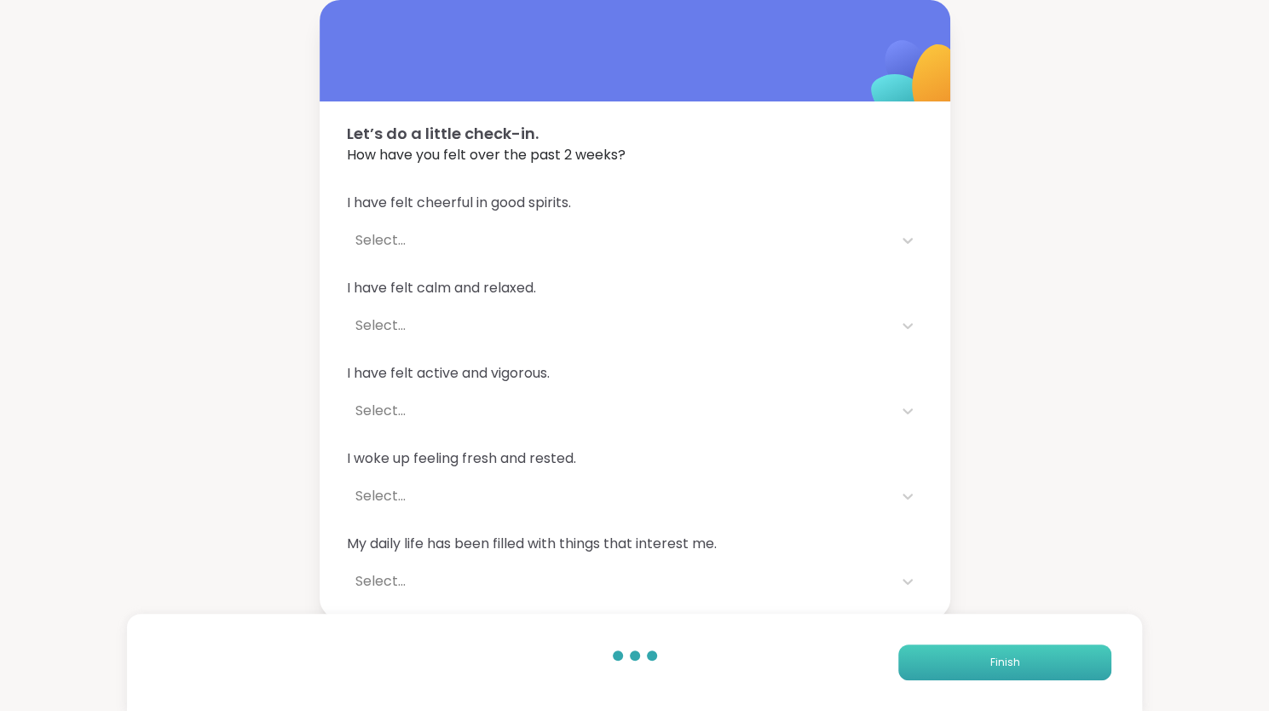
click at [998, 657] on span "Finish" at bounding box center [1006, 662] width 30 height 15
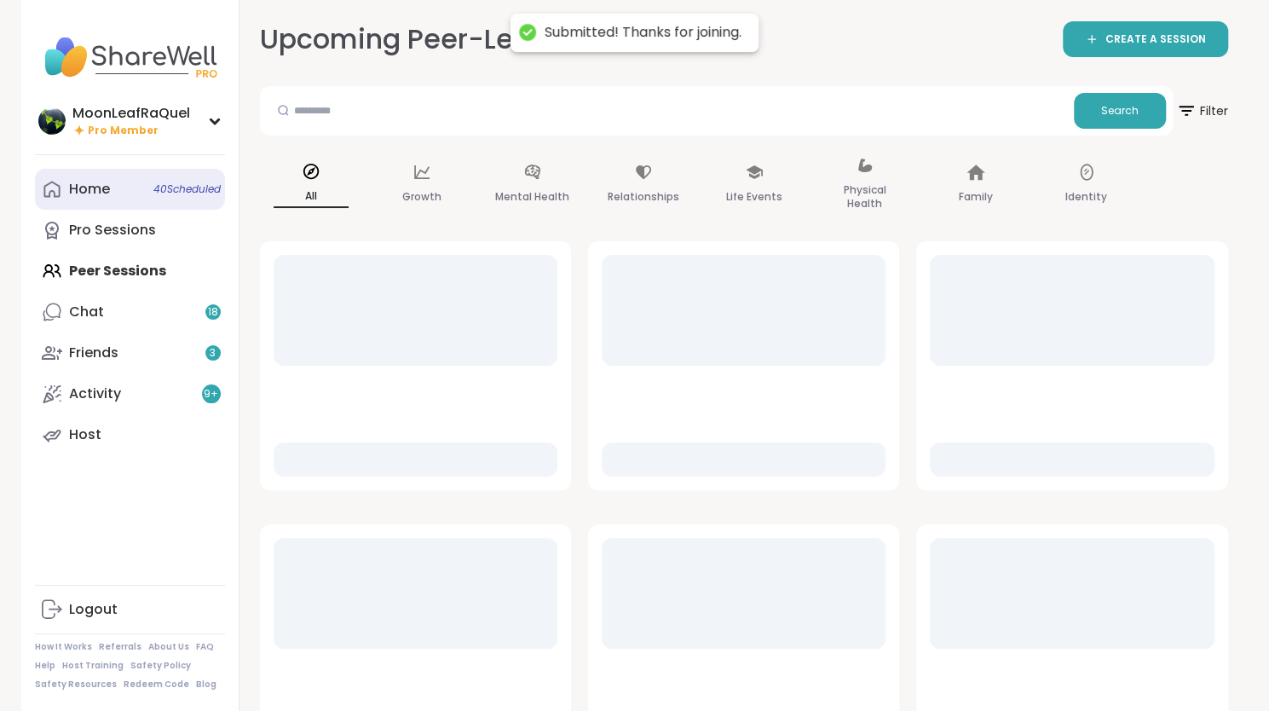
click at [94, 193] on div "Home 40 Scheduled" at bounding box center [89, 189] width 41 height 19
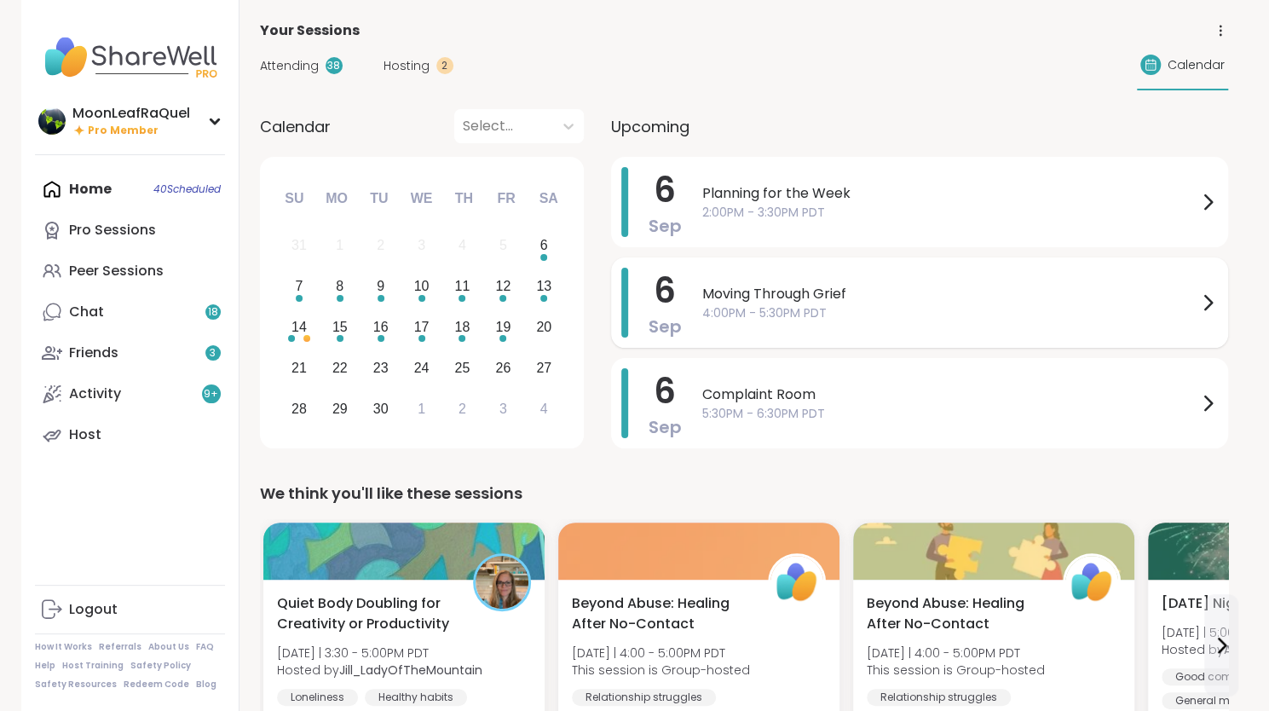
click at [808, 319] on span "4:00PM - 5:30PM PDT" at bounding box center [949, 313] width 495 height 18
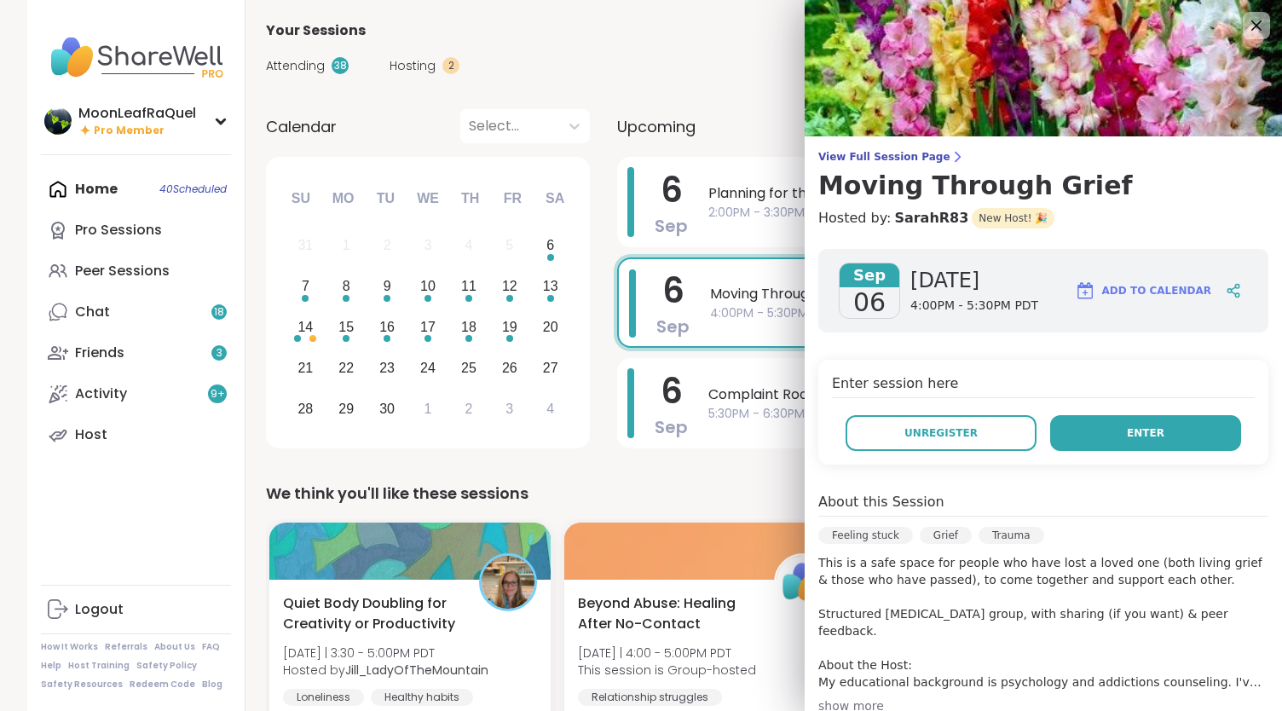
click at [1141, 439] on button "Enter" at bounding box center [1145, 433] width 191 height 36
